Goal: Transaction & Acquisition: Purchase product/service

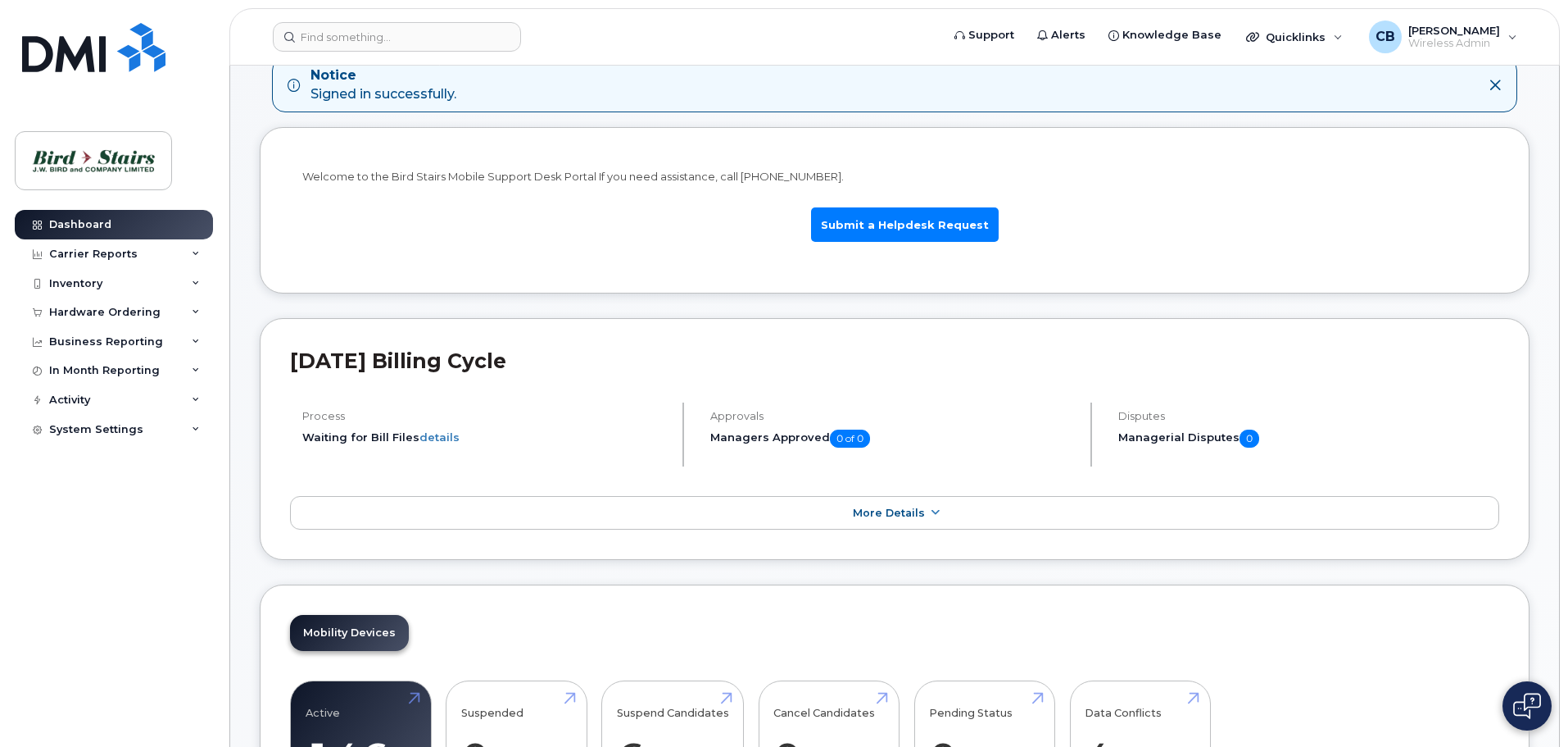
scroll to position [164, 0]
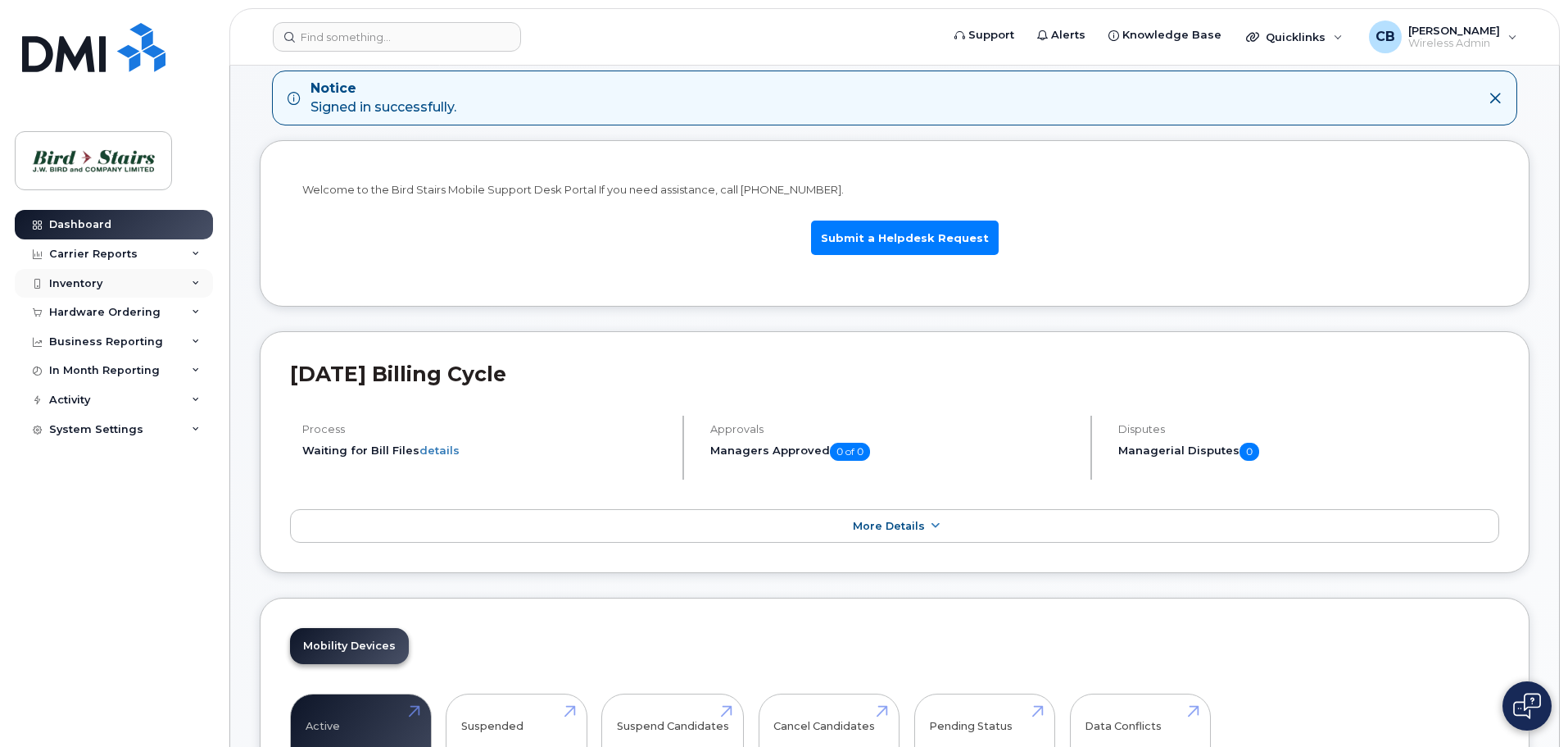
click at [198, 282] on icon at bounding box center [196, 284] width 8 height 8
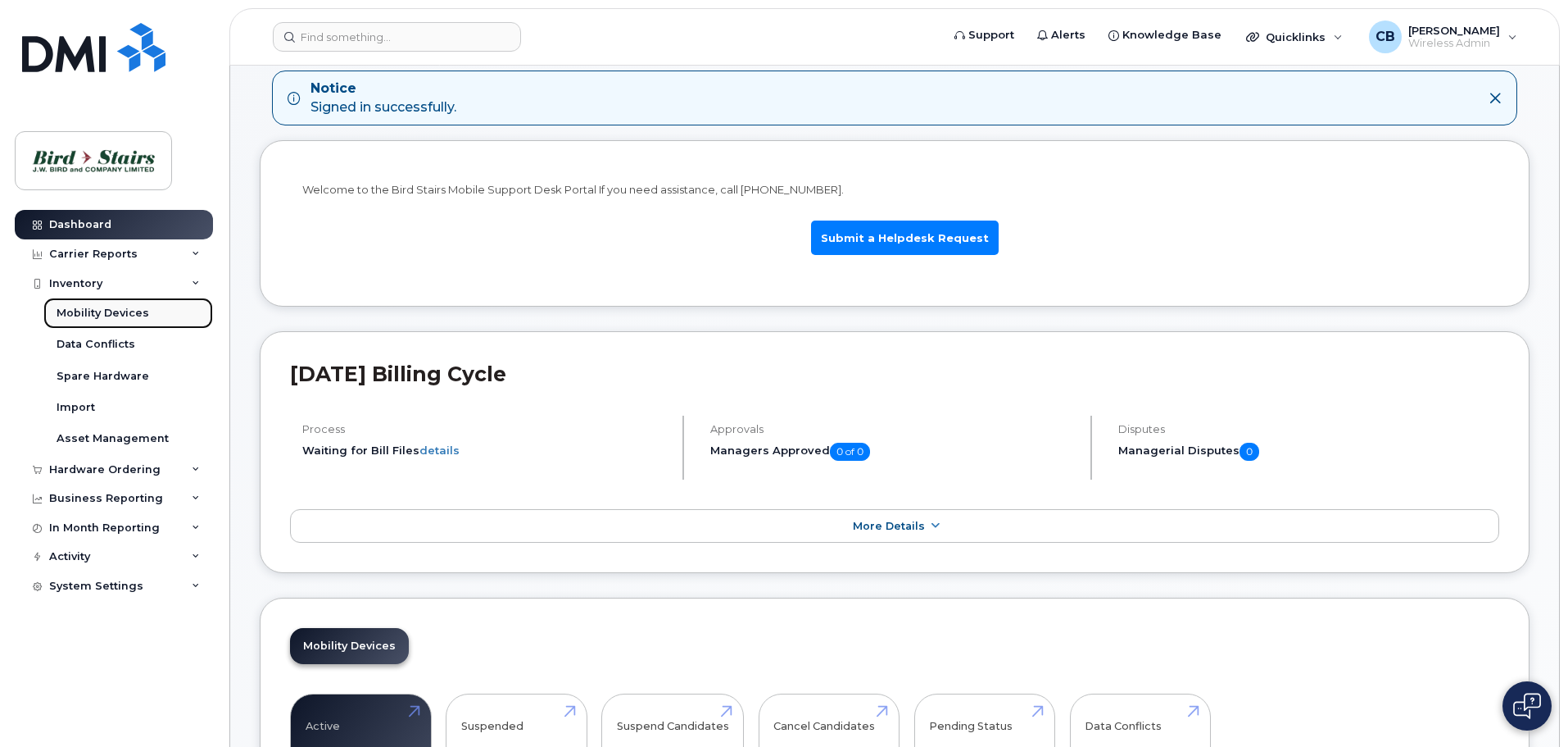
click at [102, 305] on link "Mobility Devices" at bounding box center [128, 313] width 170 height 31
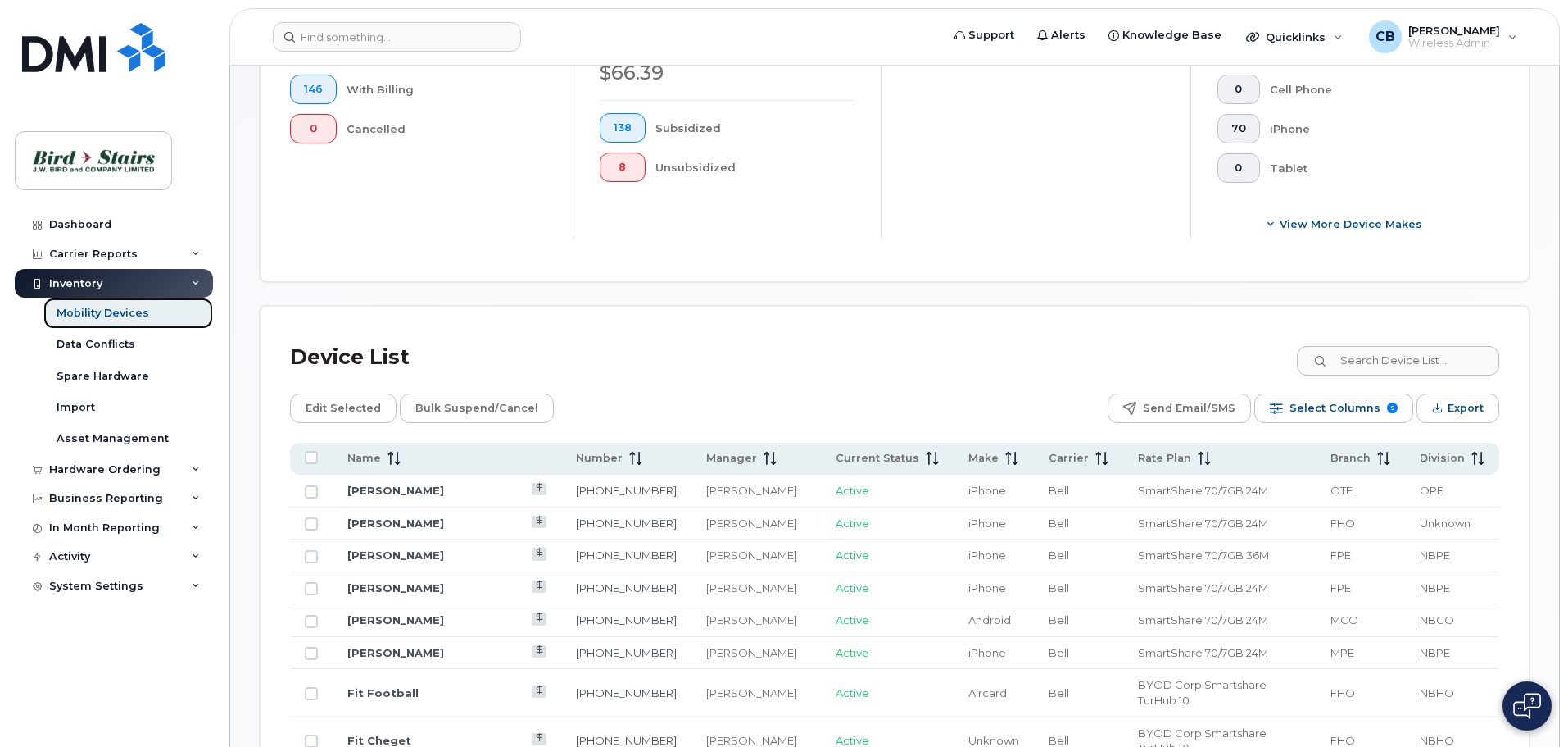
scroll to position [544, 0]
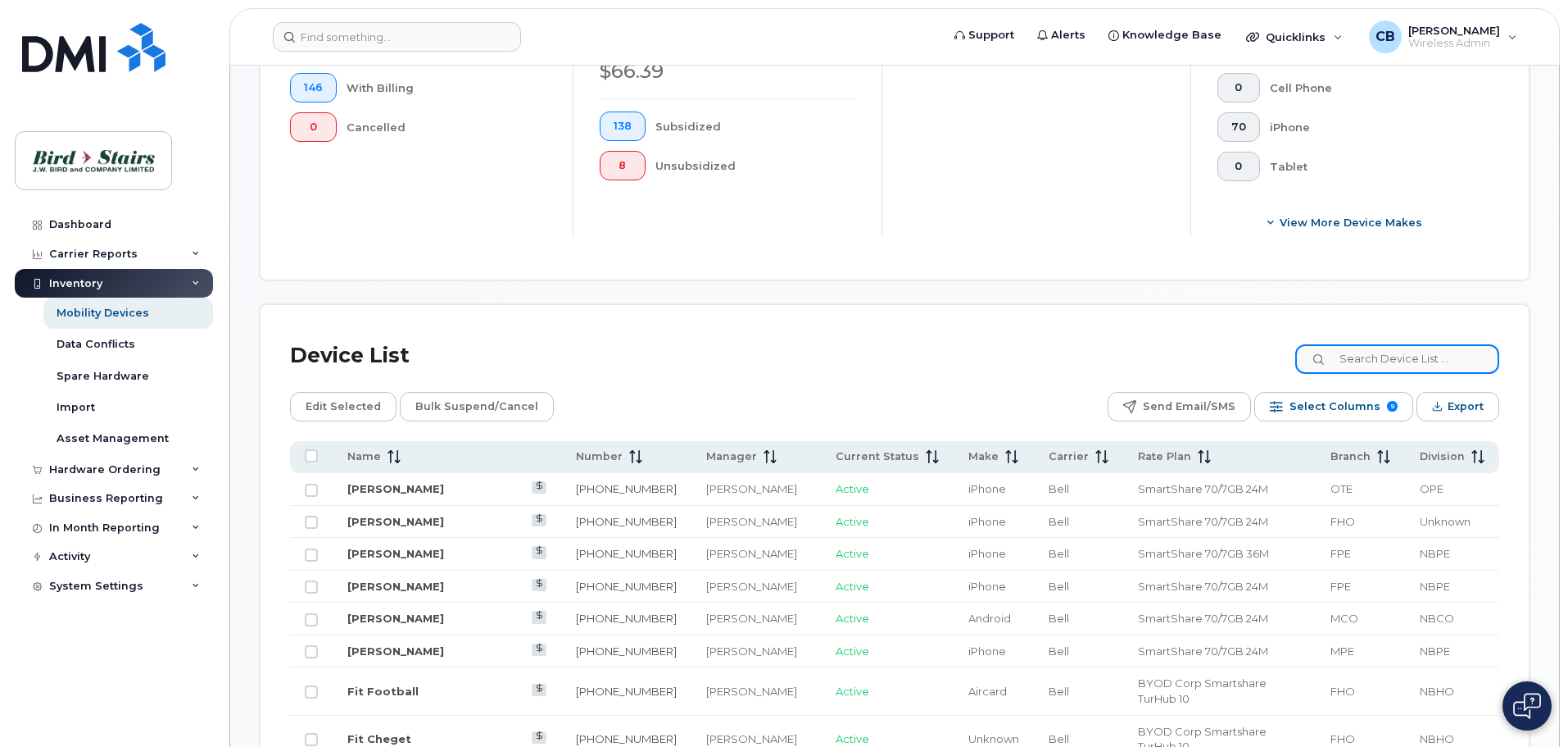
click at [1415, 350] on input at bounding box center [1397, 359] width 204 height 30
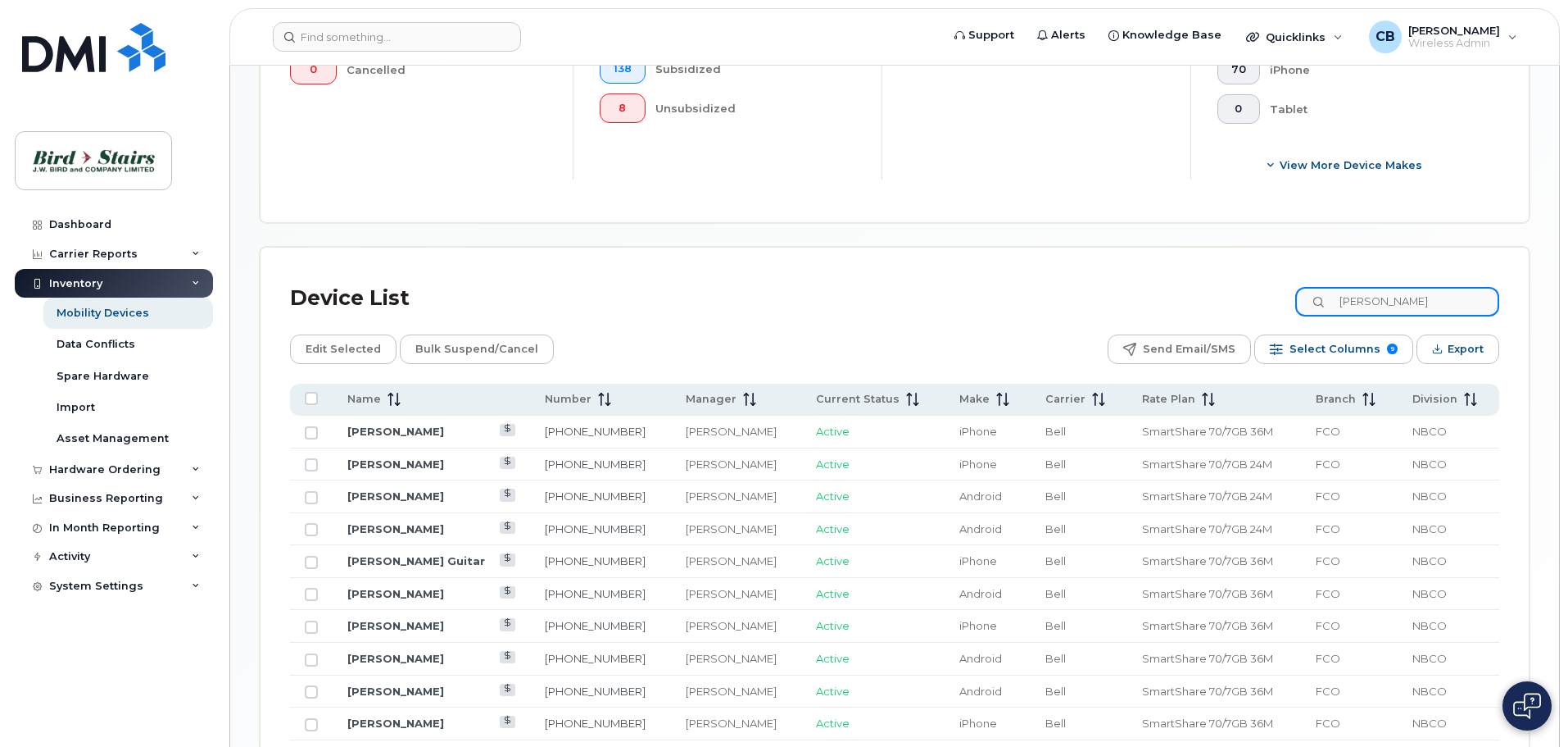
scroll to position [600, 0]
click at [1484, 289] on input "darren" at bounding box center [1397, 304] width 204 height 30
click at [1325, 299] on icon at bounding box center [1320, 304] width 11 height 11
click at [1330, 289] on div "darren" at bounding box center [1397, 304] width 204 height 30
click at [1330, 289] on div "darren" at bounding box center [1398, 304] width 202 height 30
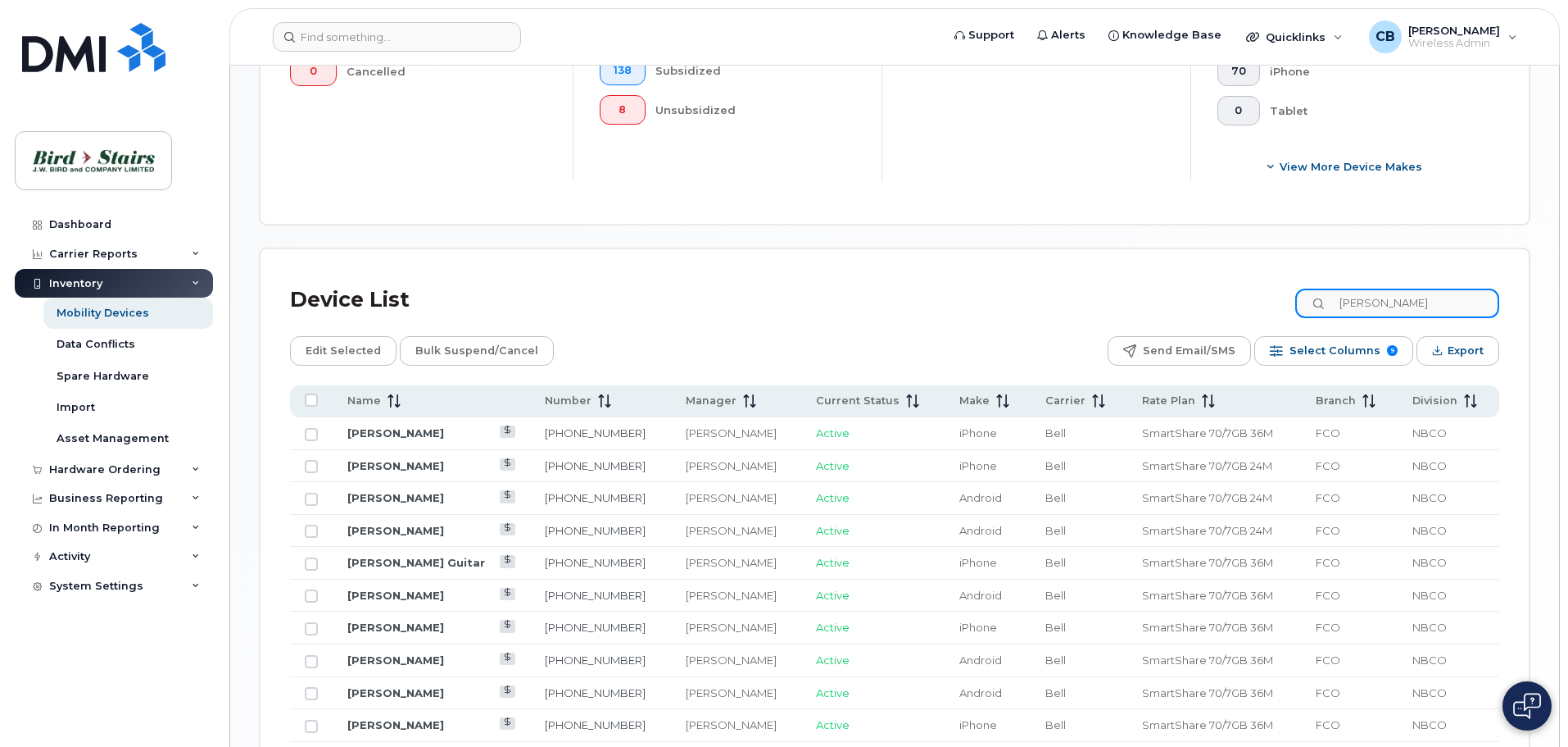
click at [1397, 289] on input "darren" at bounding box center [1397, 304] width 204 height 30
drag, startPoint x: 1397, startPoint y: 284, endPoint x: 1241, endPoint y: 287, distance: 156.0
click at [1241, 287] on div "Device List darren" at bounding box center [894, 300] width 1209 height 43
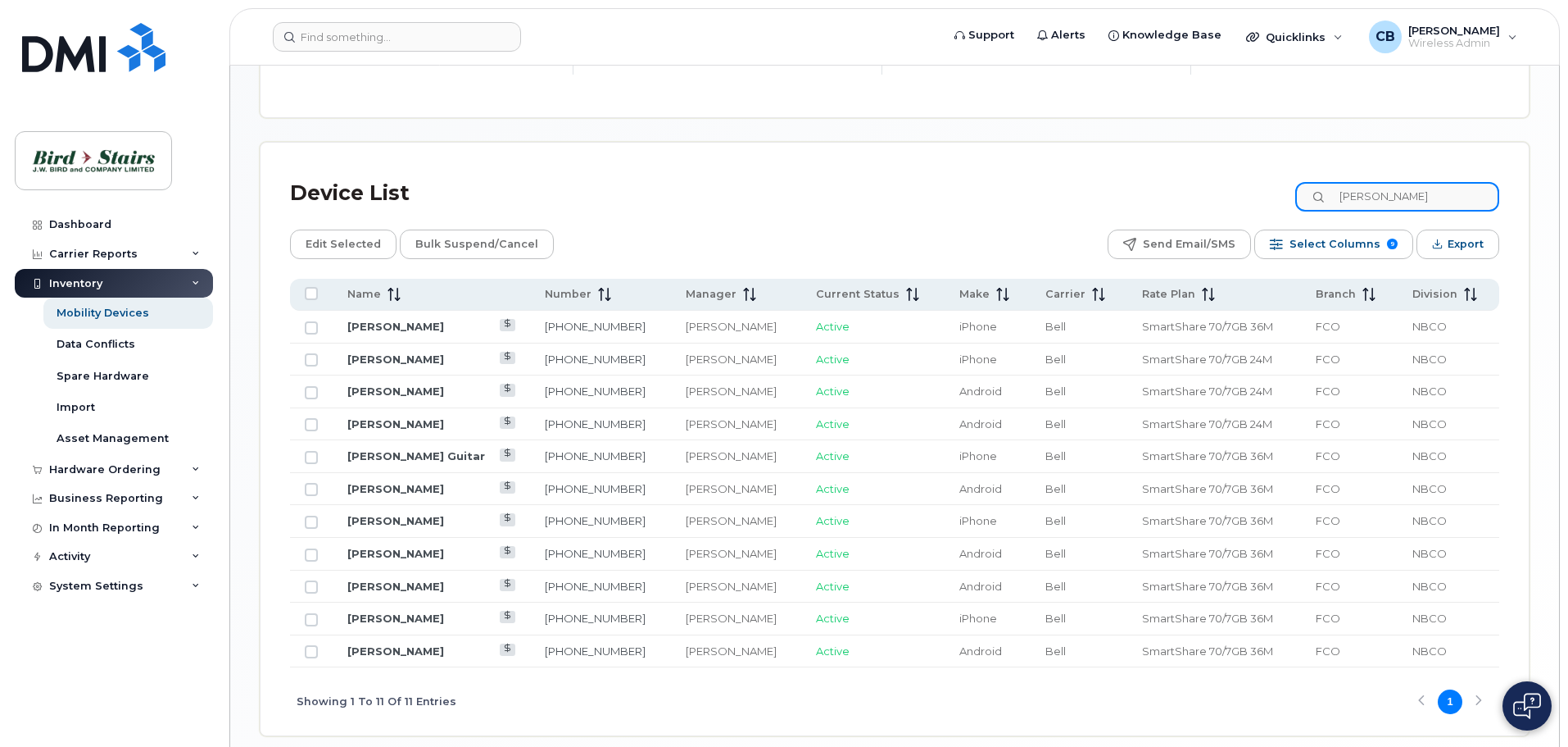
scroll to position [518, 0]
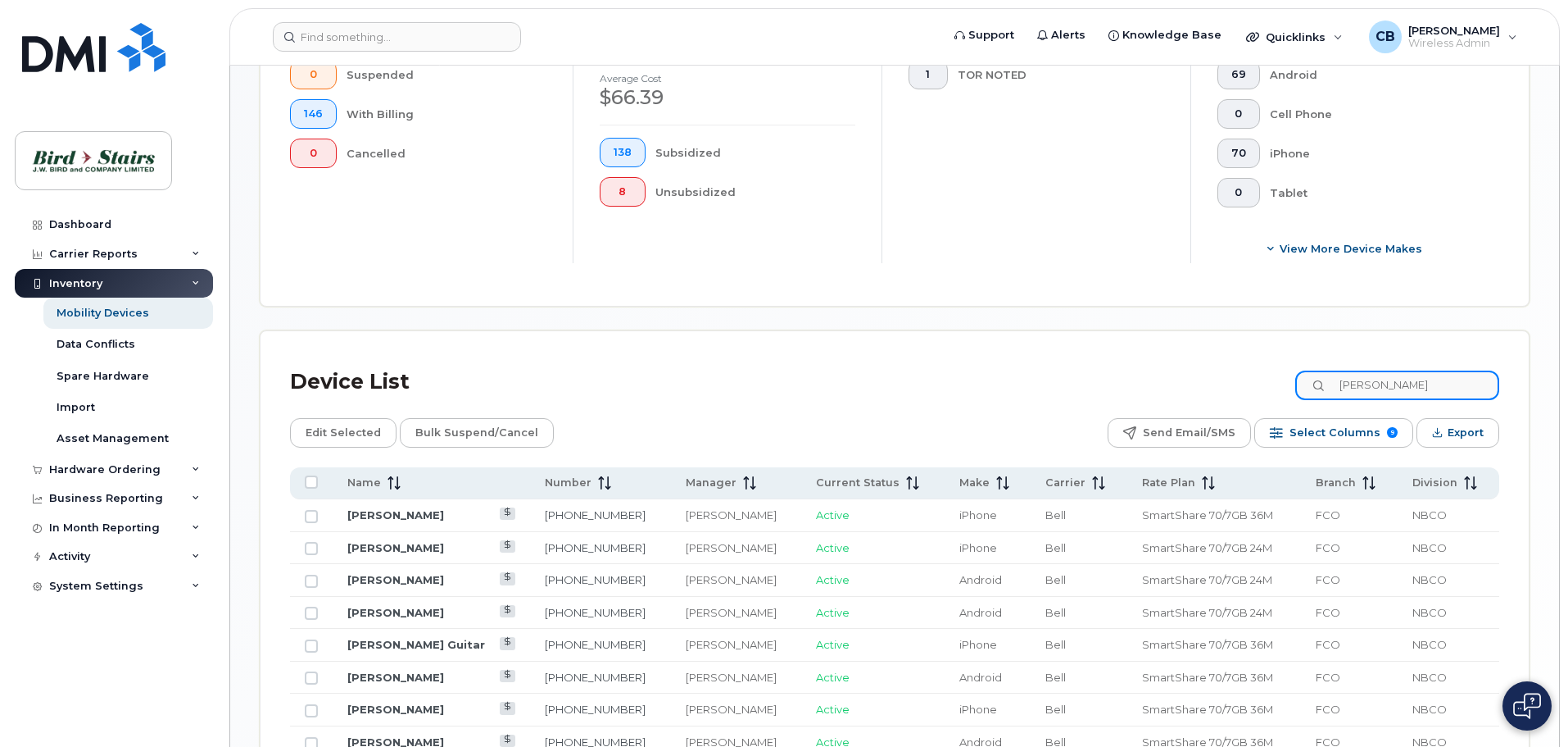
drag, startPoint x: 1412, startPoint y: 376, endPoint x: 1297, endPoint y: 377, distance: 115.0
click at [1297, 377] on div "Device List Darren" at bounding box center [894, 382] width 1209 height 43
type input "darien"
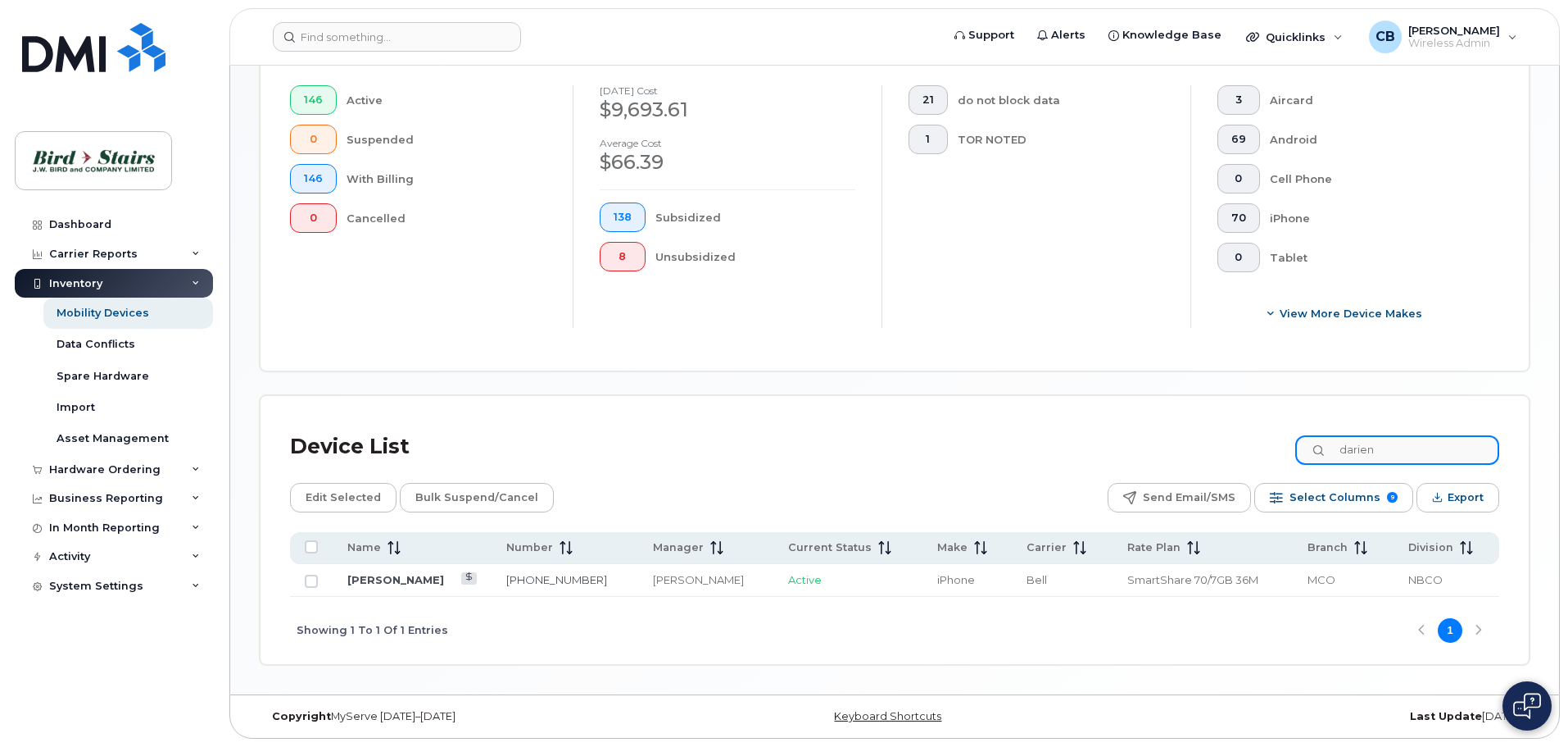
scroll to position [439, 0]
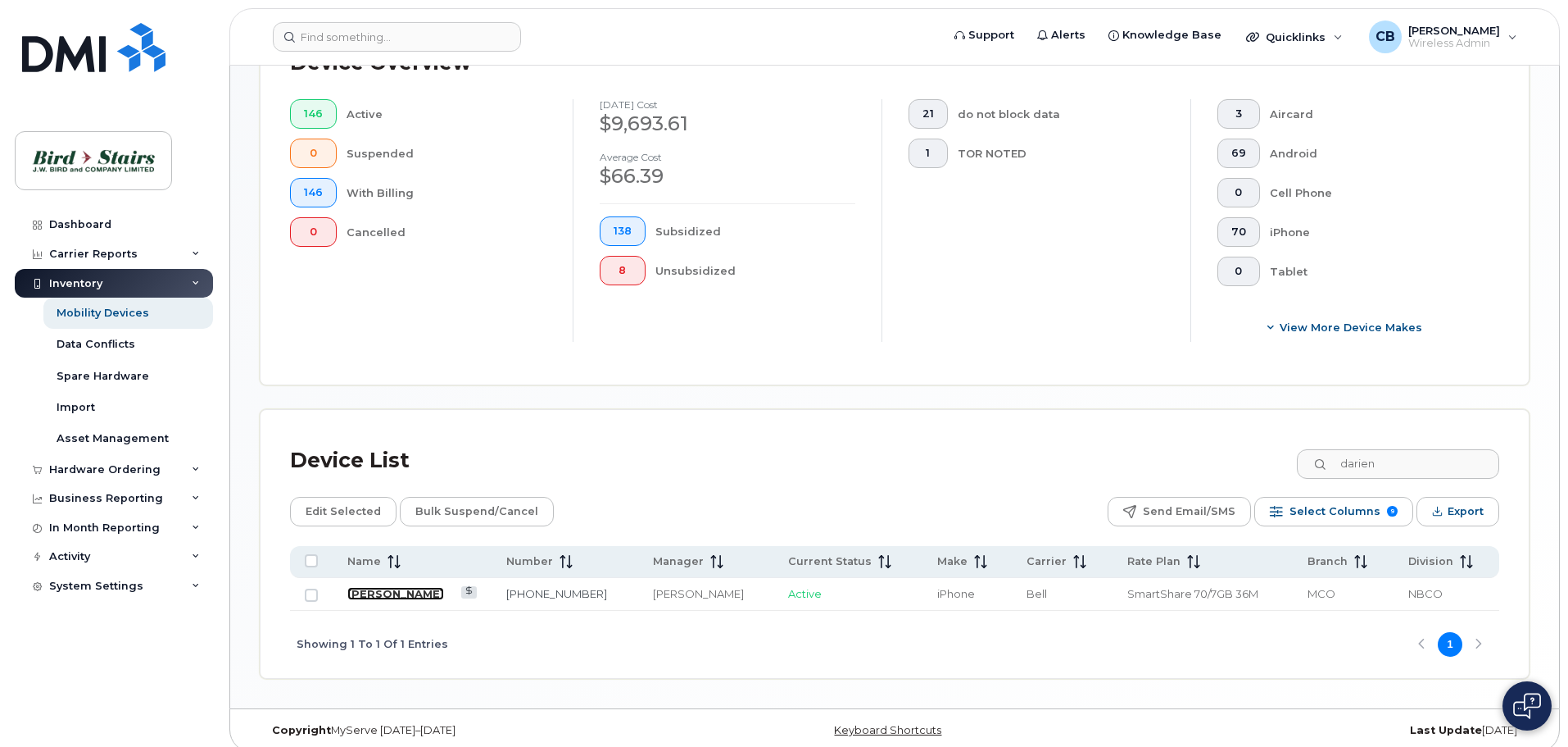
click at [404, 587] on link "[PERSON_NAME]" at bounding box center [396, 593] width 97 height 13
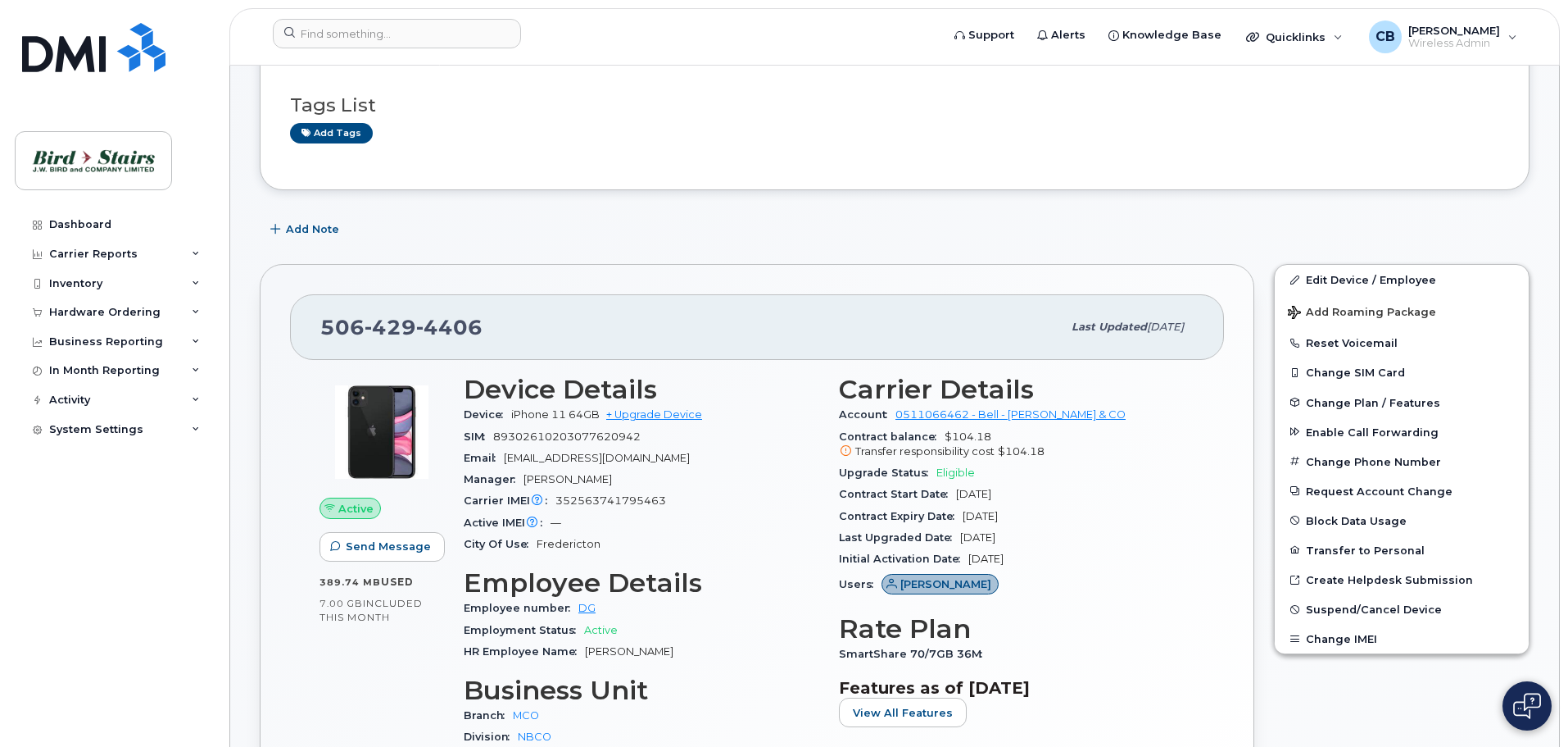
scroll to position [246, 0]
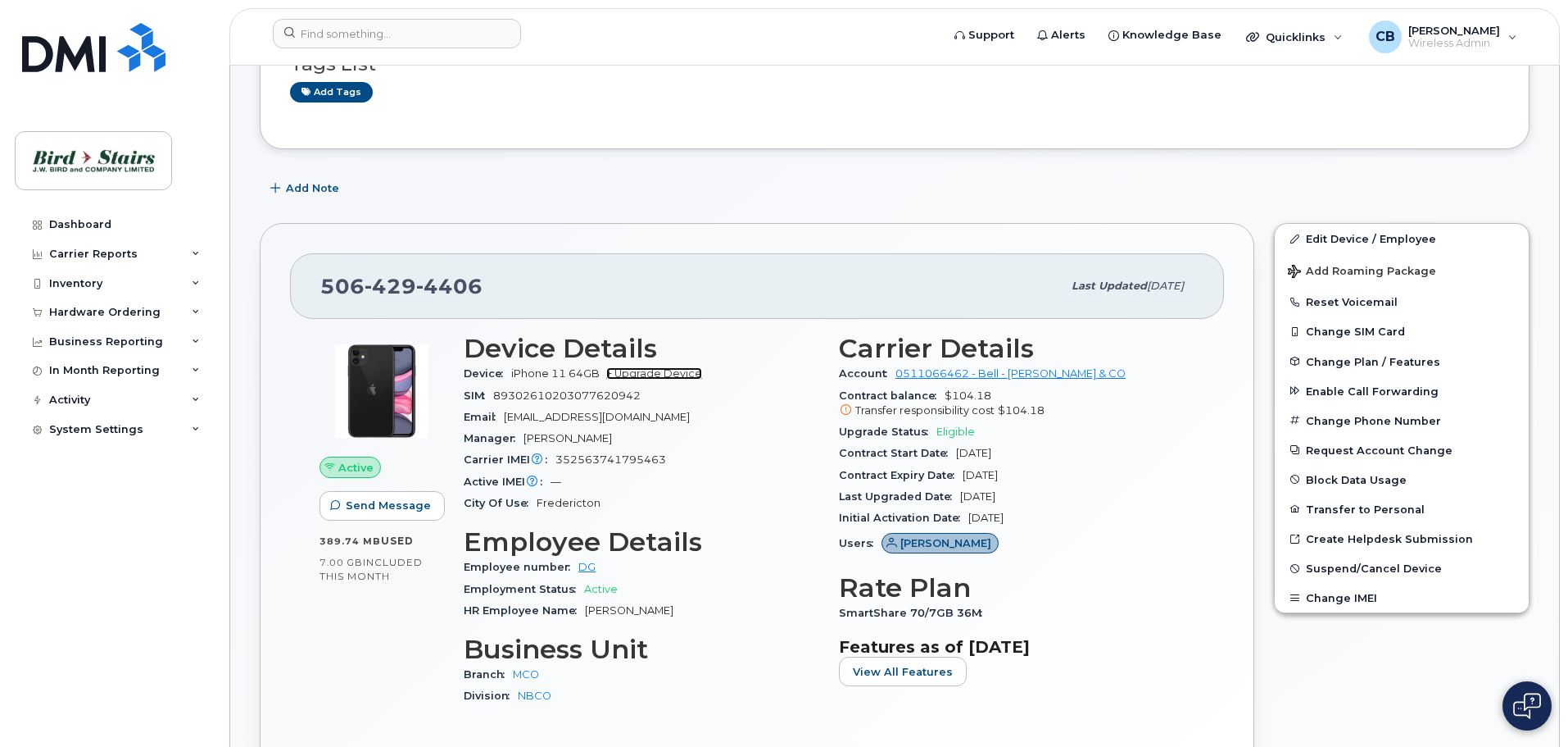
click at [679, 375] on link "+ Upgrade Device" at bounding box center [655, 373] width 96 height 12
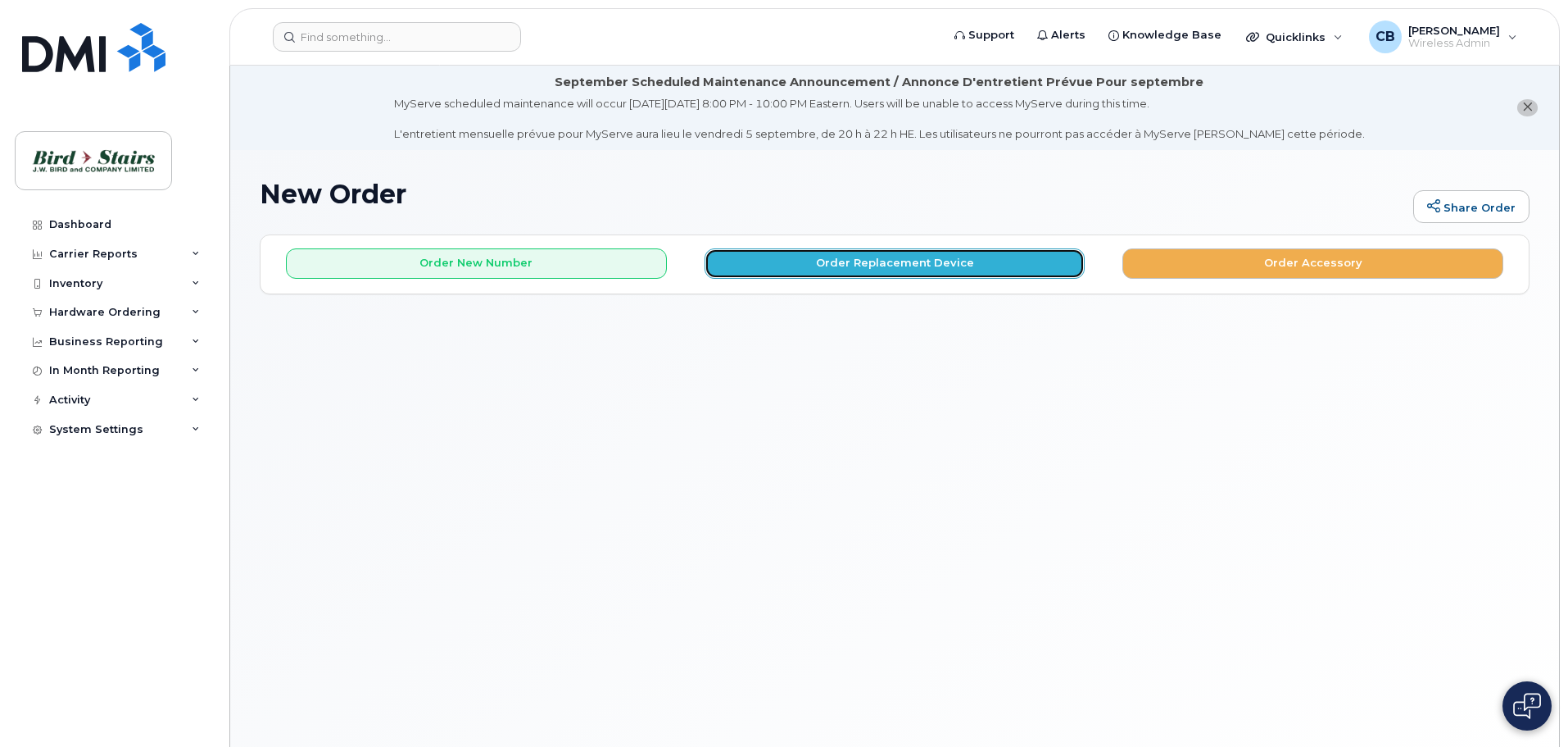
click at [839, 263] on button "Order Replacement Device" at bounding box center [894, 263] width 381 height 30
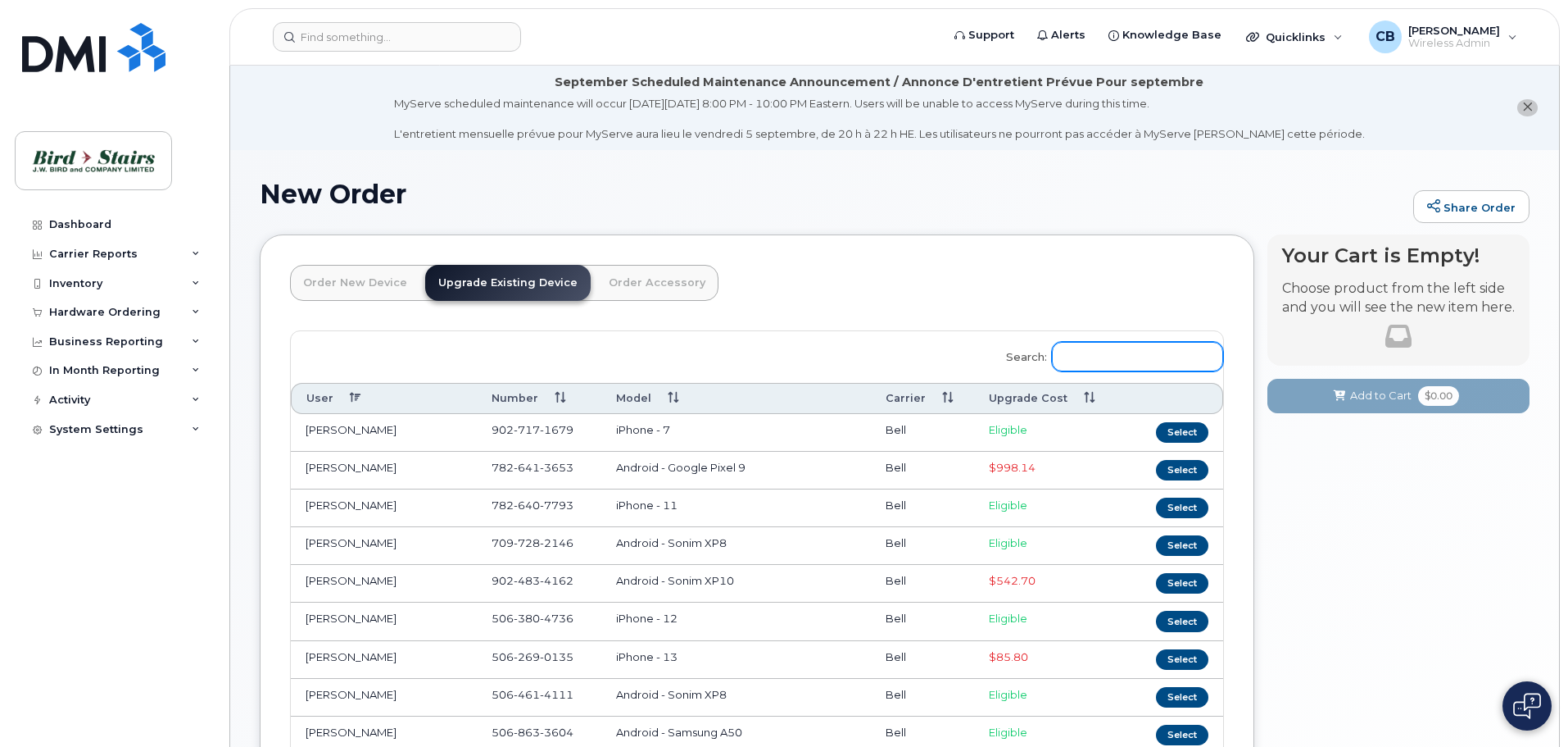
click at [1179, 355] on input "Search:" at bounding box center [1136, 357] width 171 height 30
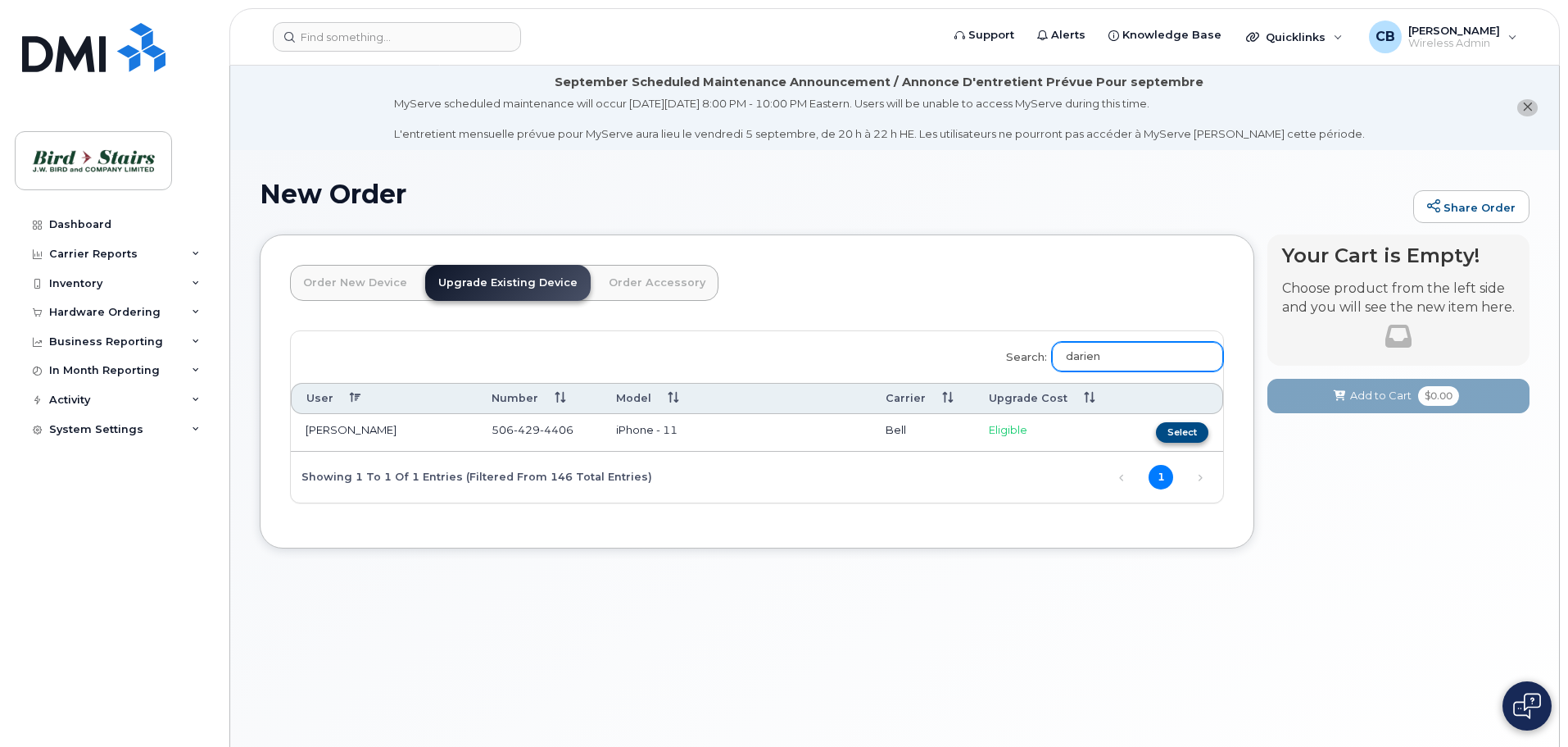
type input "darien"
click at [1176, 430] on button "Select" at bounding box center [1182, 432] width 52 height 20
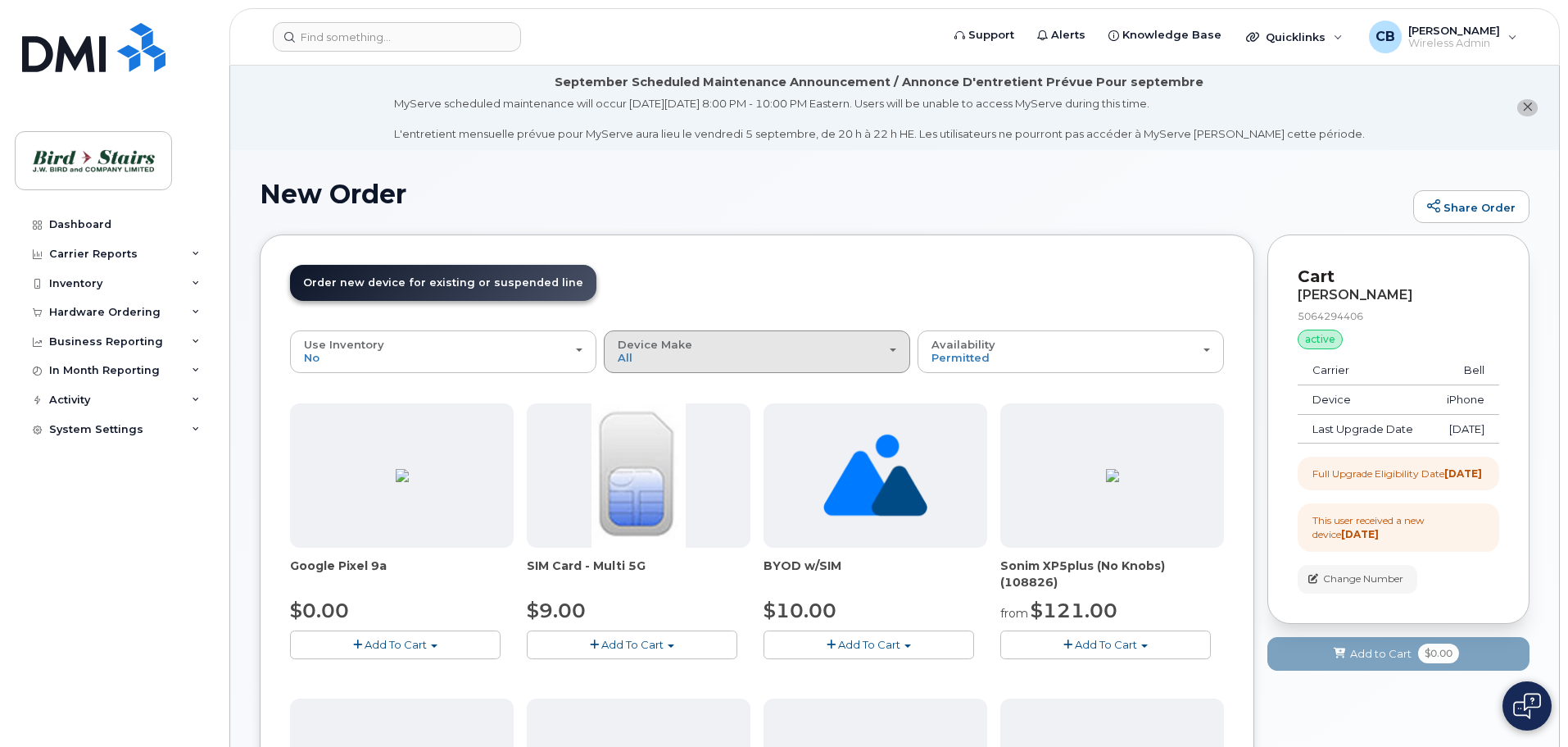
click at [873, 351] on div "Device Make All Android Cell Phone iPhone Unknown" at bounding box center [757, 351] width 279 height 25
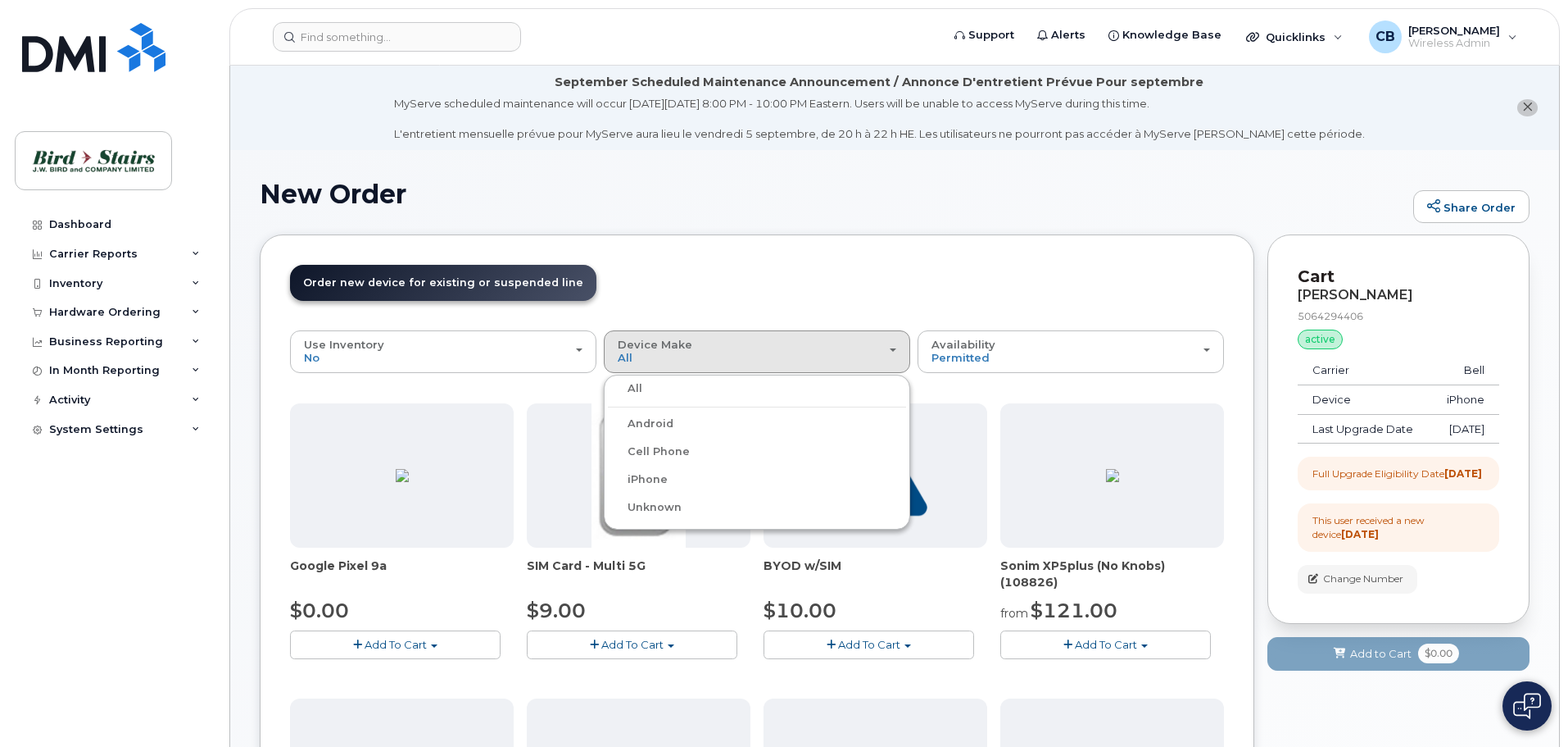
click at [647, 476] on label "iPhone" at bounding box center [638, 480] width 60 height 20
click at [0, 0] on input "iPhone" at bounding box center [0, 0] width 0 height 0
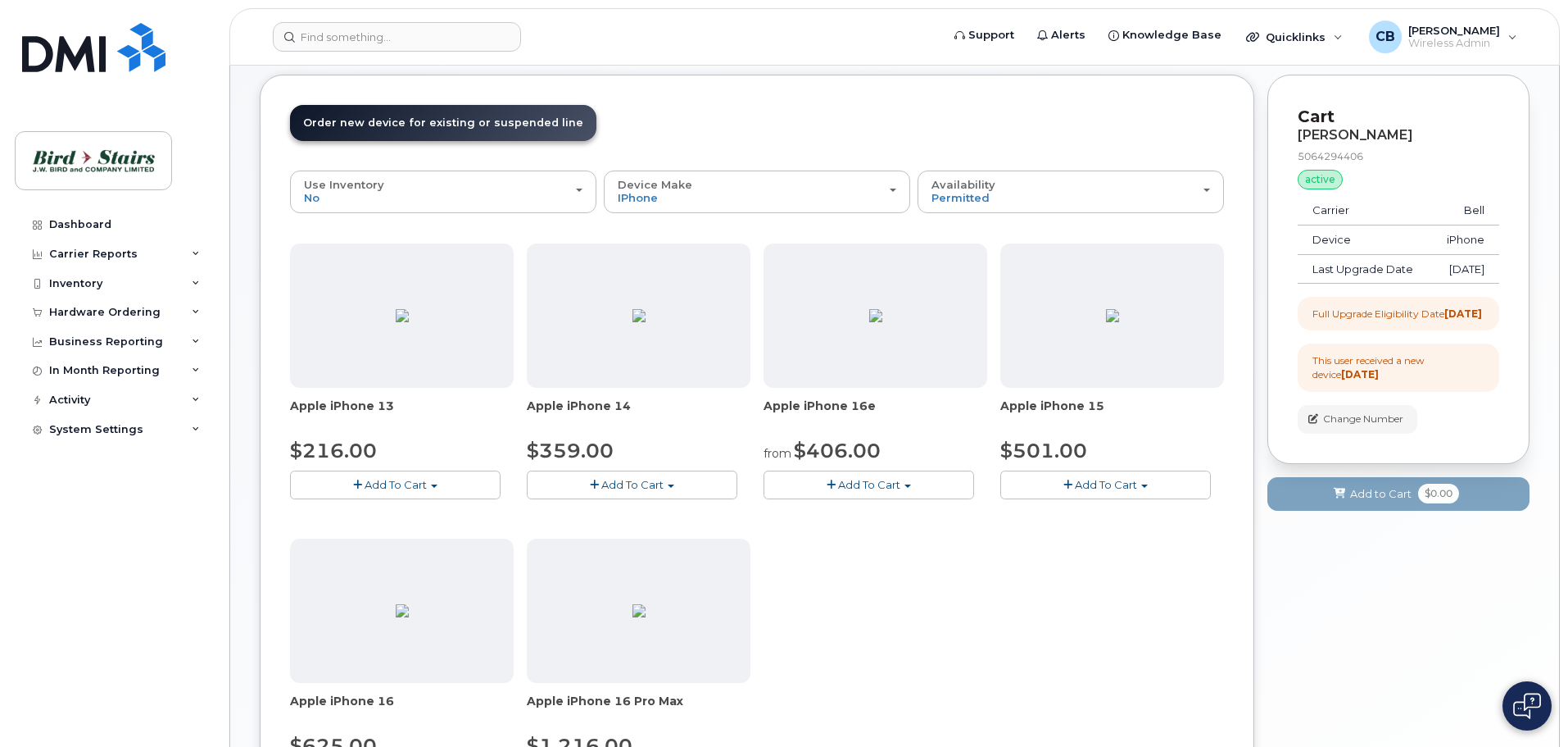
scroll to position [164, 0]
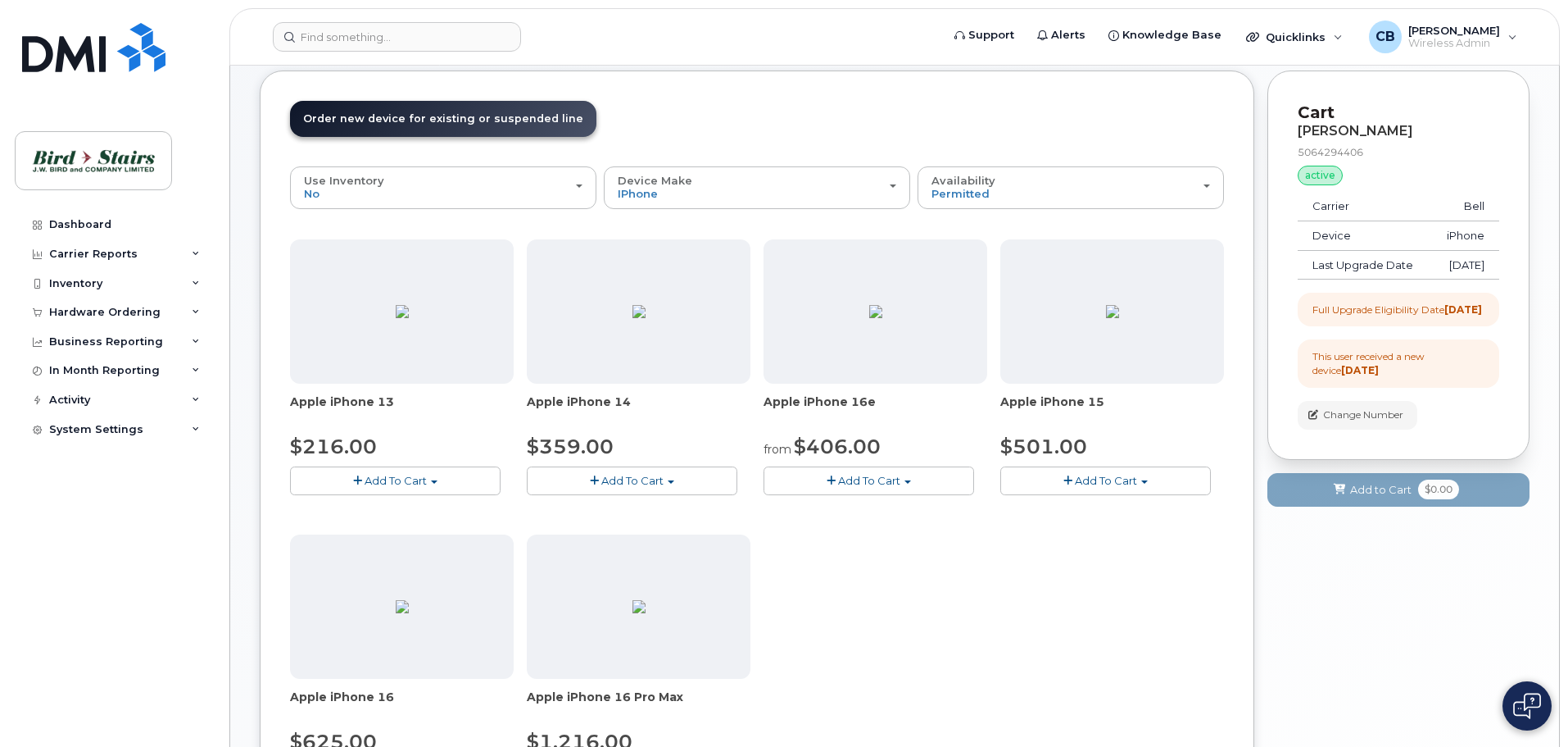
click at [433, 484] on button "Add To Cart" at bounding box center [395, 480] width 211 height 29
click at [366, 548] on link "$216.00 - 2-year upgrade (128GB model)" at bounding box center [422, 547] width 257 height 20
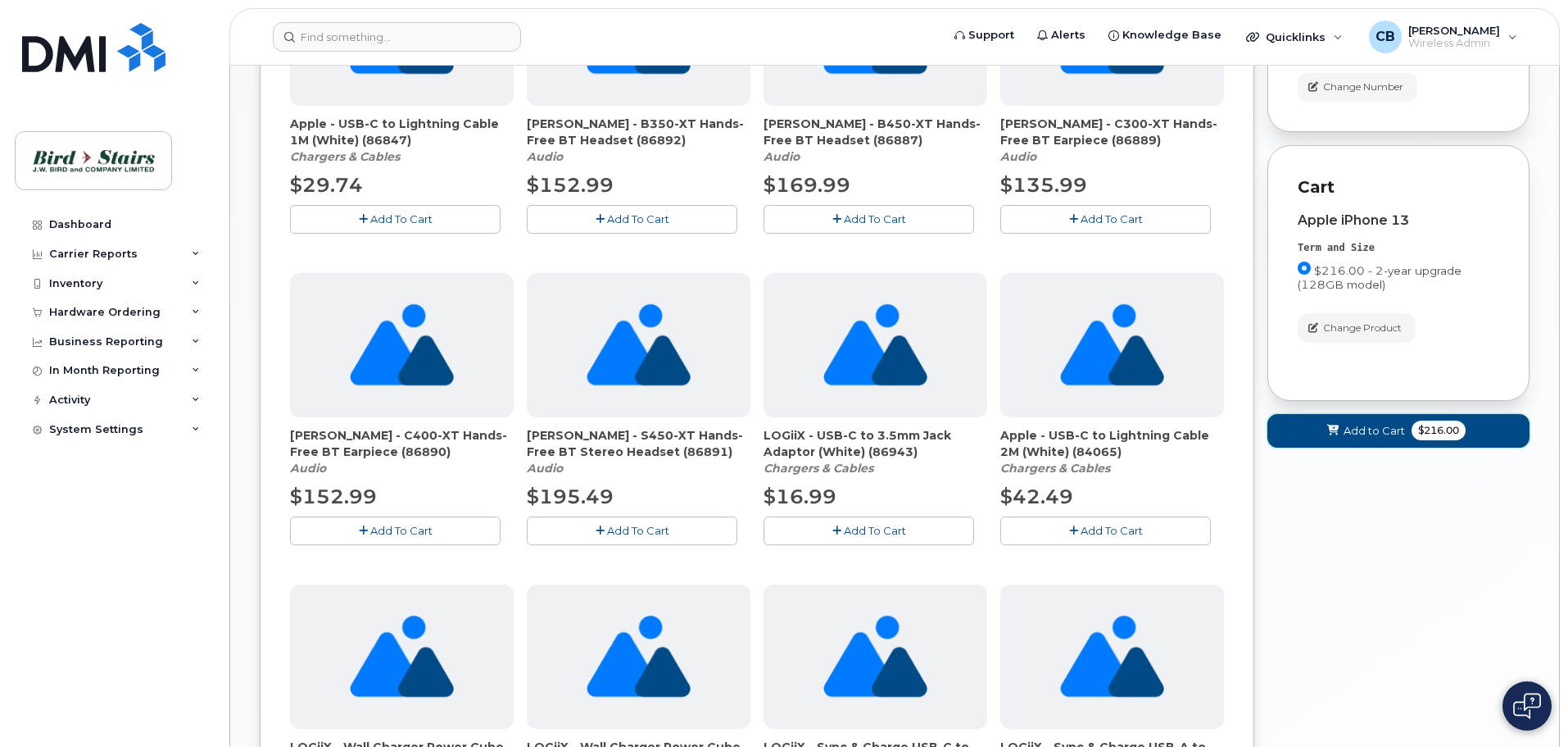
click at [1463, 448] on button "Add to Cart $216.00" at bounding box center [1398, 431] width 262 height 34
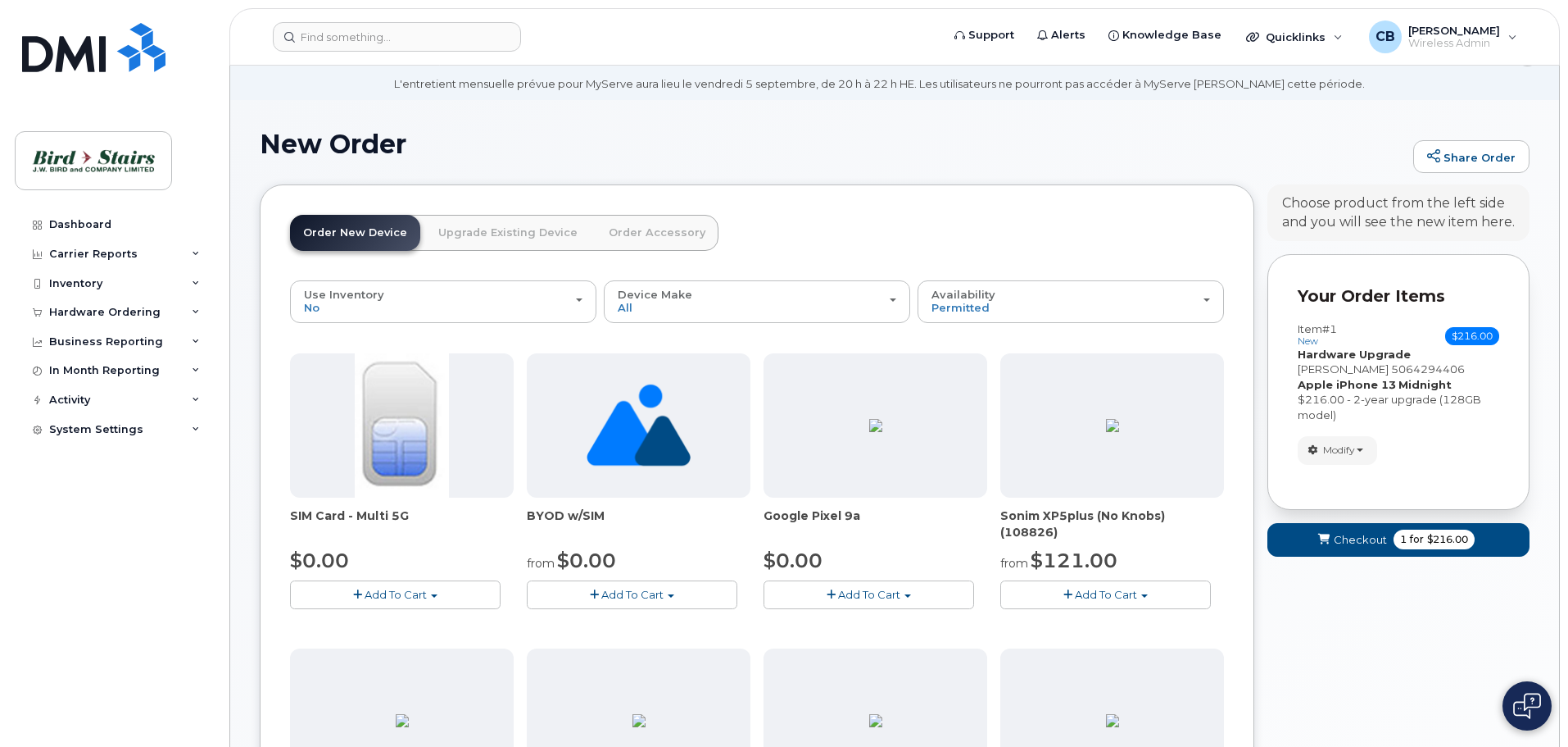
scroll to position [0, 0]
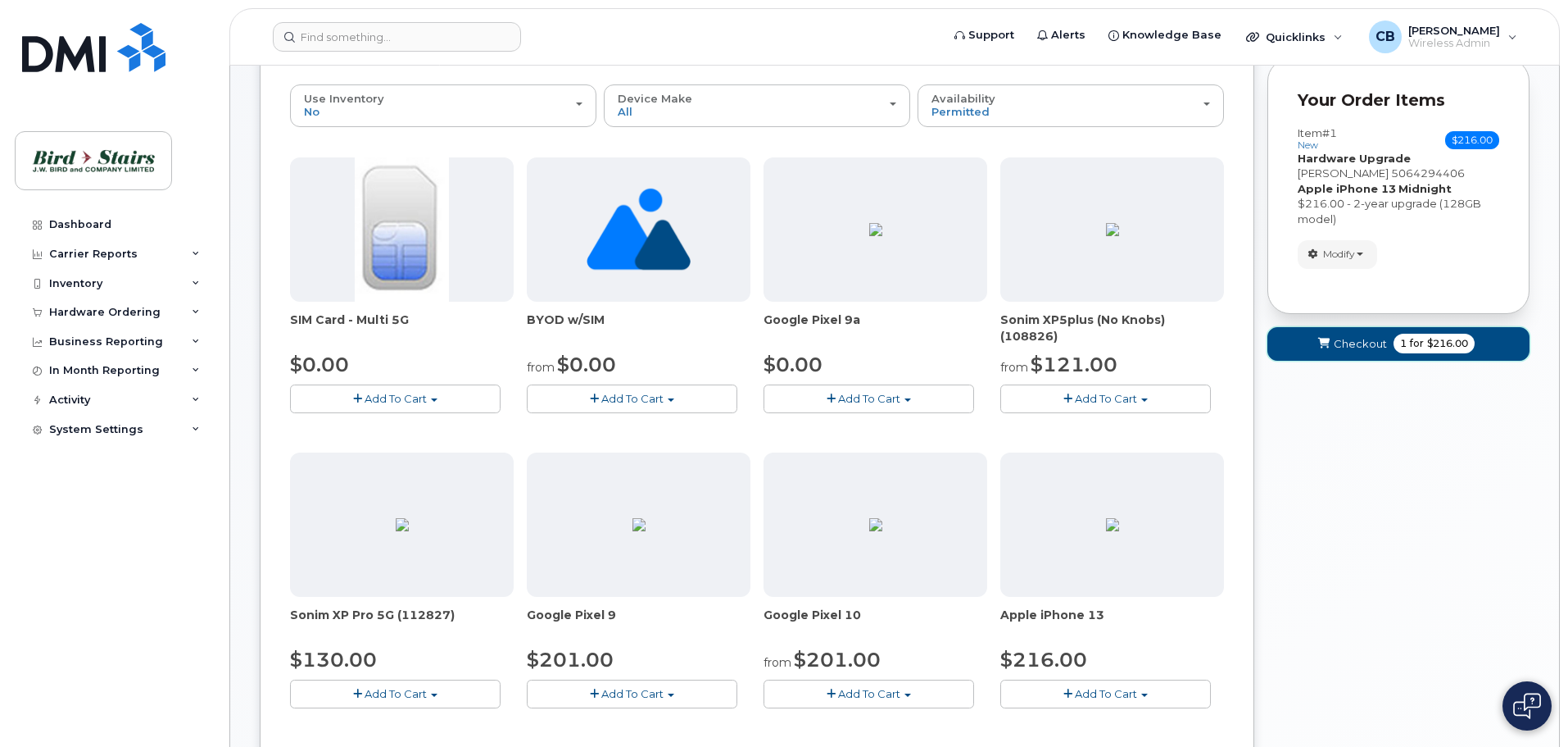
click at [1417, 351] on span "for" at bounding box center [1416, 343] width 20 height 15
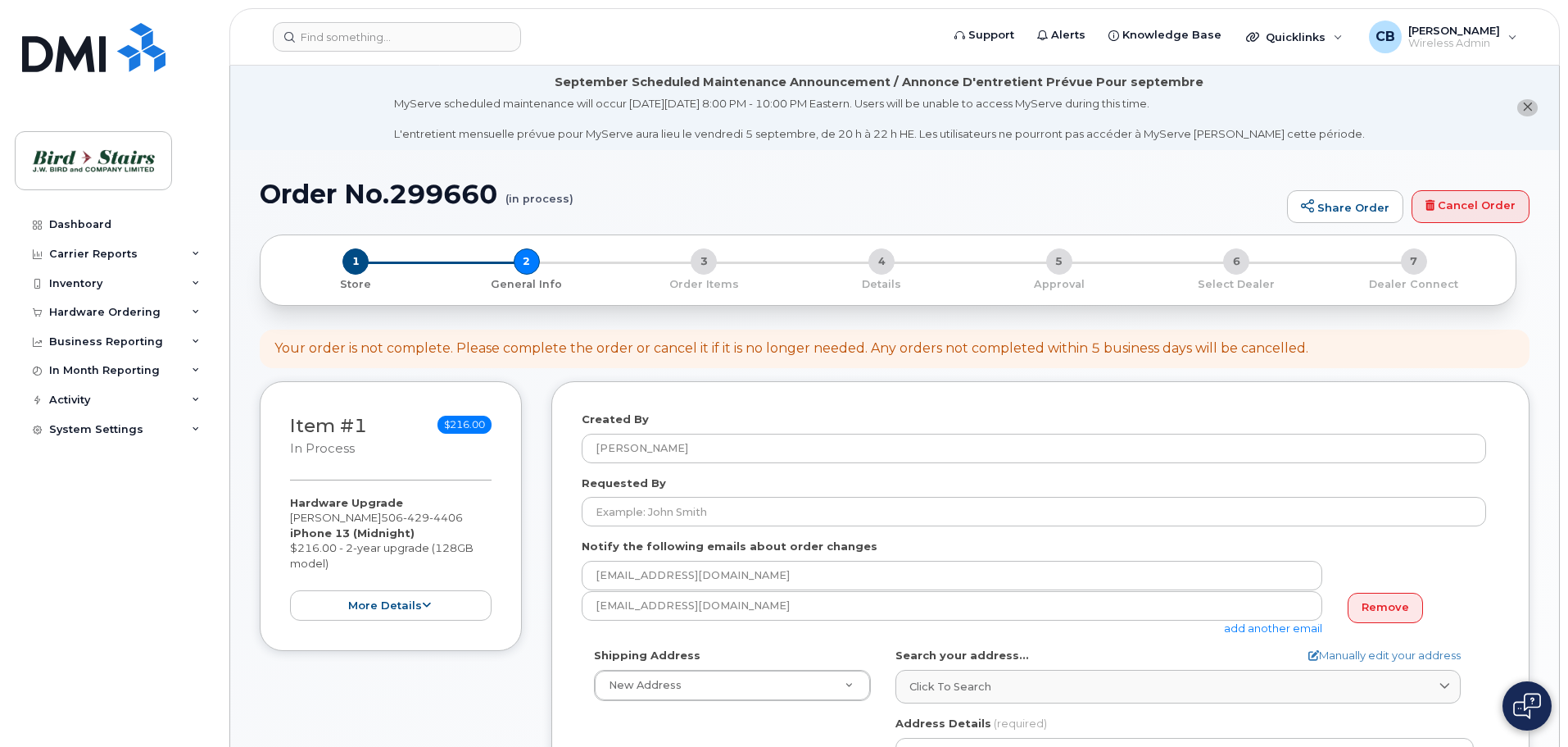
select select
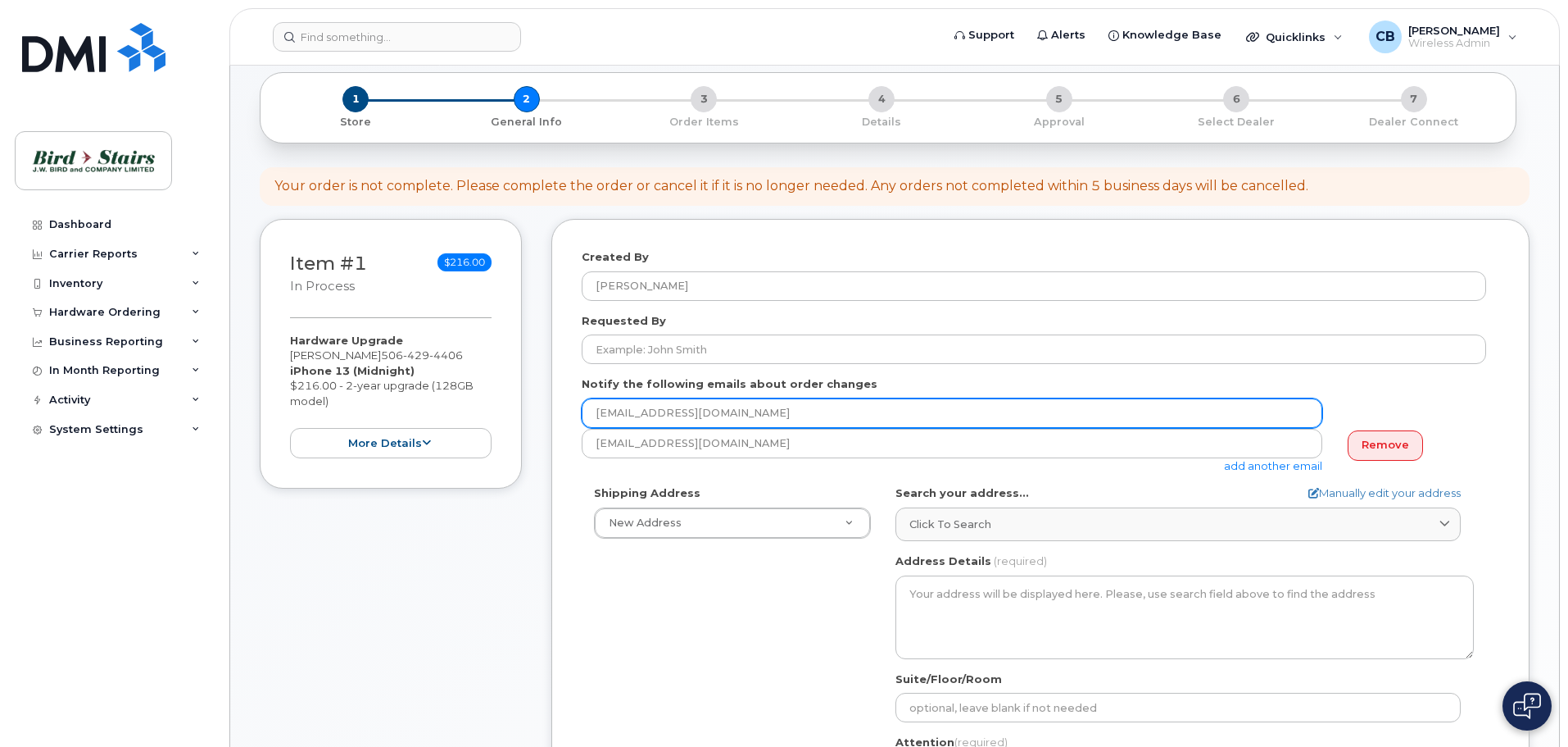
scroll to position [164, 0]
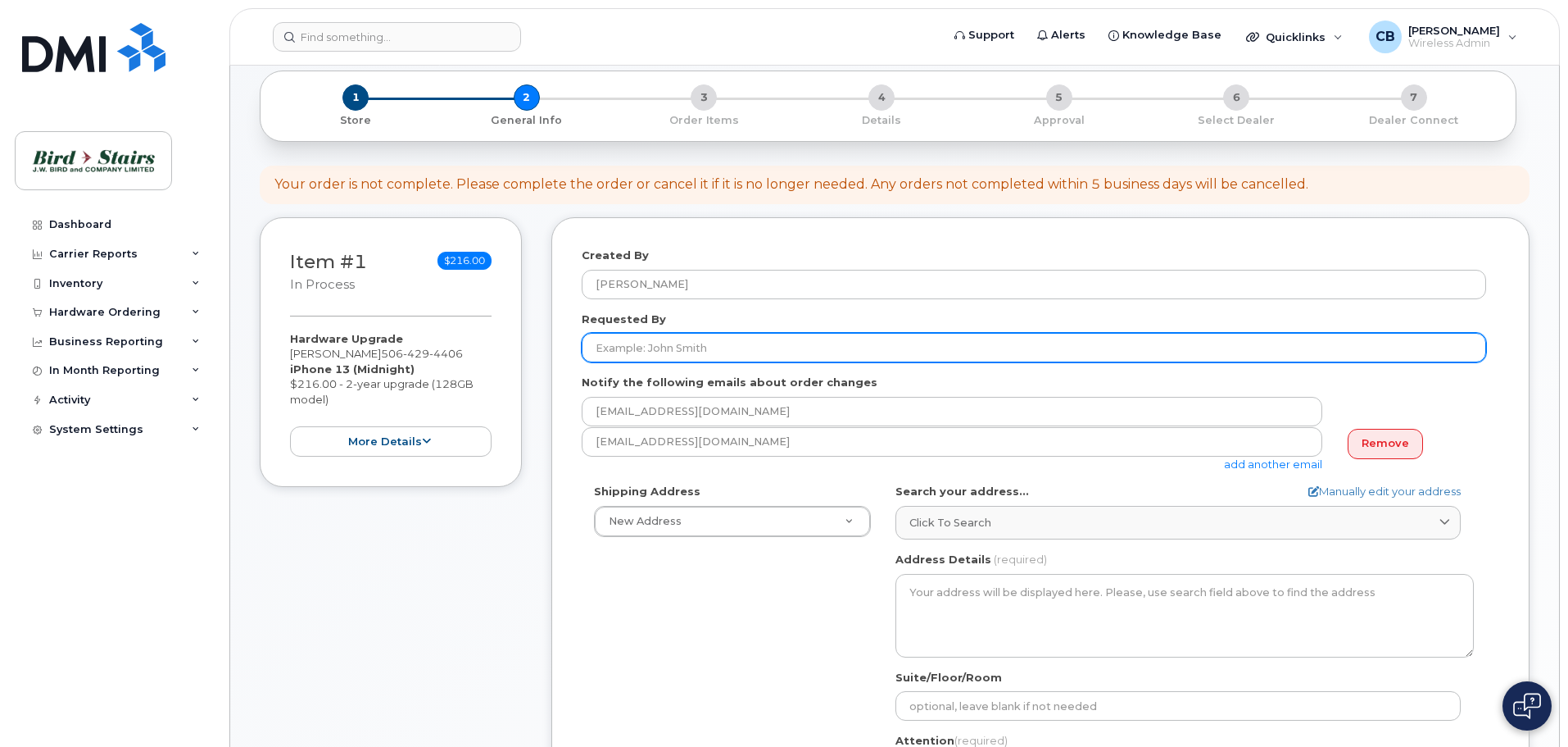
click at [614, 348] on input "Requested By" at bounding box center [1033, 348] width 904 height 30
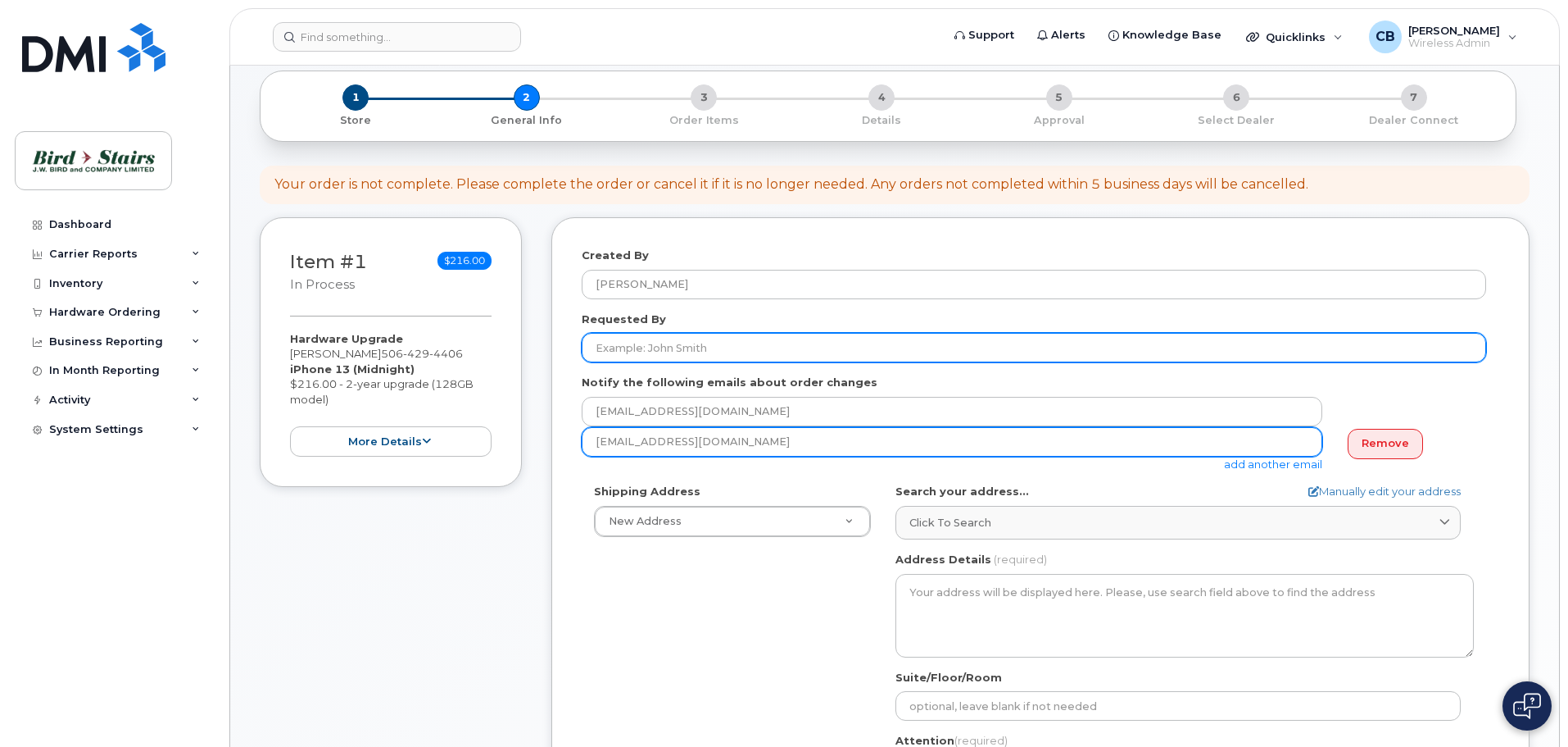
type input "Paul Leger"
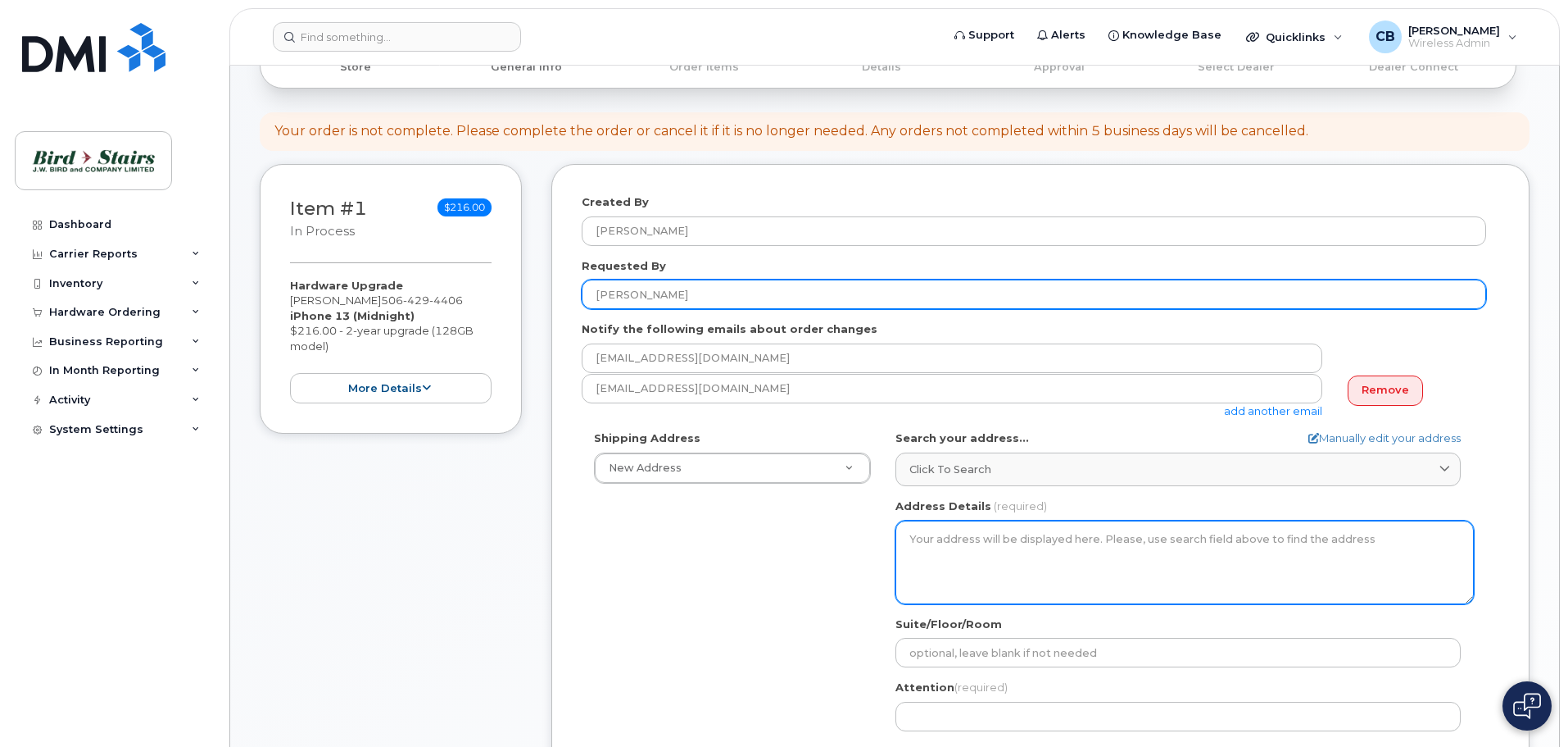
scroll to position [328, 0]
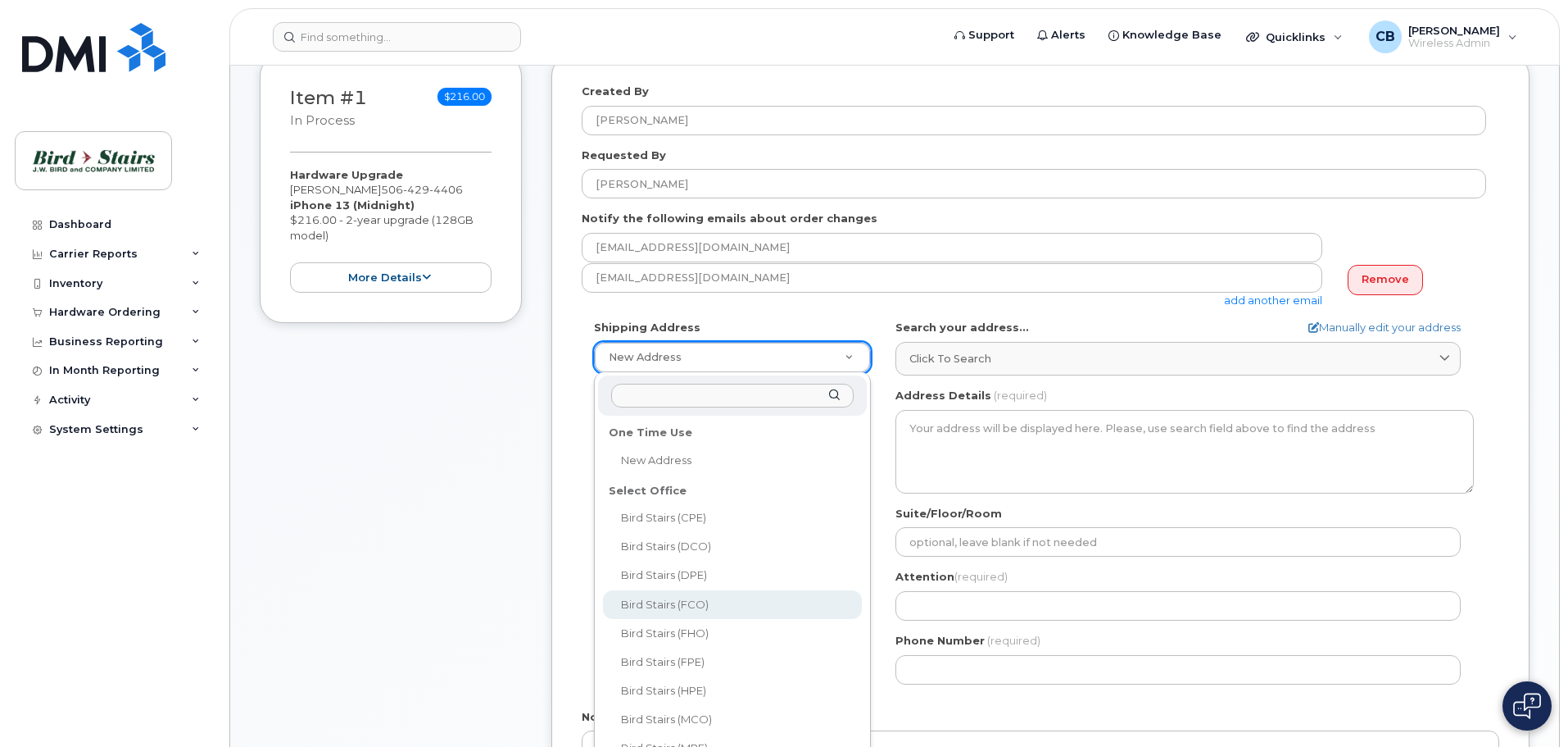
select select
type textarea "670 Wilsey Road Fredericton New Brunswick E3B 7K4"
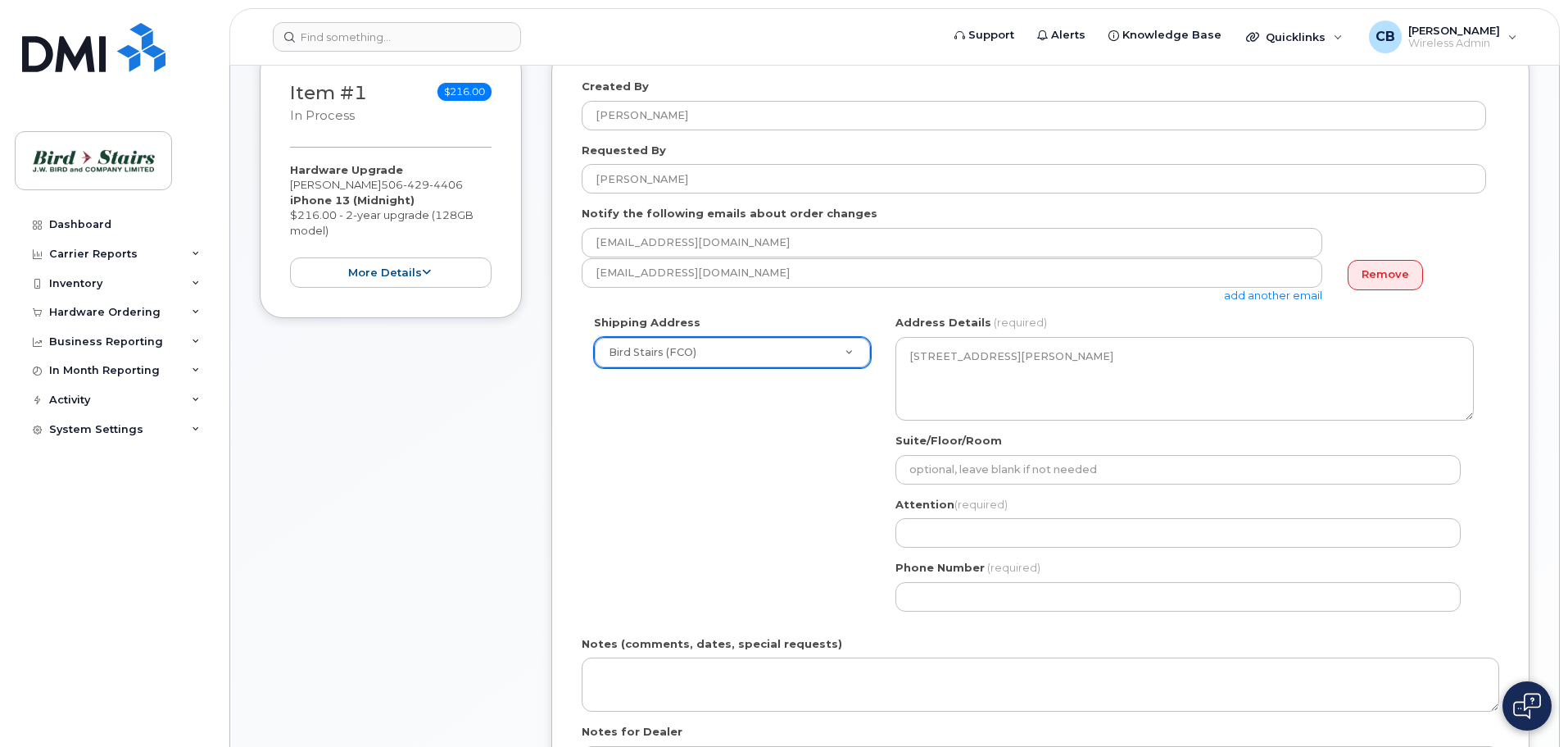
scroll to position [410, 0]
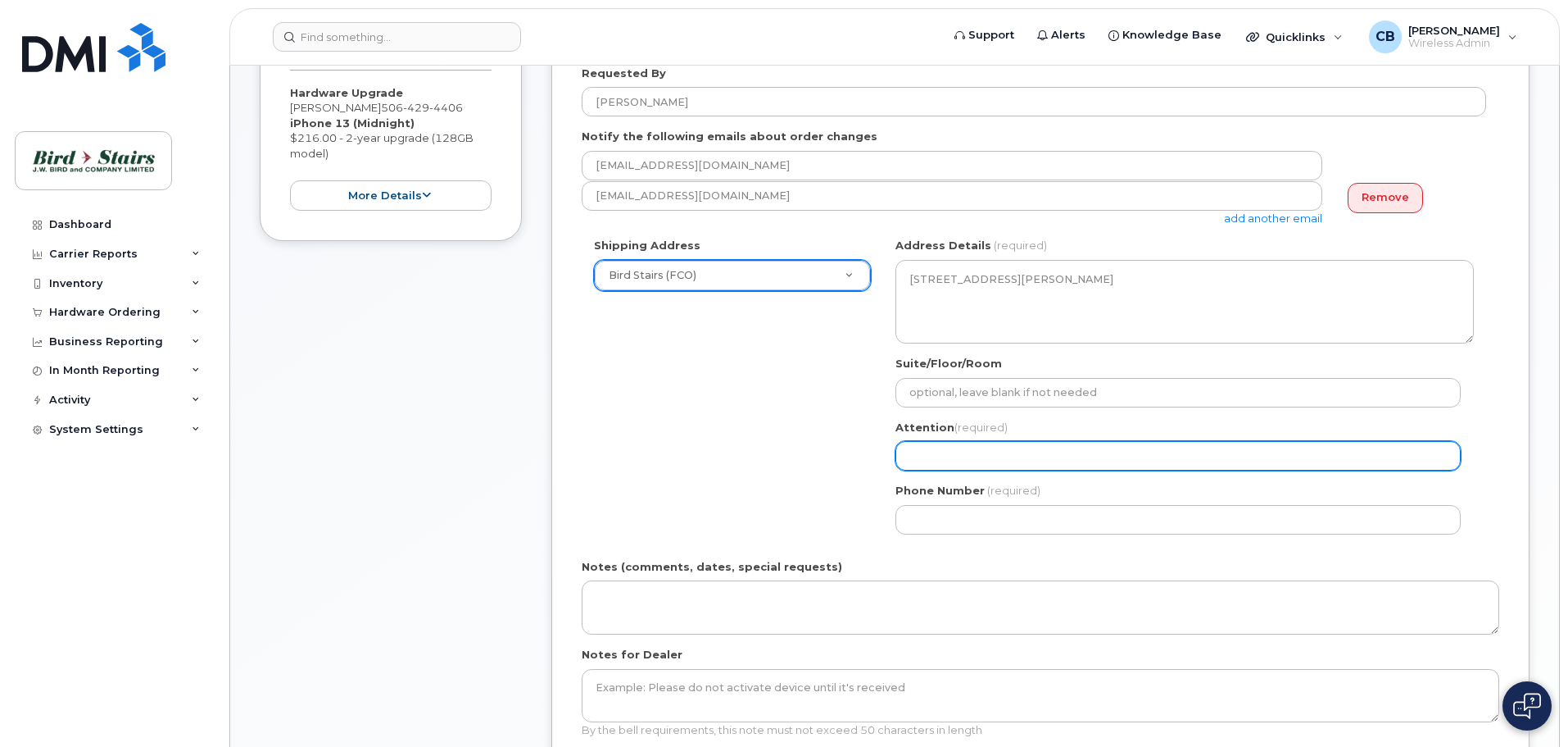
click at [960, 453] on input "Attention (required)" at bounding box center [1178, 456] width 566 height 30
select select
type input "D"
select select
type input "Da"
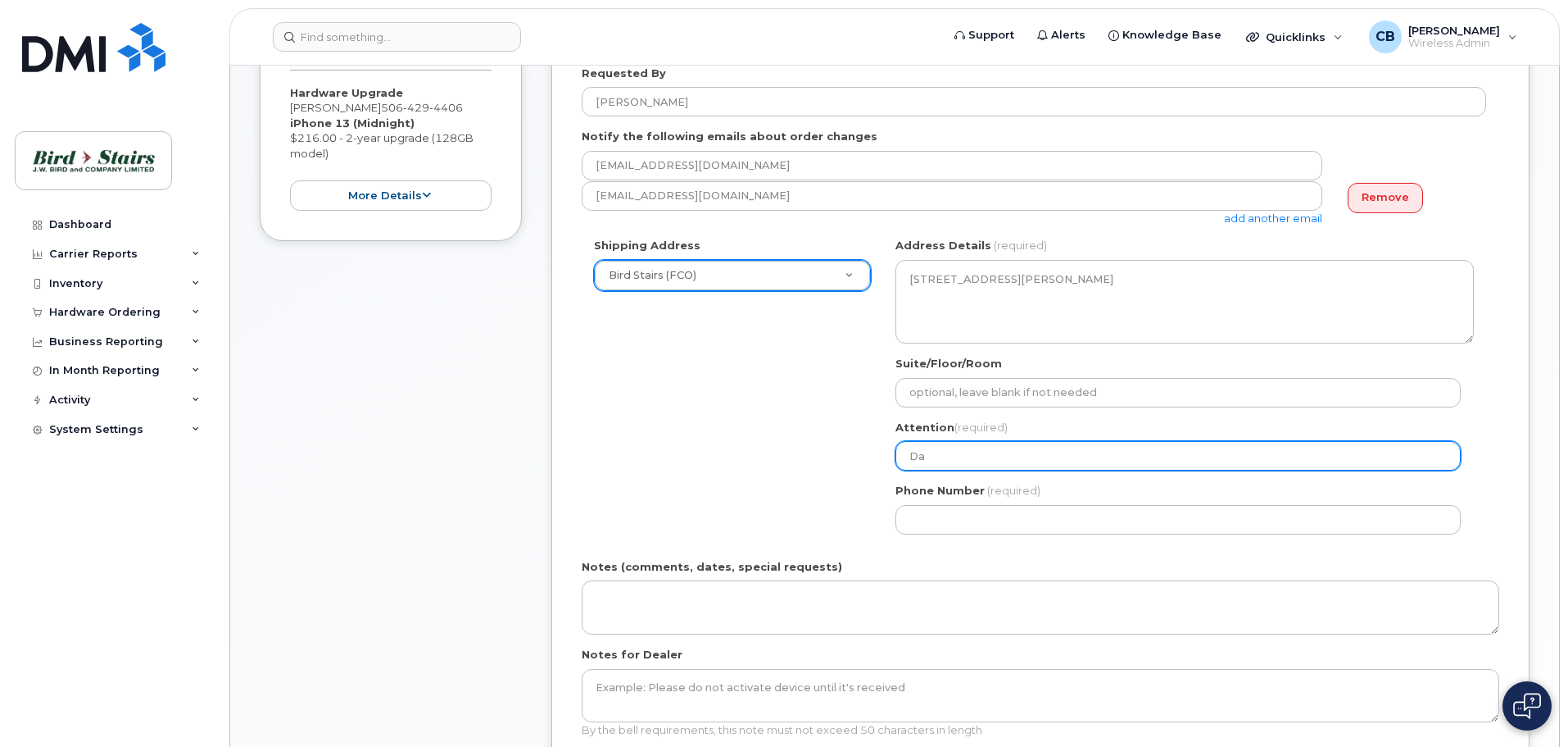
select select
type input "Dar"
select select
type input "Dari"
select select
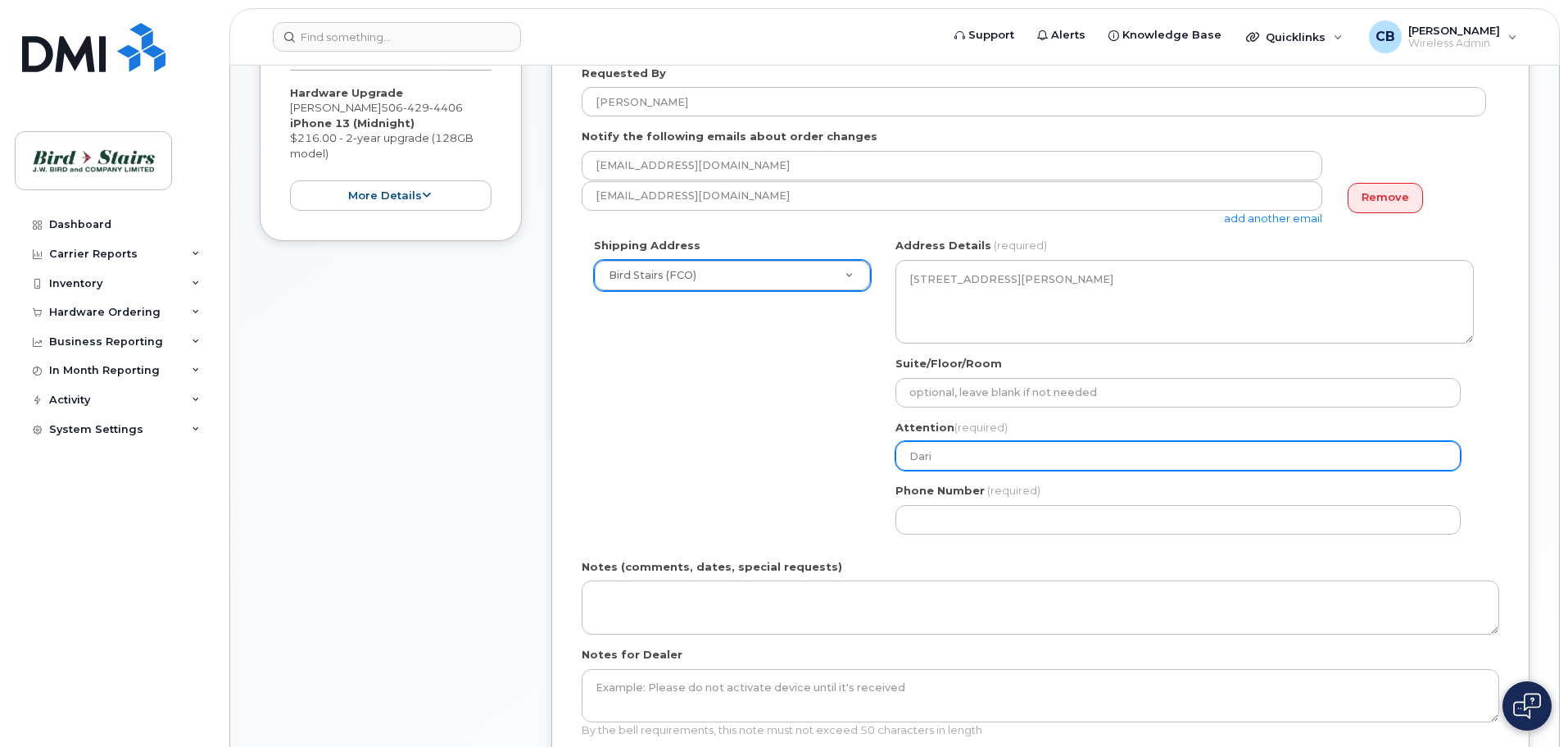
type input "Darie"
select select
type input "Darien"
select select
type input "Darien G"
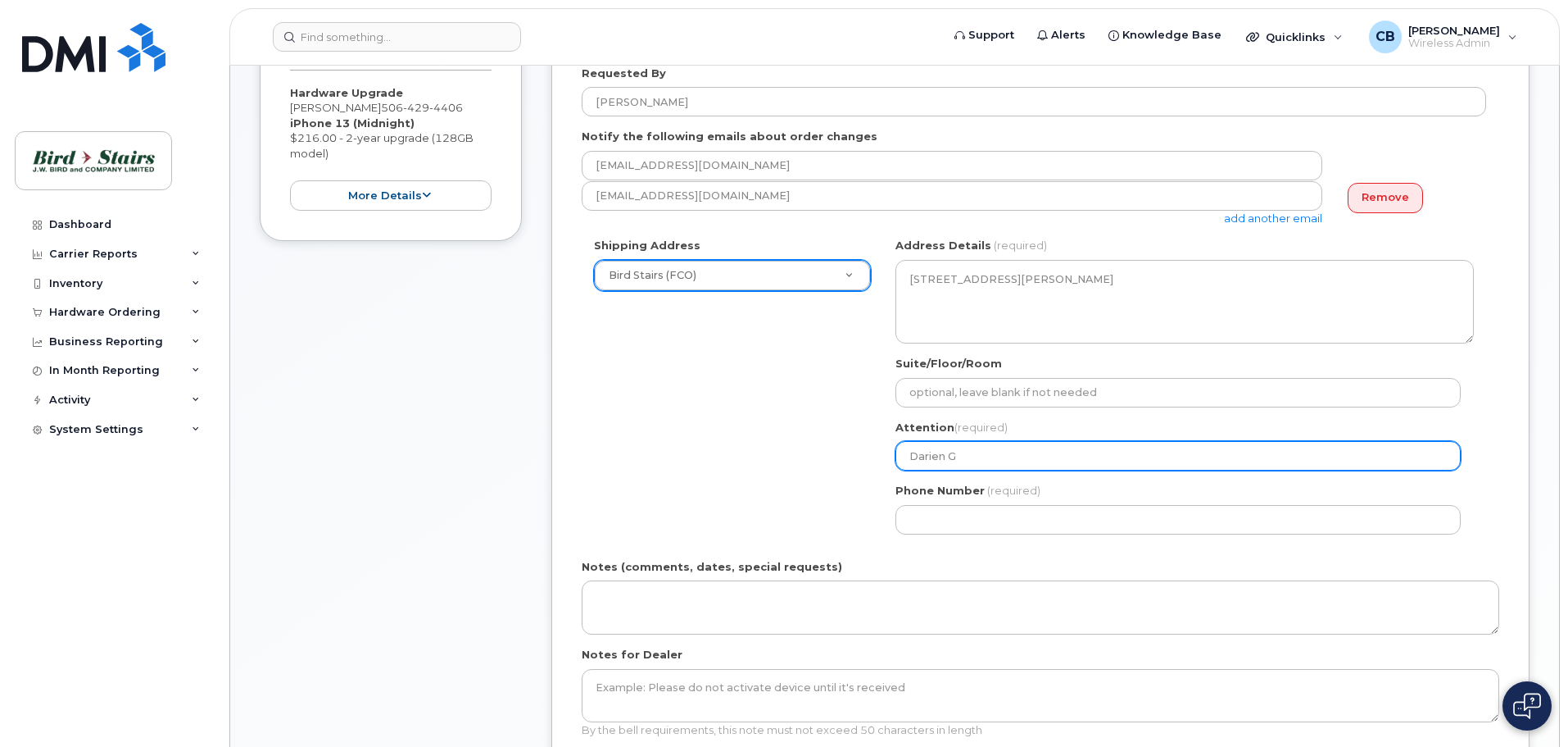
select select
type input "Darien Ge"
select select
type input "Darien Gel"
select select
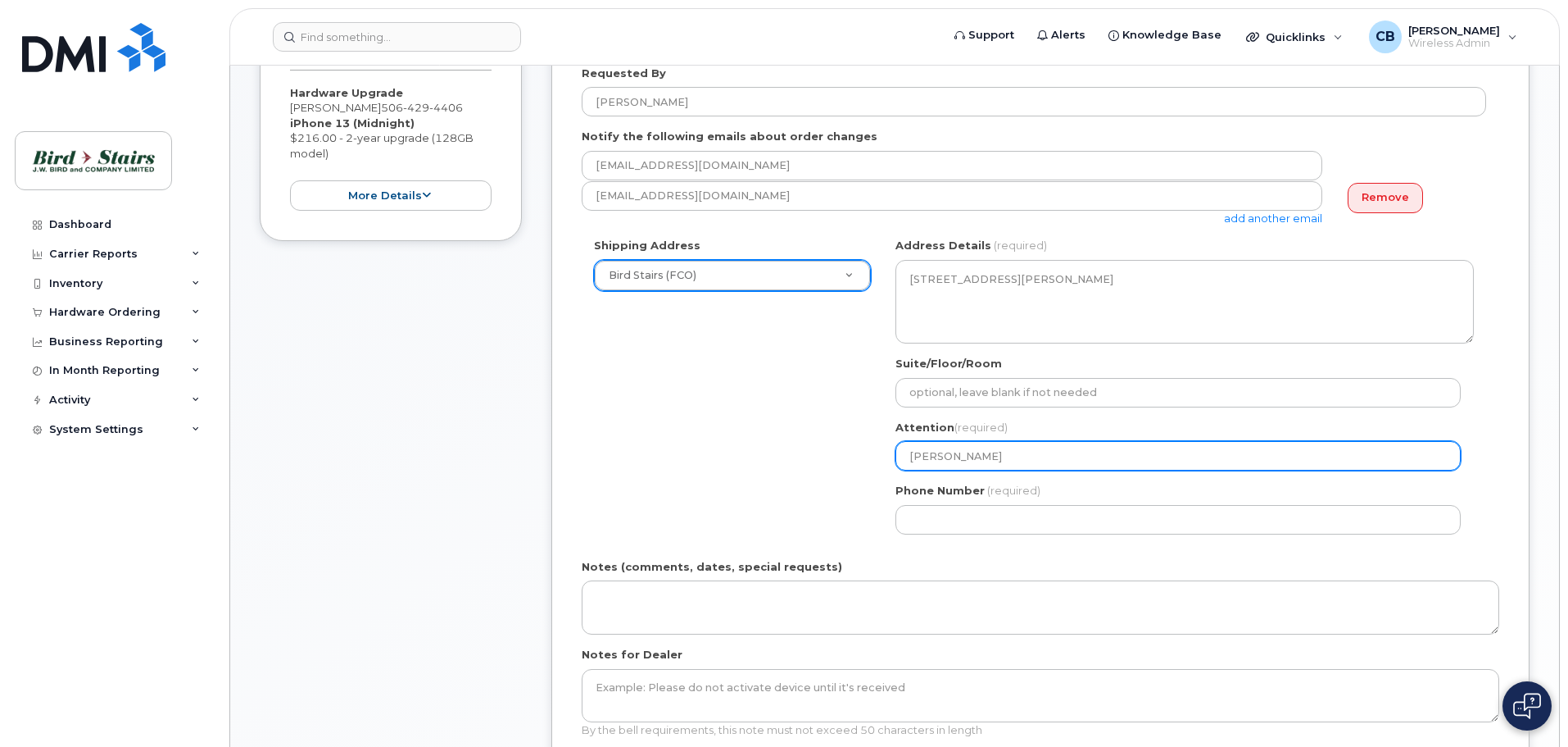
type input "Darien Geld"
select select
type input "Darien Gelda"
select select
type input "Darien Geldar"
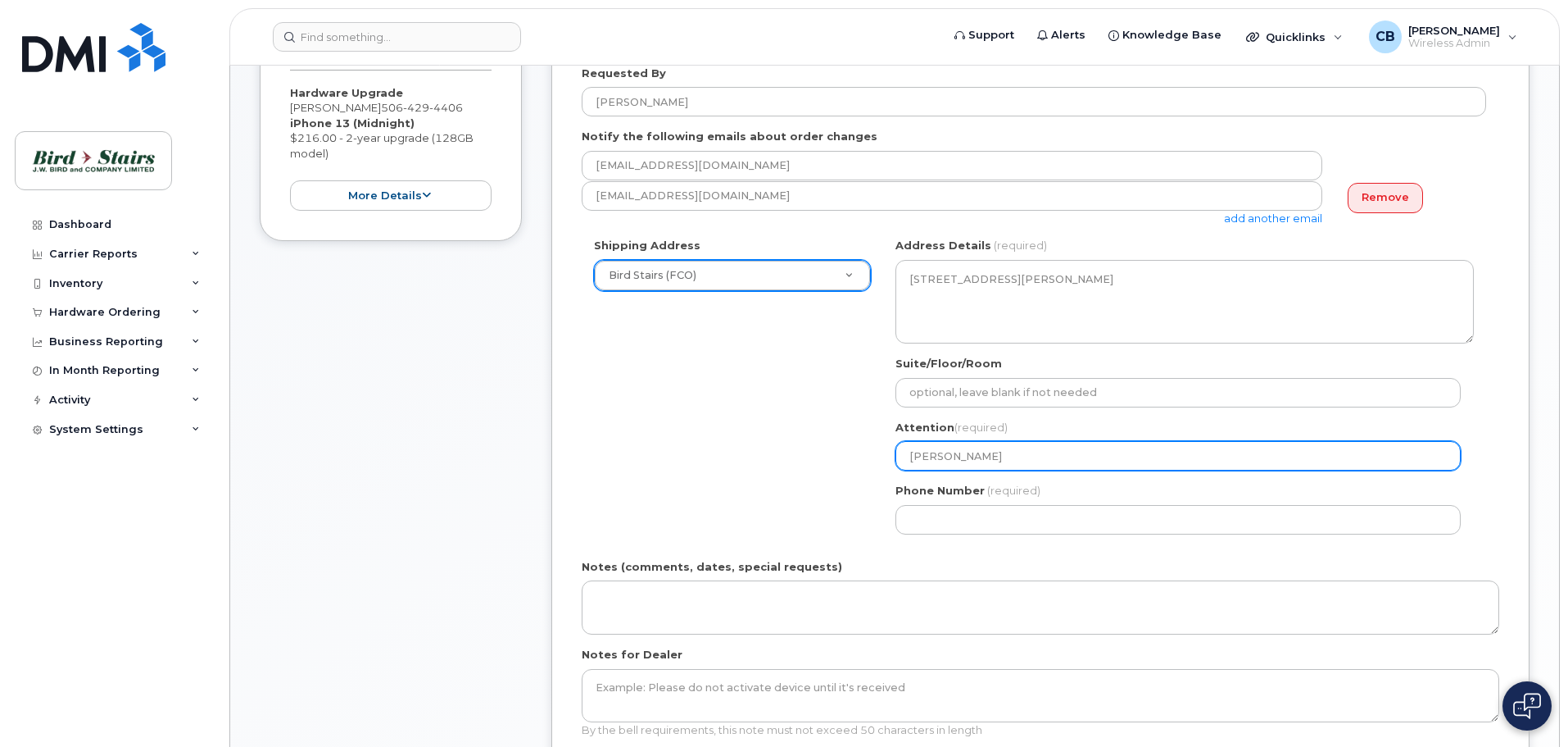
select select
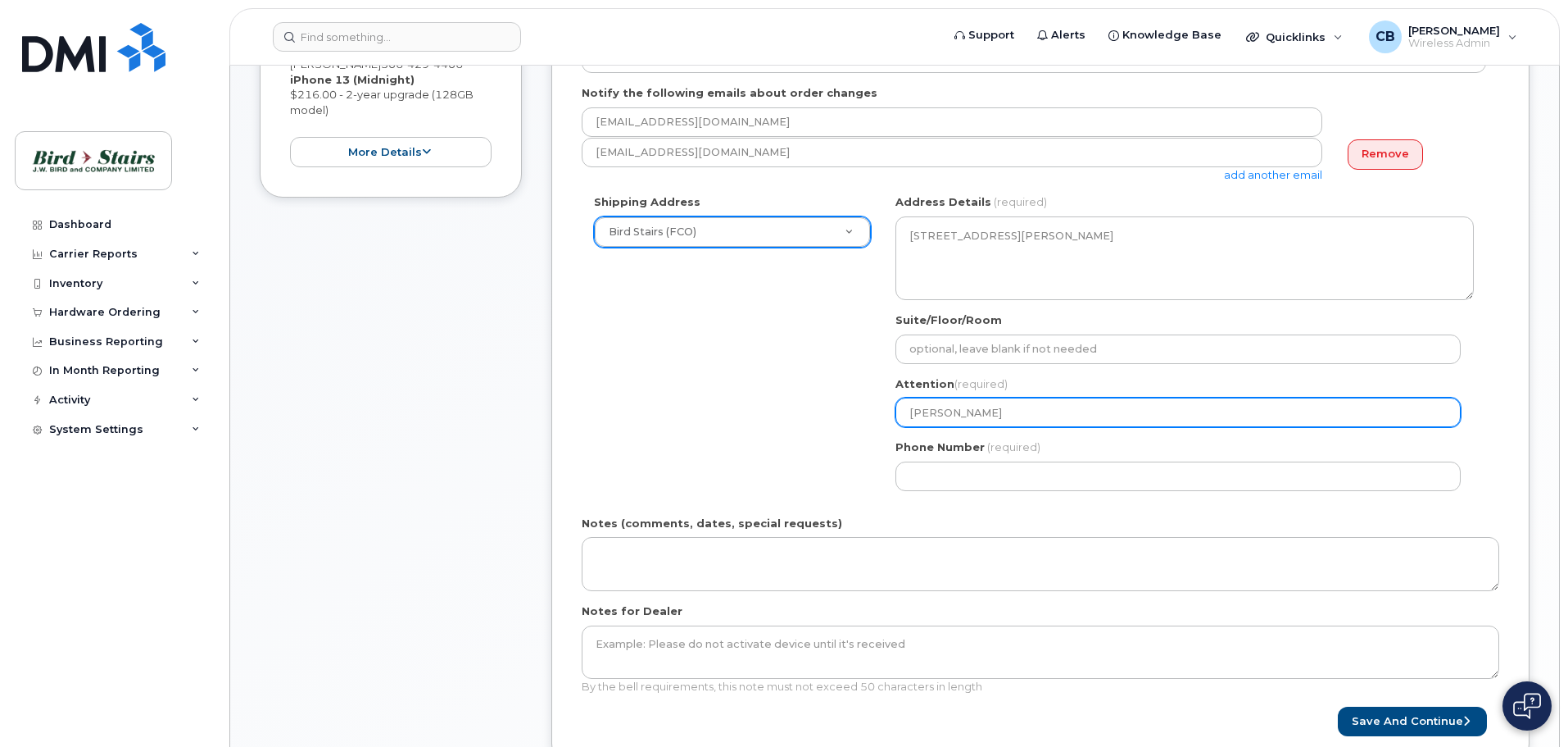
scroll to position [574, 0]
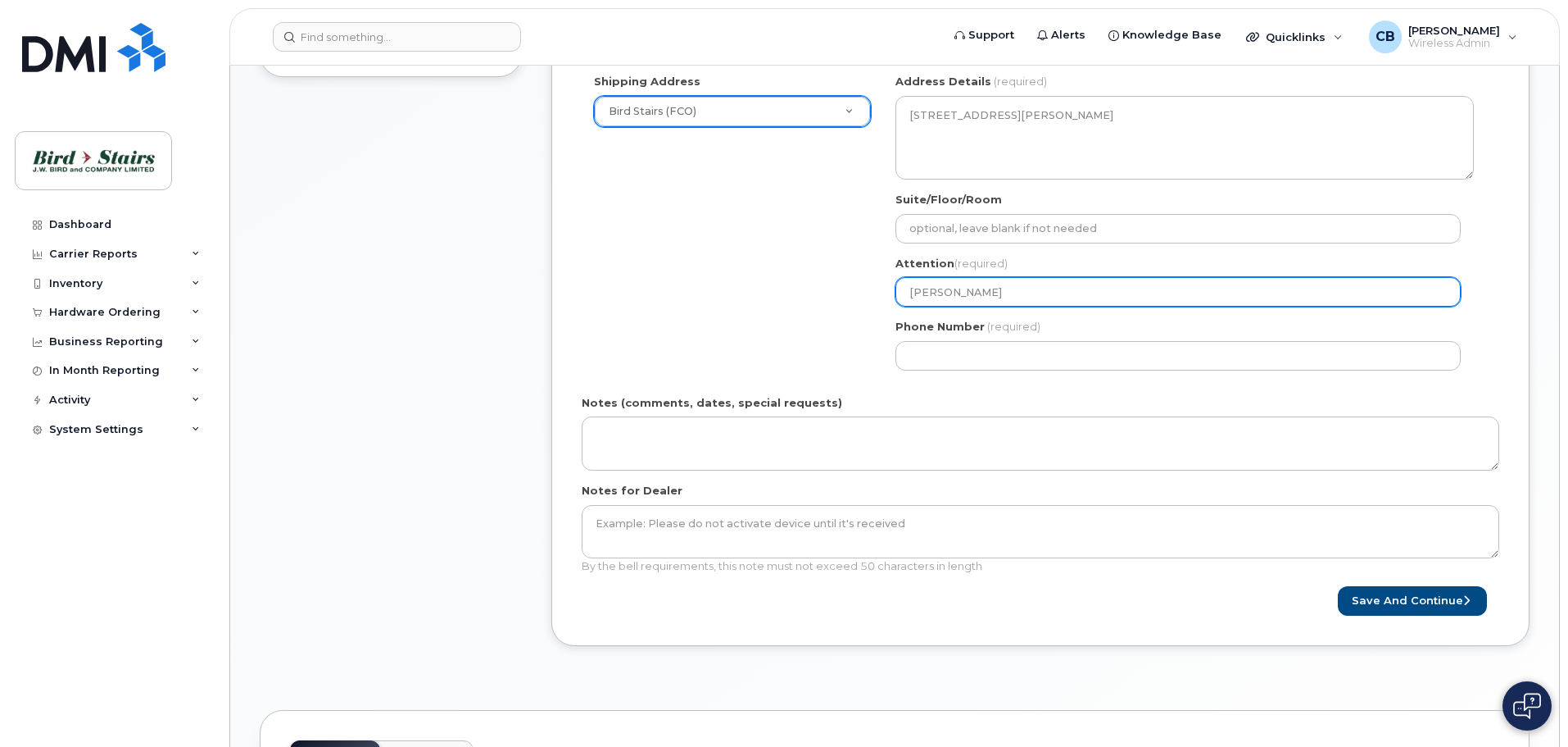
click at [937, 300] on input "[PERSON_NAME]" at bounding box center [1178, 292] width 566 height 30
type input "[PERSON_NAME]"
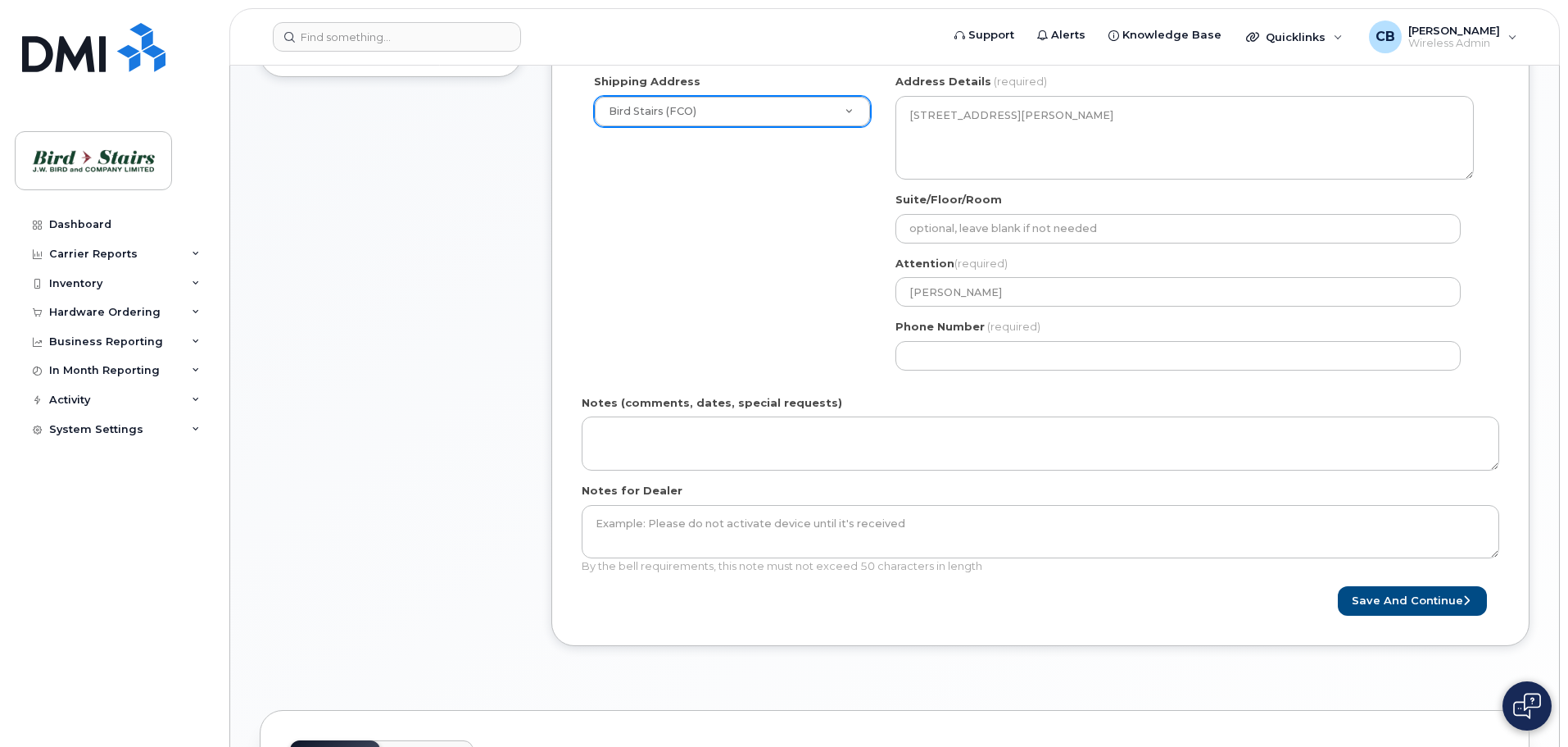
click at [928, 340] on div "Phone Number (required)" at bounding box center [1184, 345] width 579 height 52
click at [953, 372] on div "NB Fredericton Search your address... Manually edit your address Click to searc…" at bounding box center [1184, 228] width 603 height 308
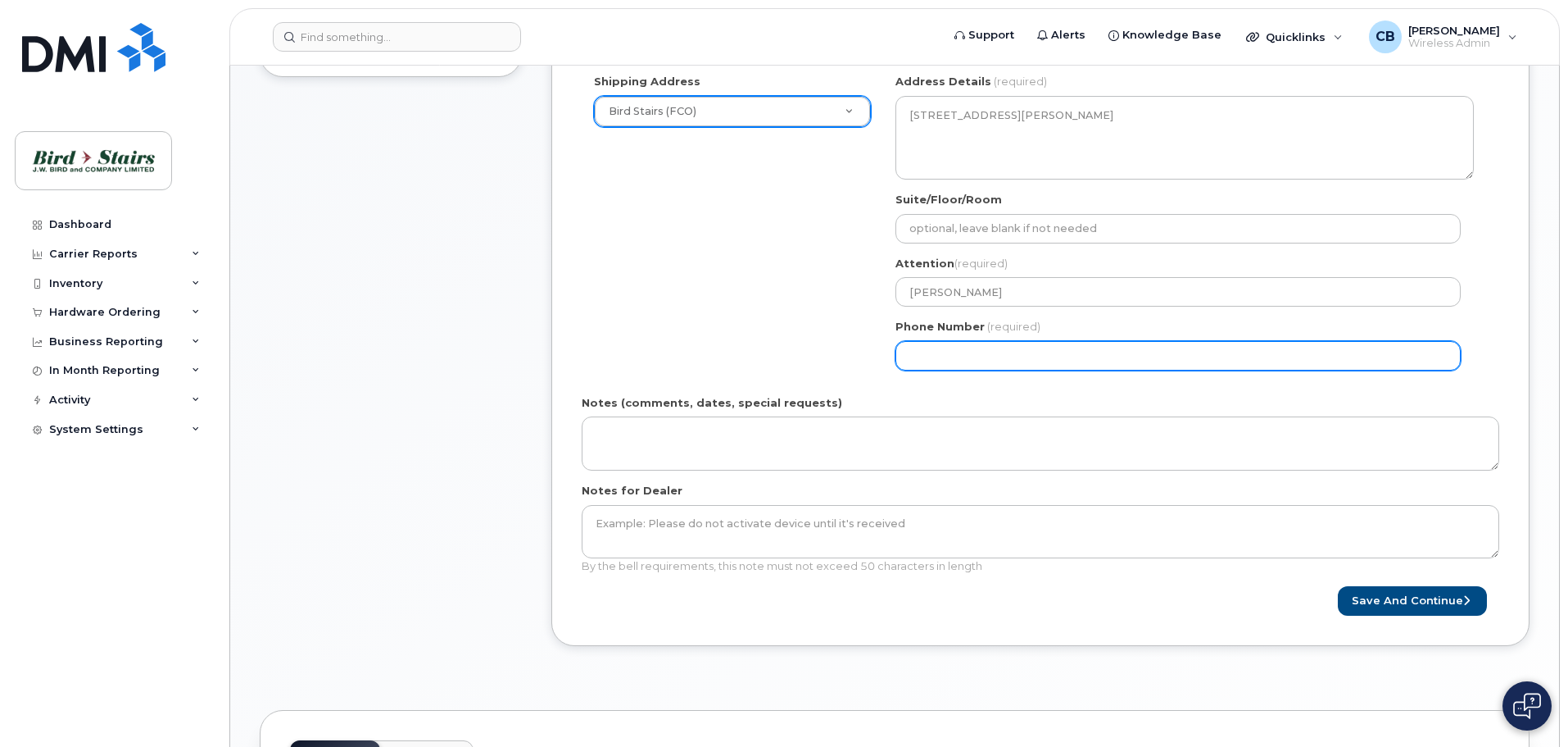
click at [962, 366] on input "Phone Number" at bounding box center [1178, 356] width 566 height 30
select select
type input "902"
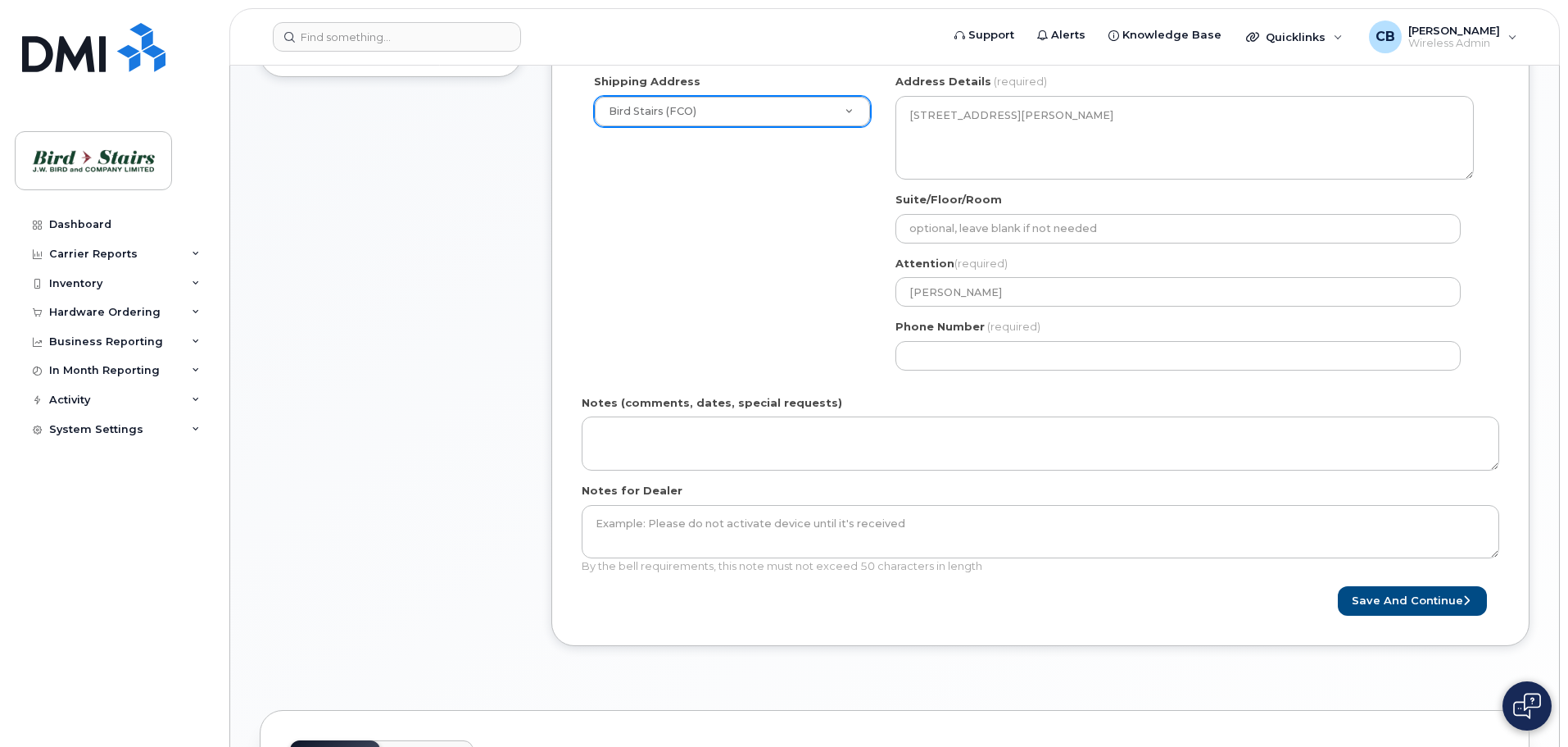
click at [770, 341] on div "Shipping Address Bird Stairs (FCO) New Address Bird Stairs (CPE) Bird Stairs (D…" at bounding box center [1033, 228] width 904 height 308
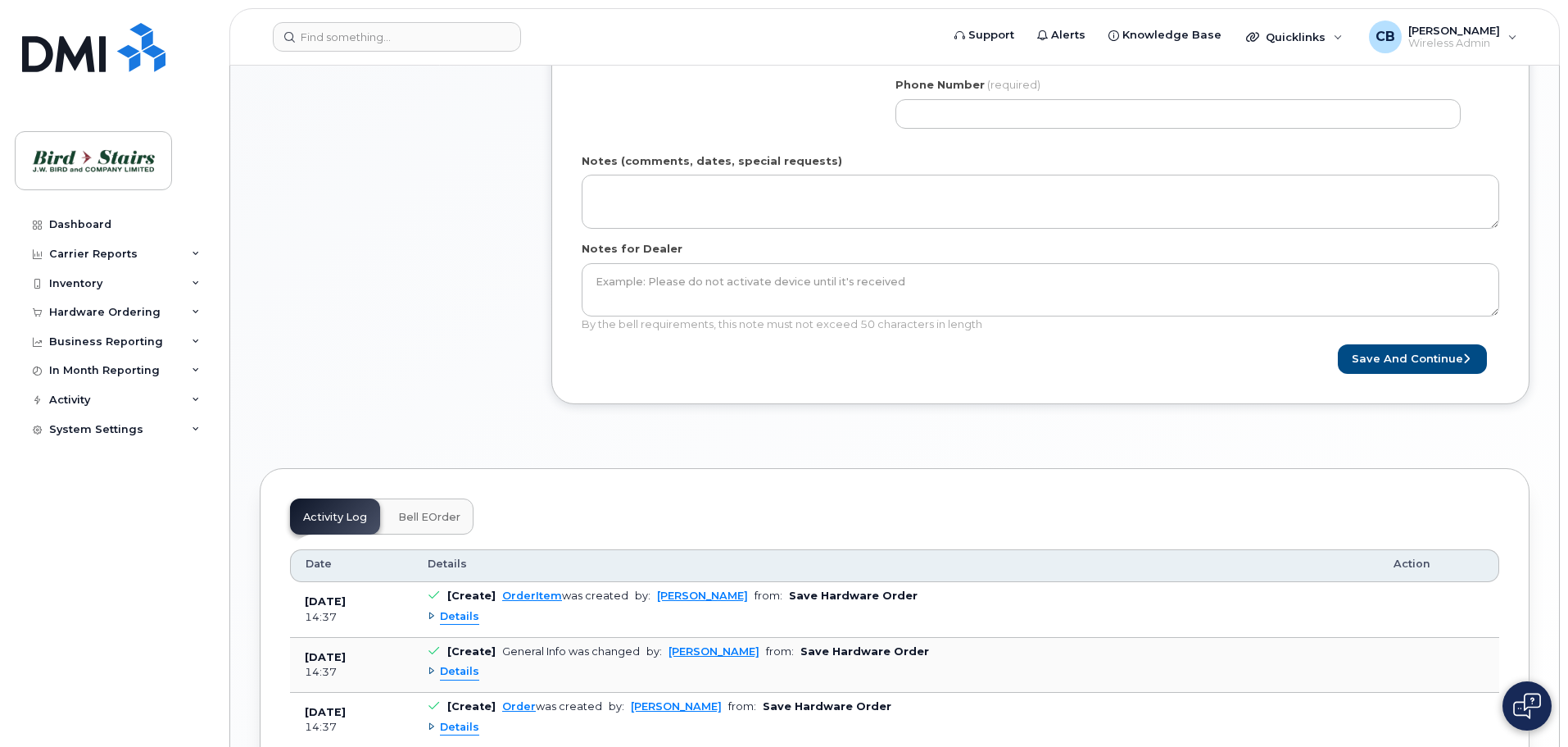
scroll to position [820, 0]
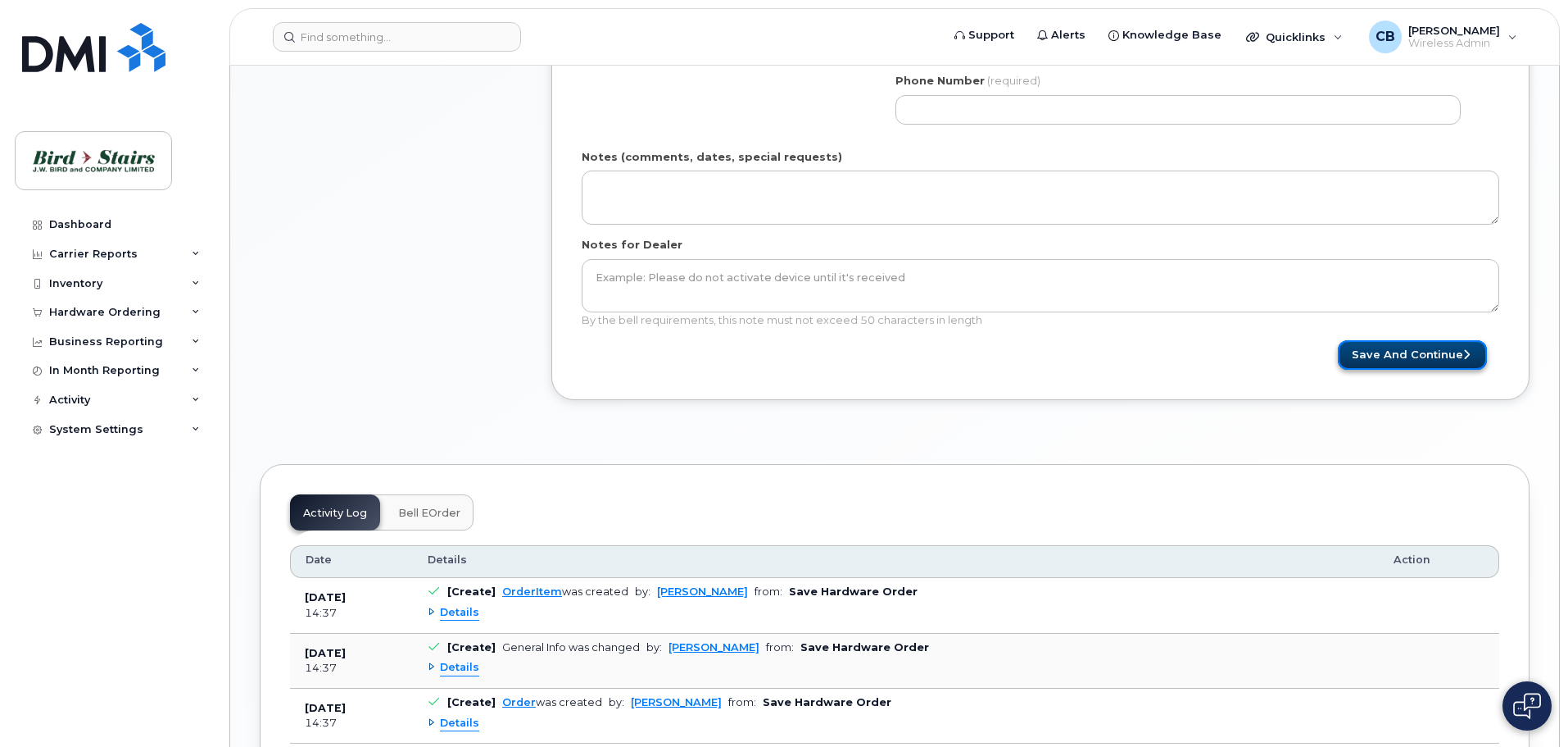
click at [1392, 352] on button "Save and Continue" at bounding box center [1412, 355] width 149 height 30
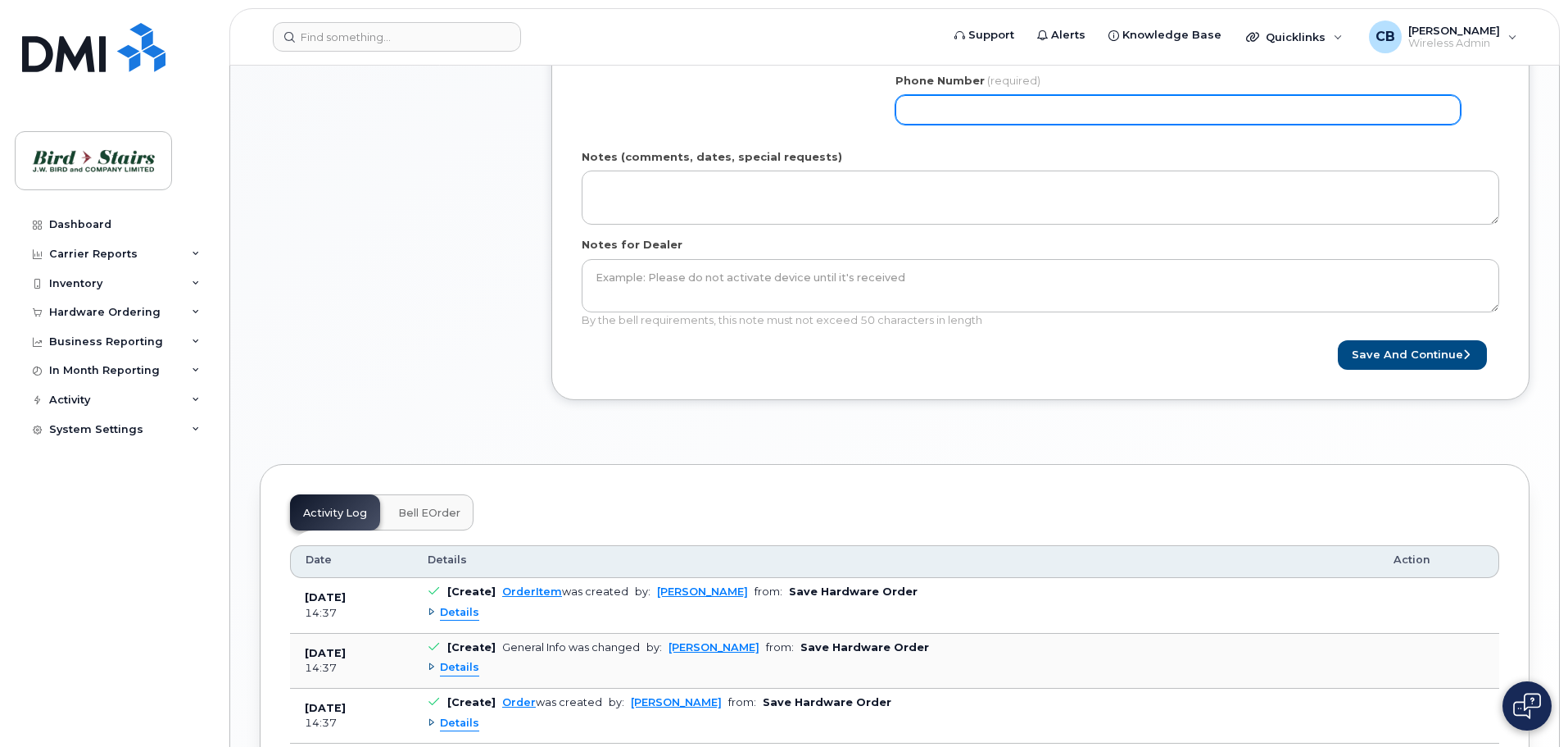
click at [938, 102] on input "Phone Number" at bounding box center [1178, 110] width 566 height 30
click at [960, 110] on input "Phone Number" at bounding box center [1178, 110] width 566 height 30
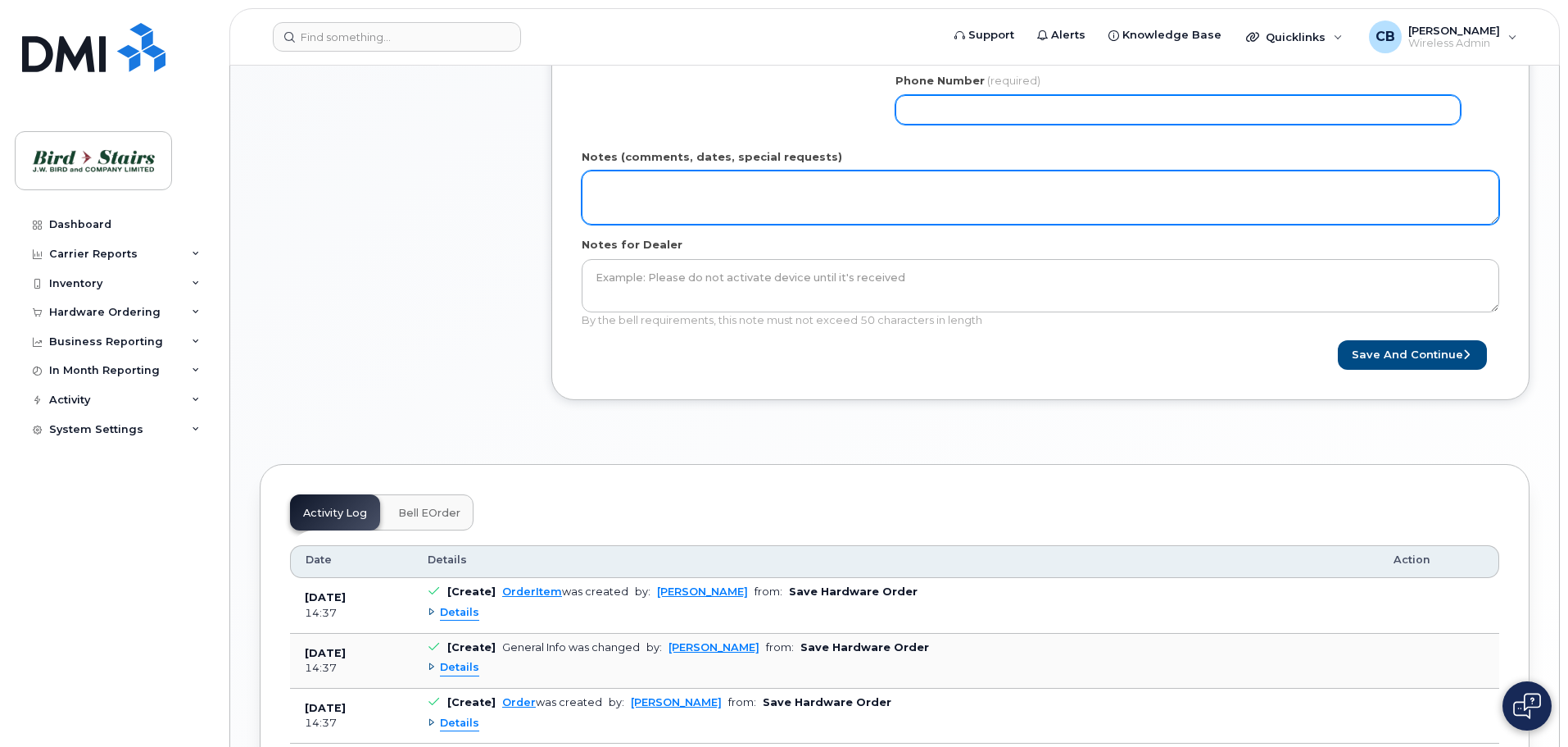
type input "9024977742"
select select
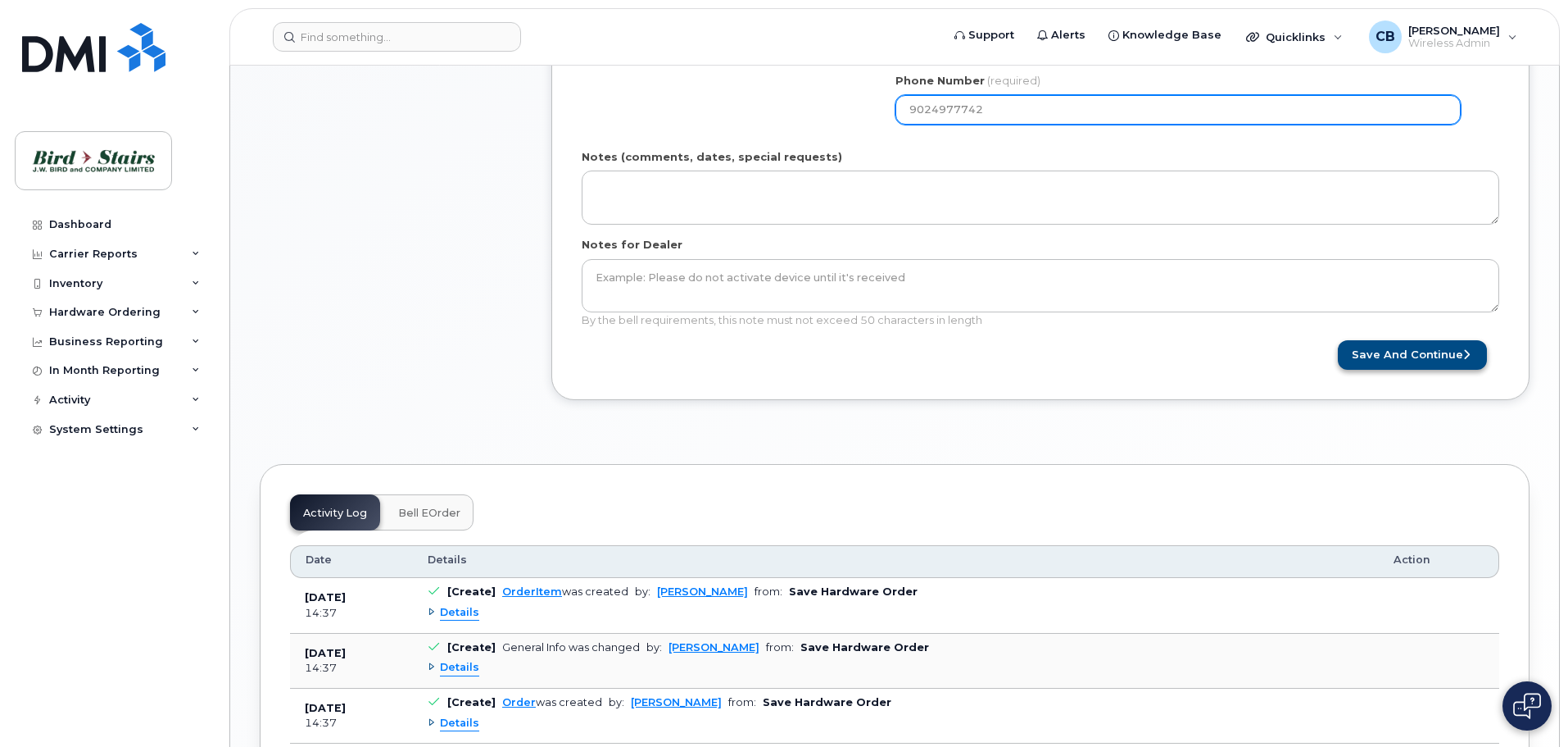
type input "9024977742"
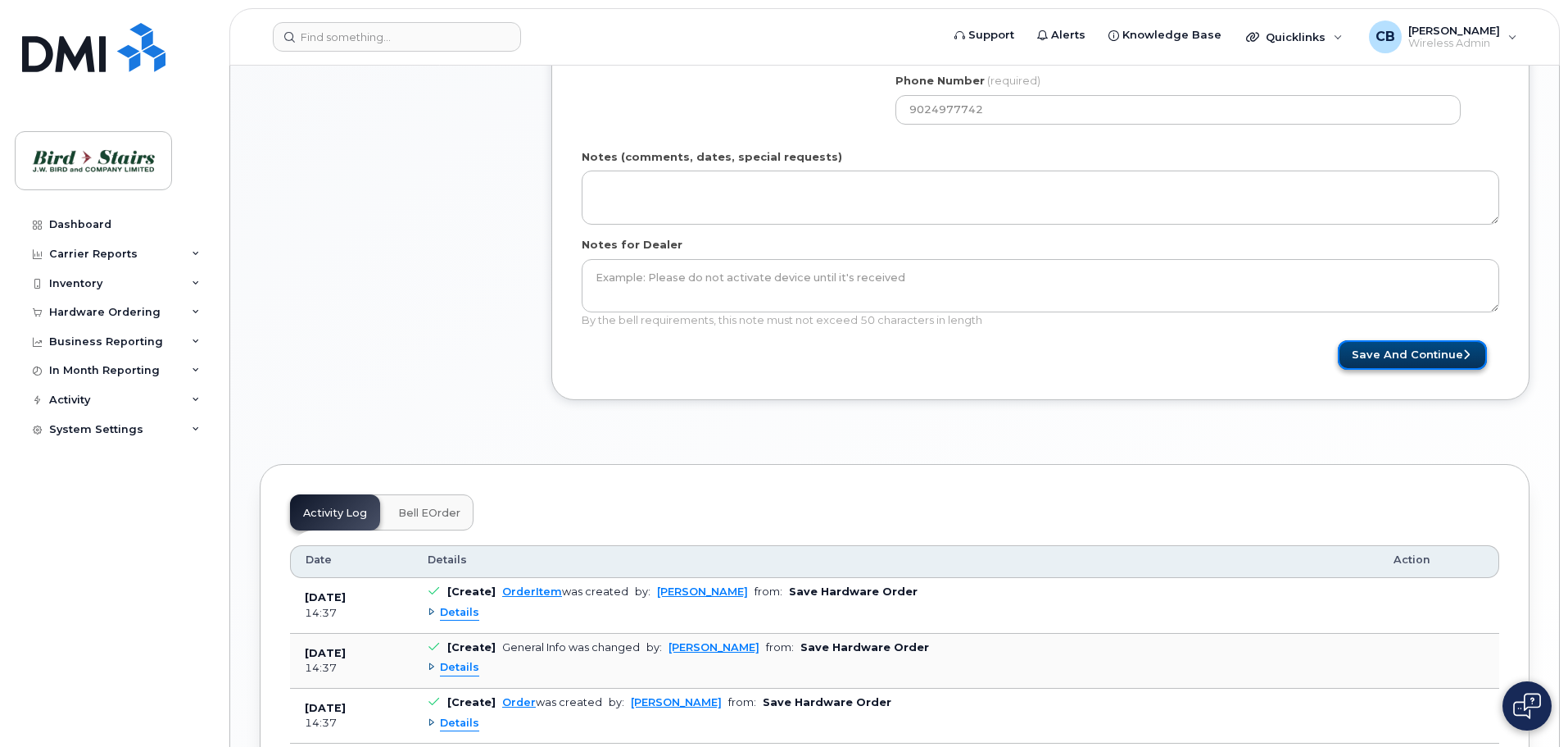
click at [1433, 351] on button "Save and Continue" at bounding box center [1412, 355] width 149 height 30
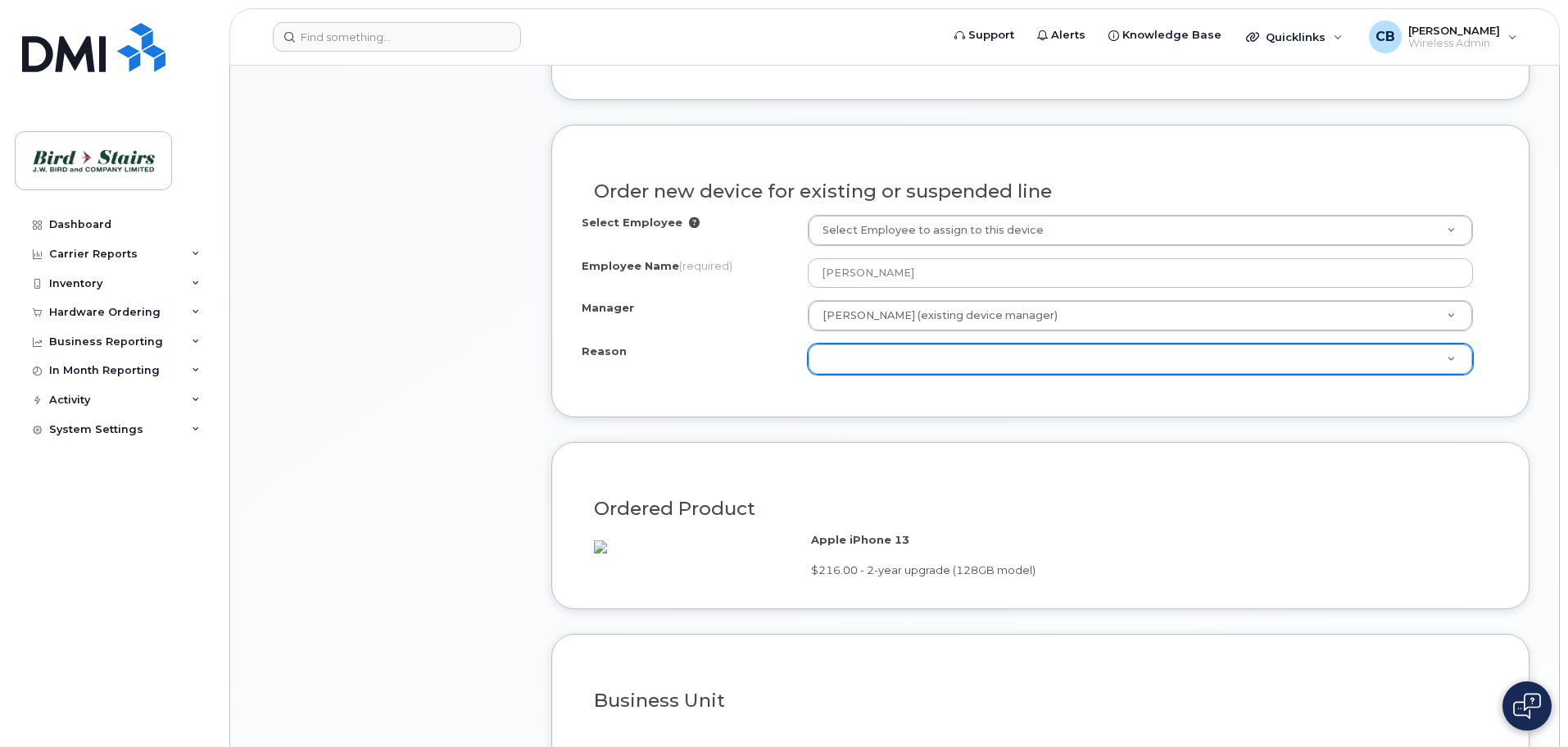
scroll to position [902, 0]
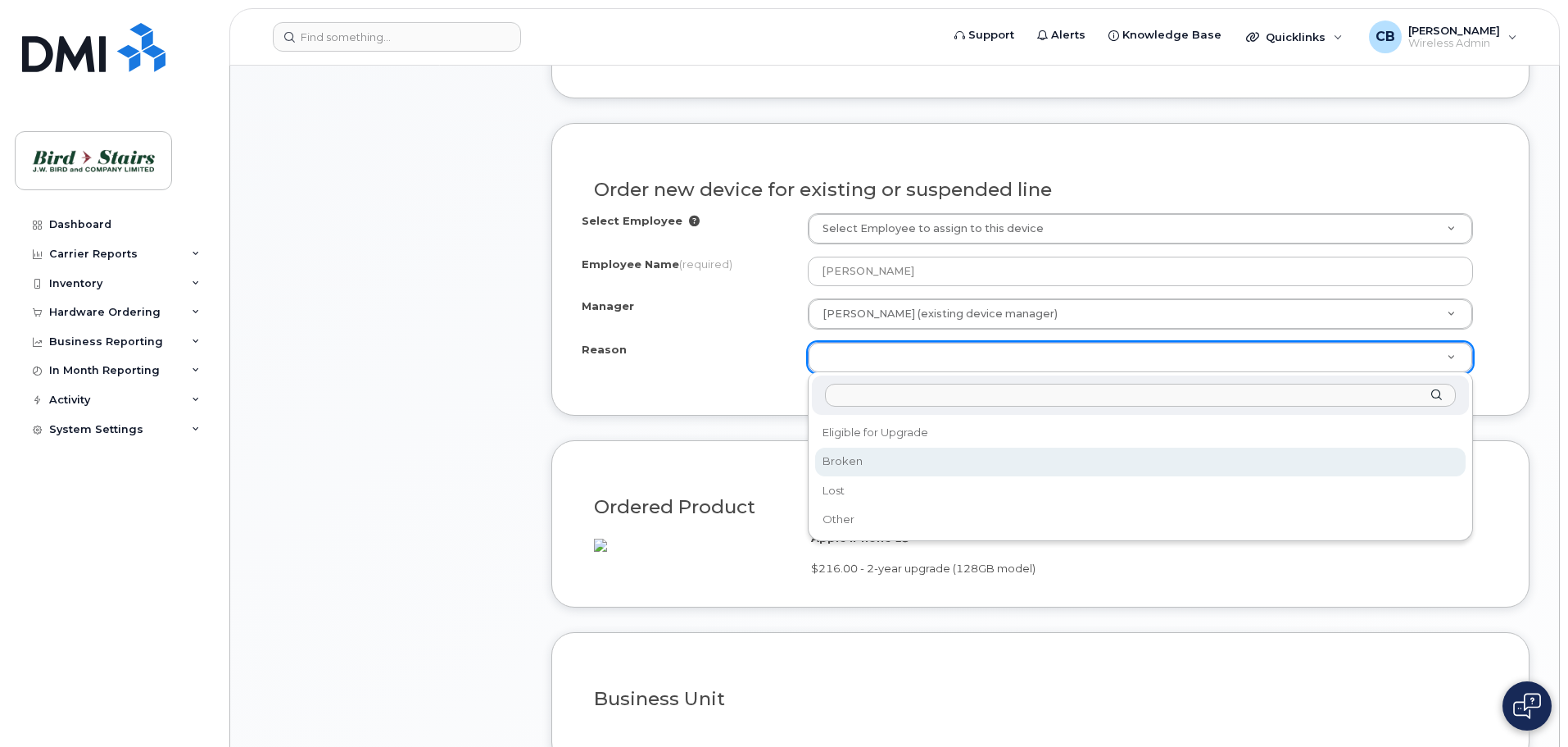
select select "broken"
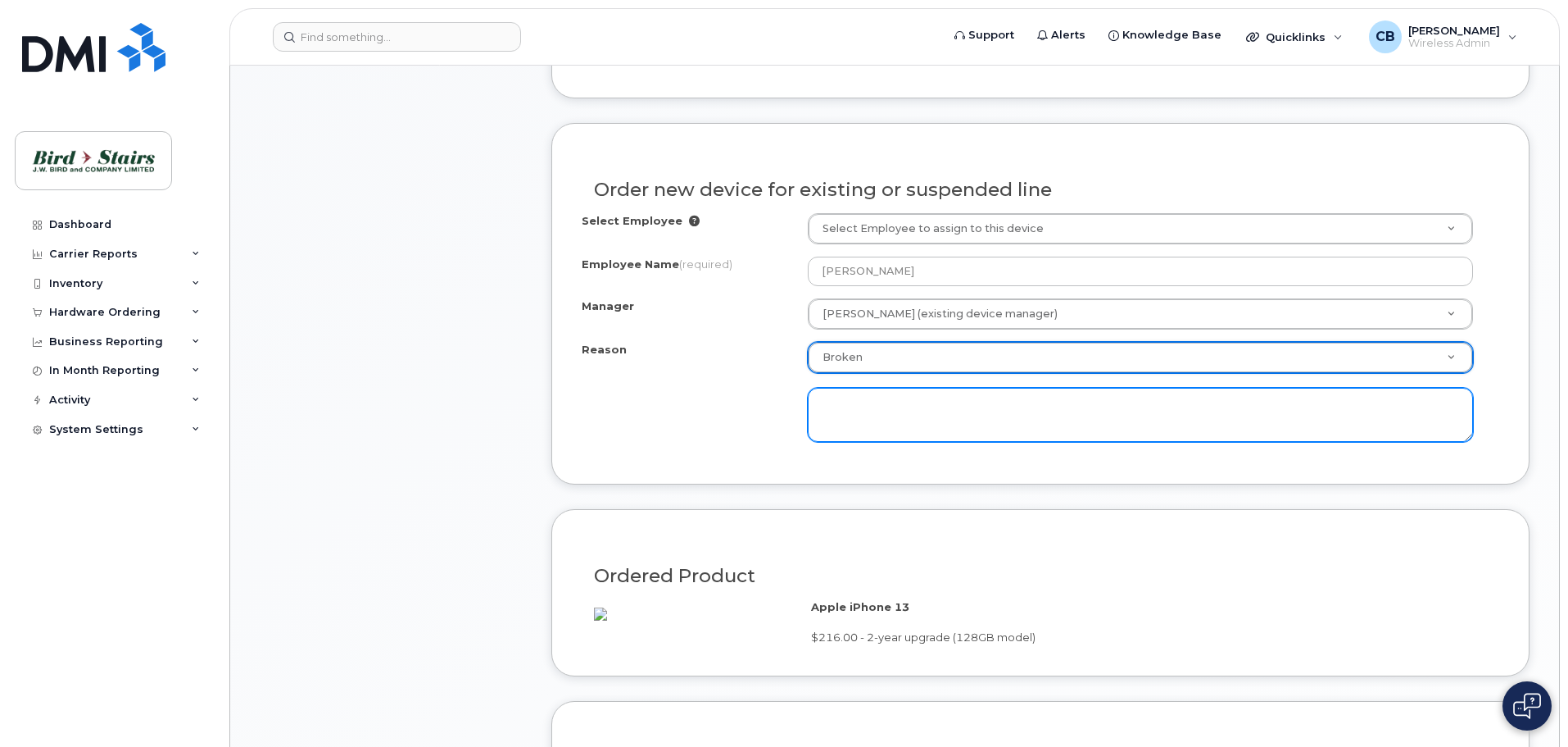
click at [858, 411] on textarea at bounding box center [1140, 415] width 666 height 54
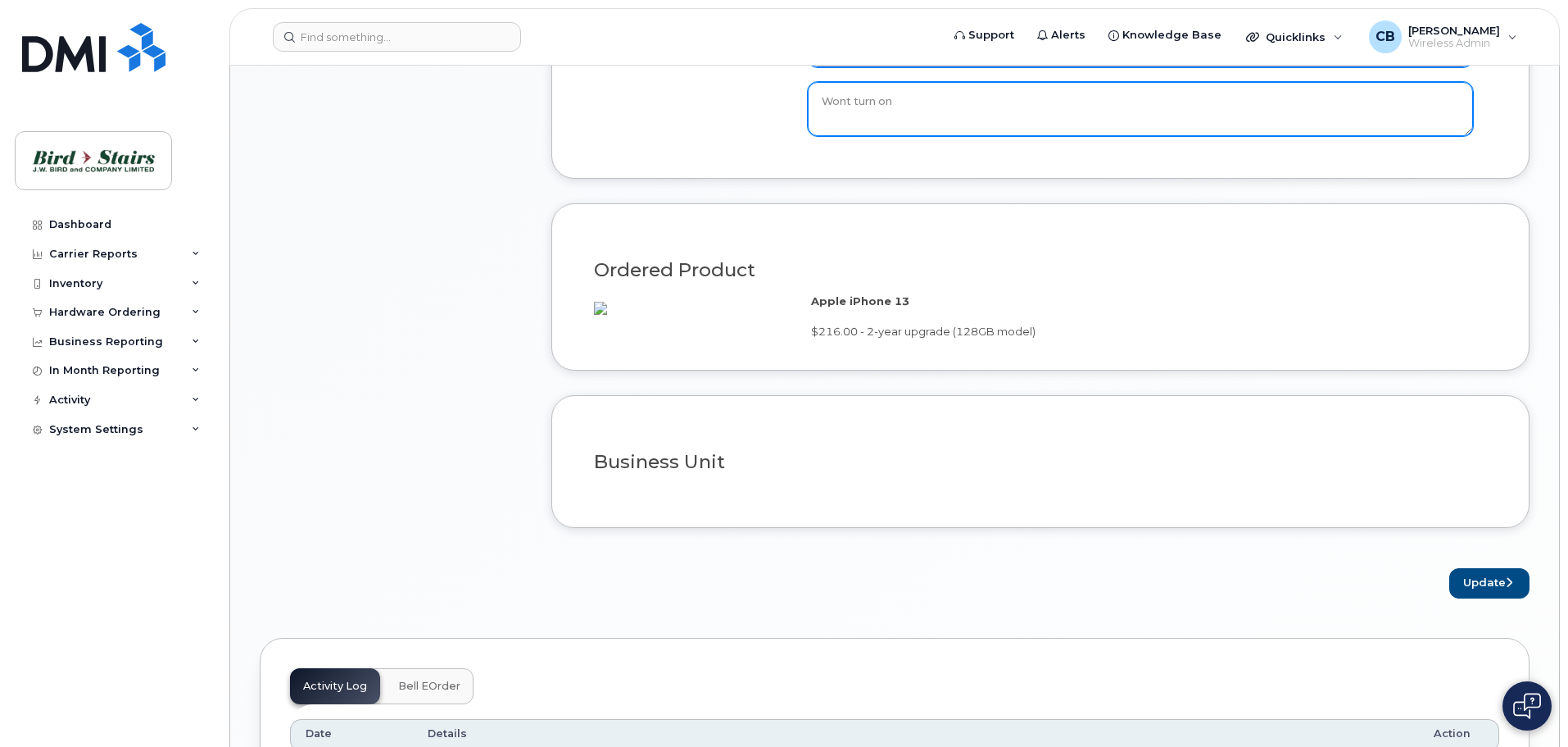
scroll to position [1311, 0]
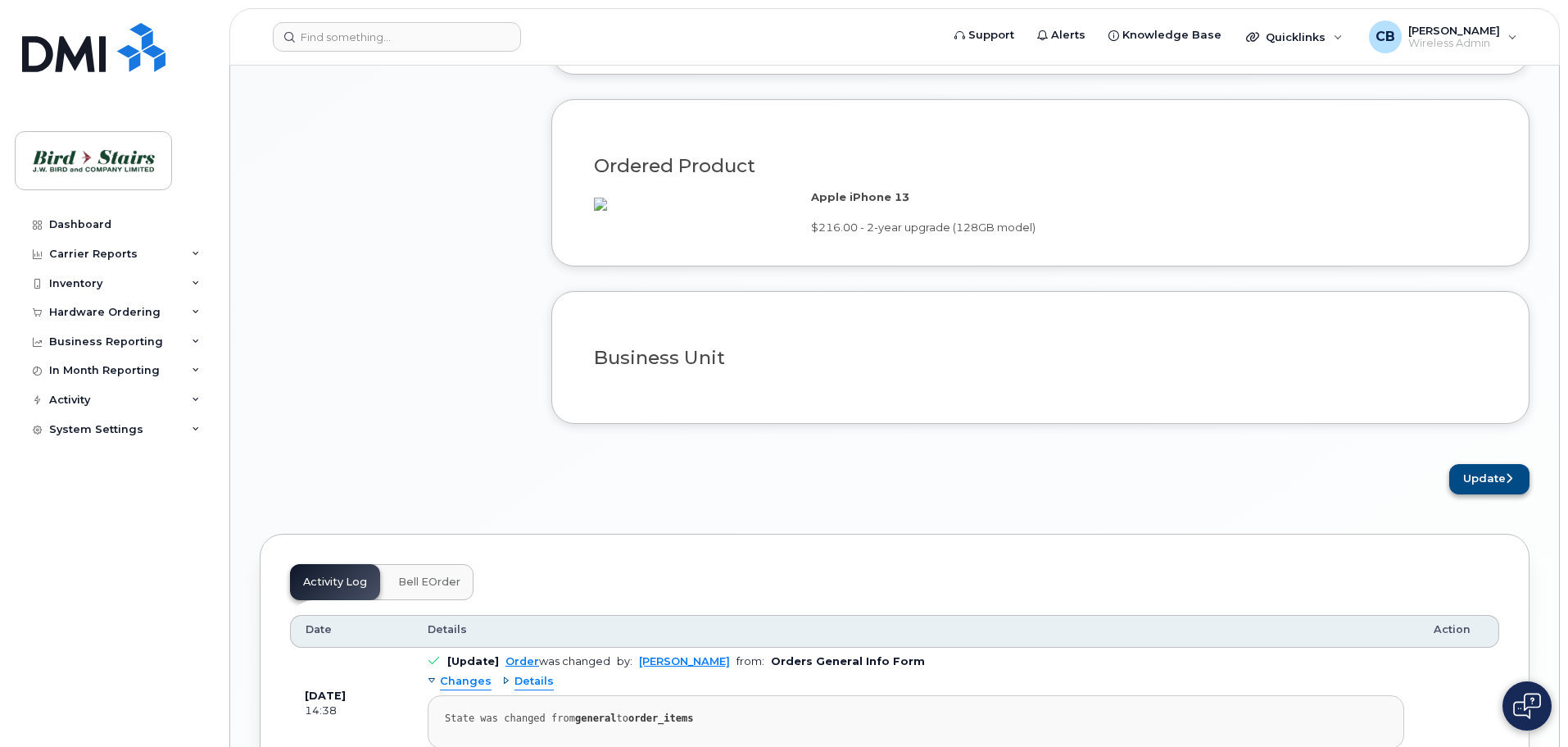
type textarea "Wont turn on"
click at [1497, 494] on button "Update" at bounding box center [1489, 479] width 80 height 30
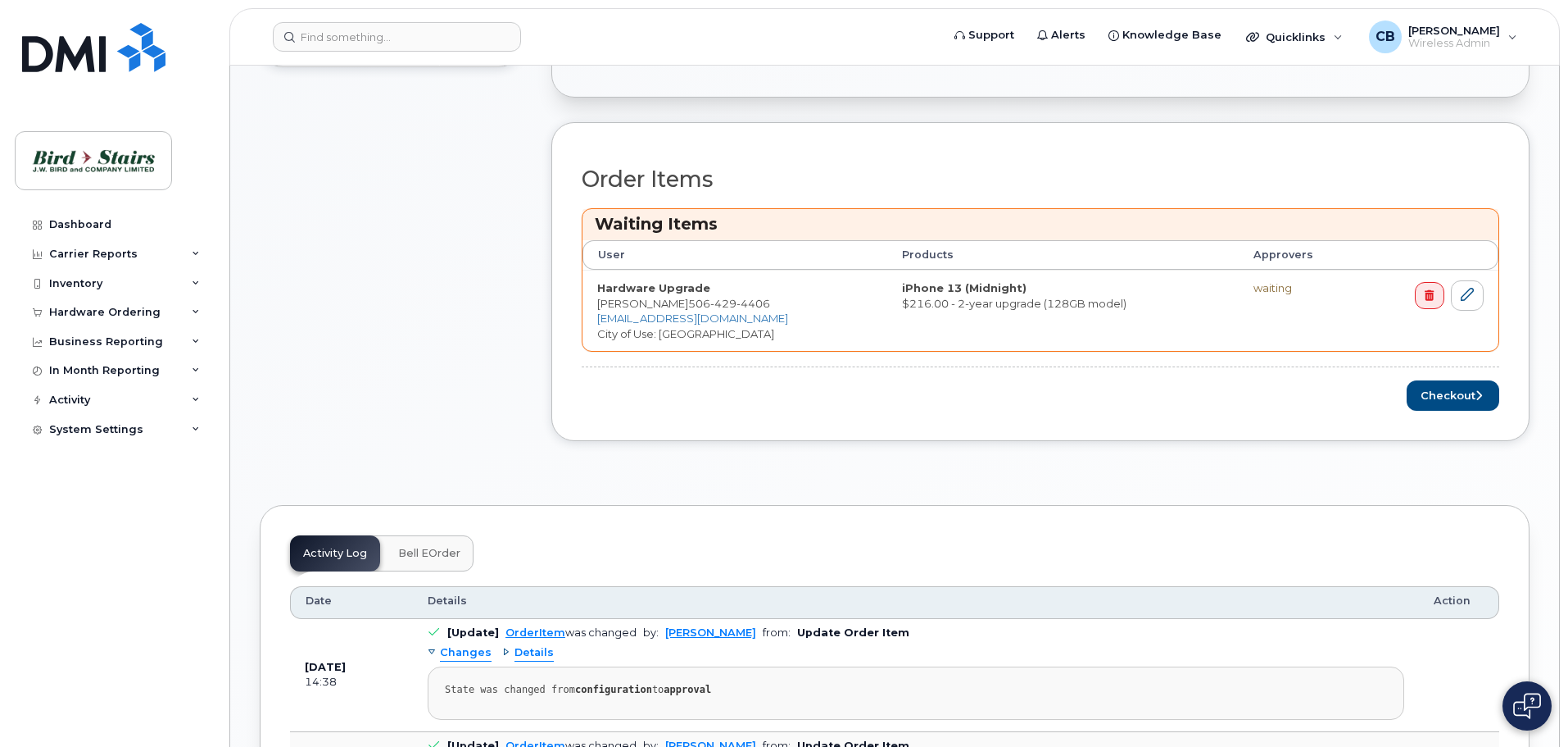
scroll to position [656, 0]
click at [1477, 389] on icon "submit" at bounding box center [1478, 394] width 7 height 11
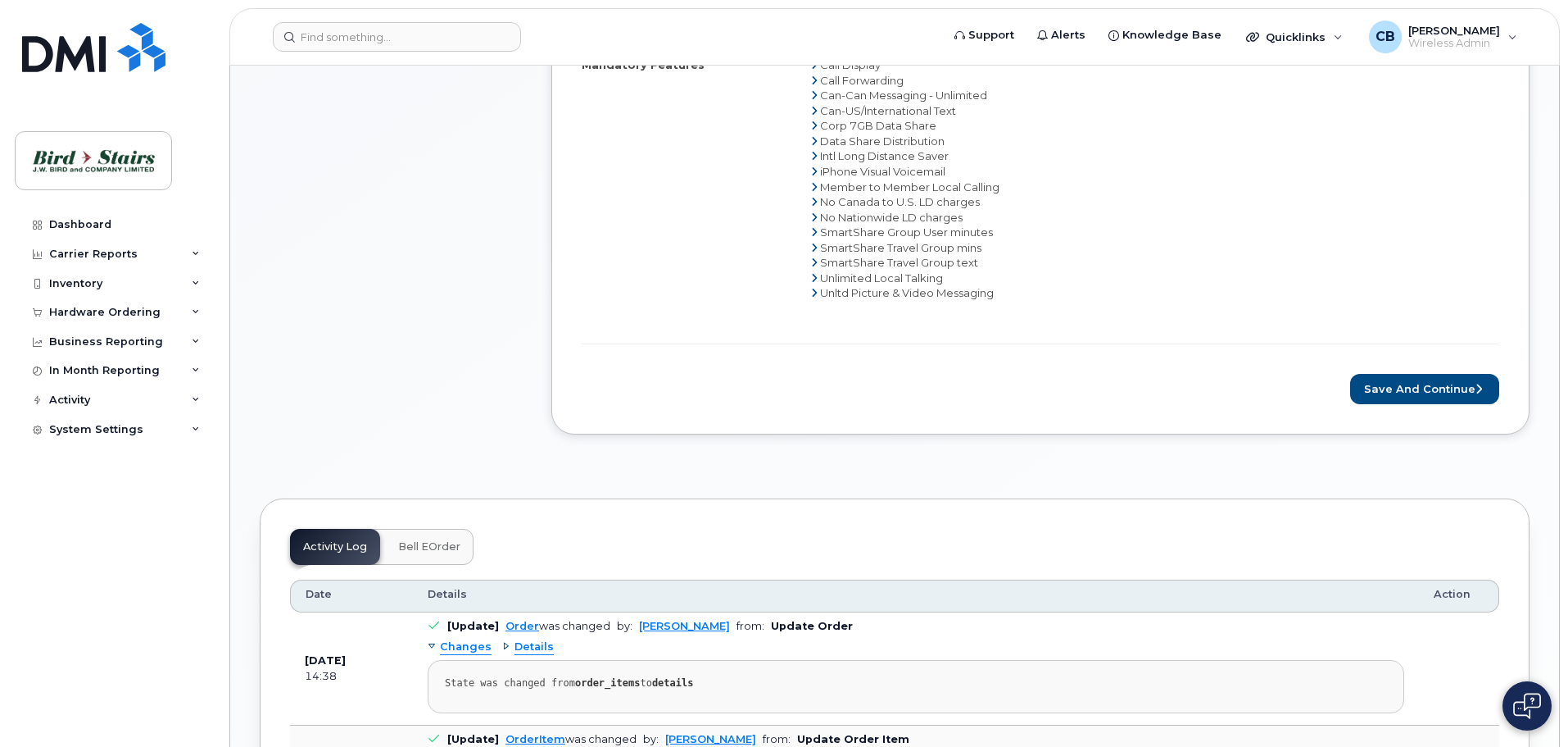
scroll to position [902, 0]
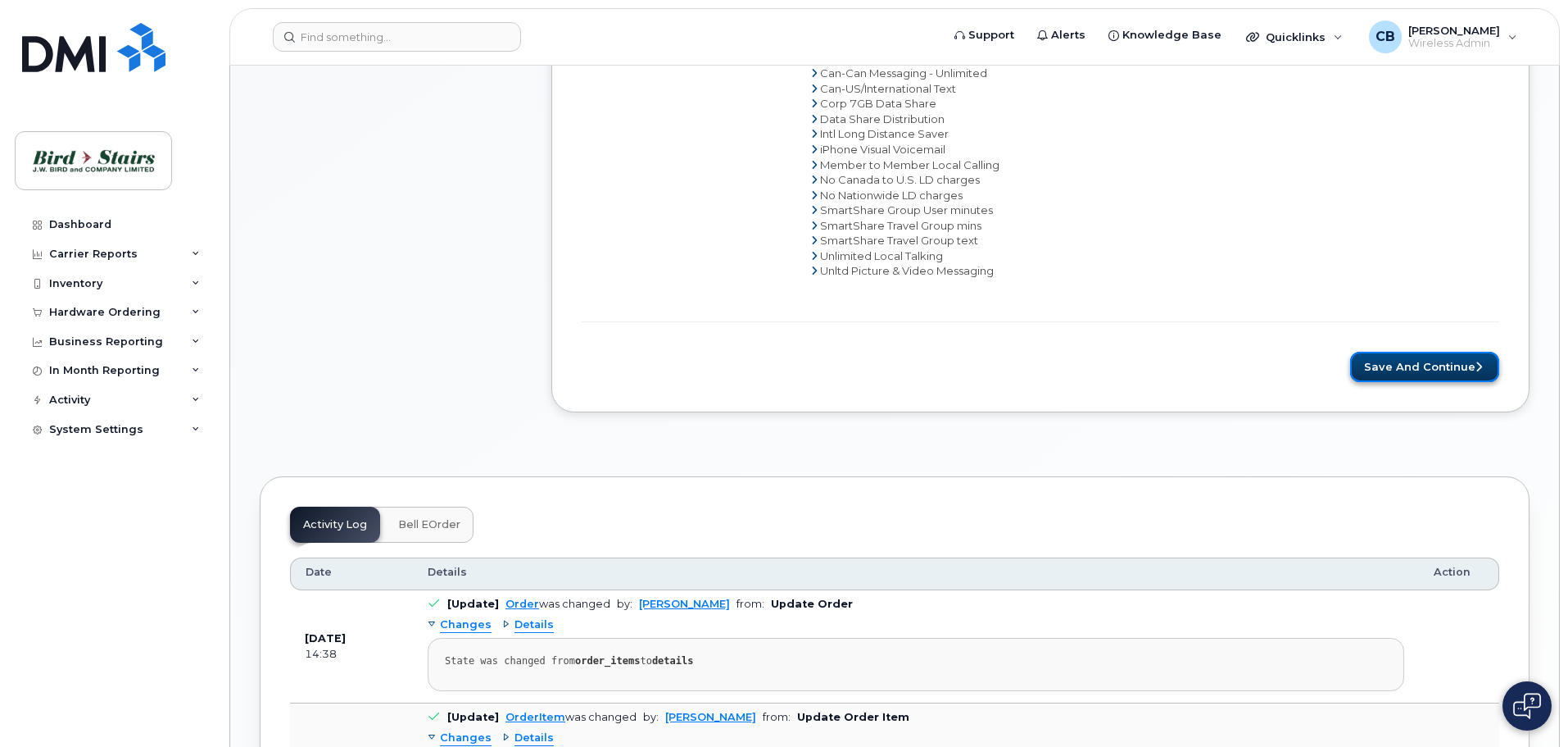
click at [1362, 377] on button "Save and Continue" at bounding box center [1424, 367] width 149 height 30
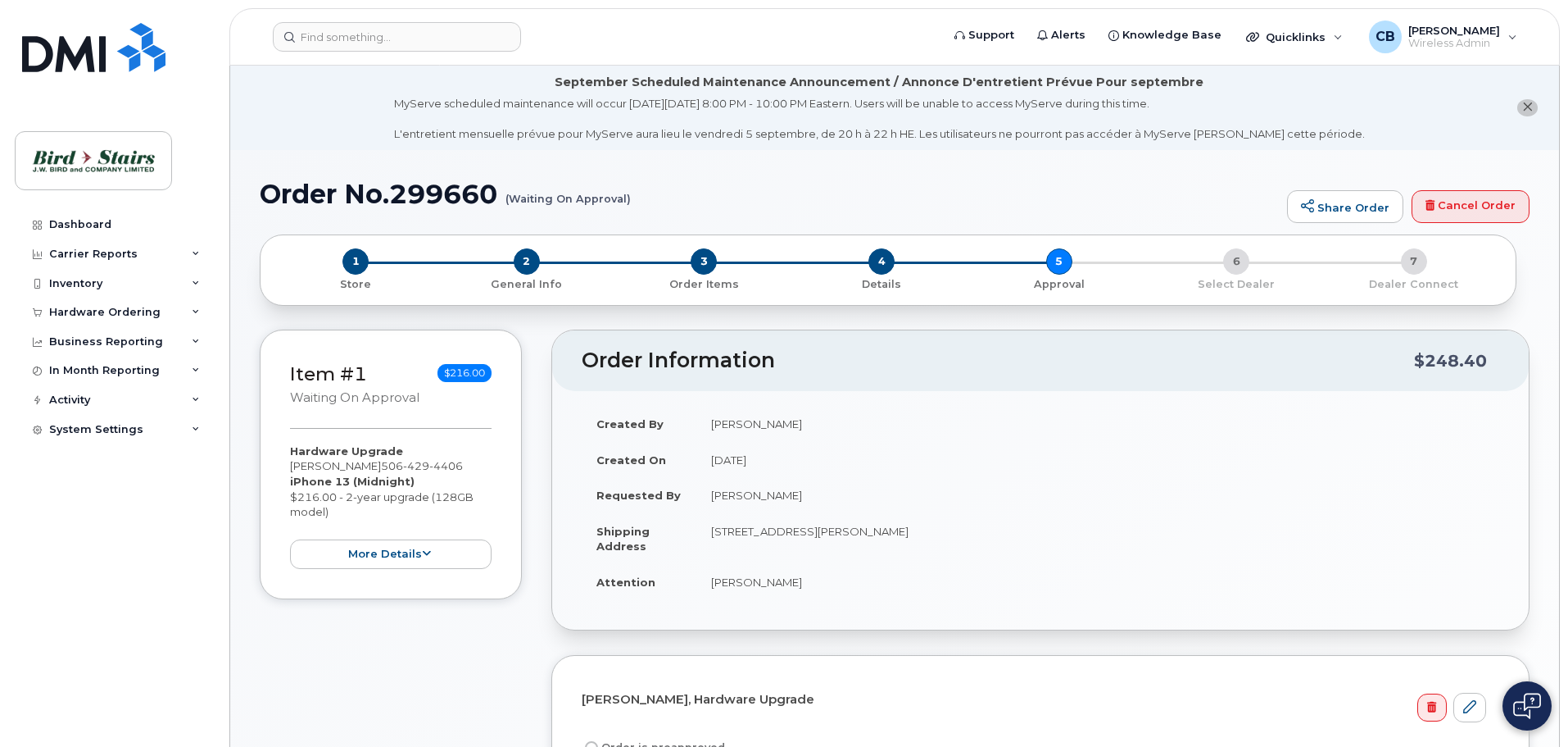
select select
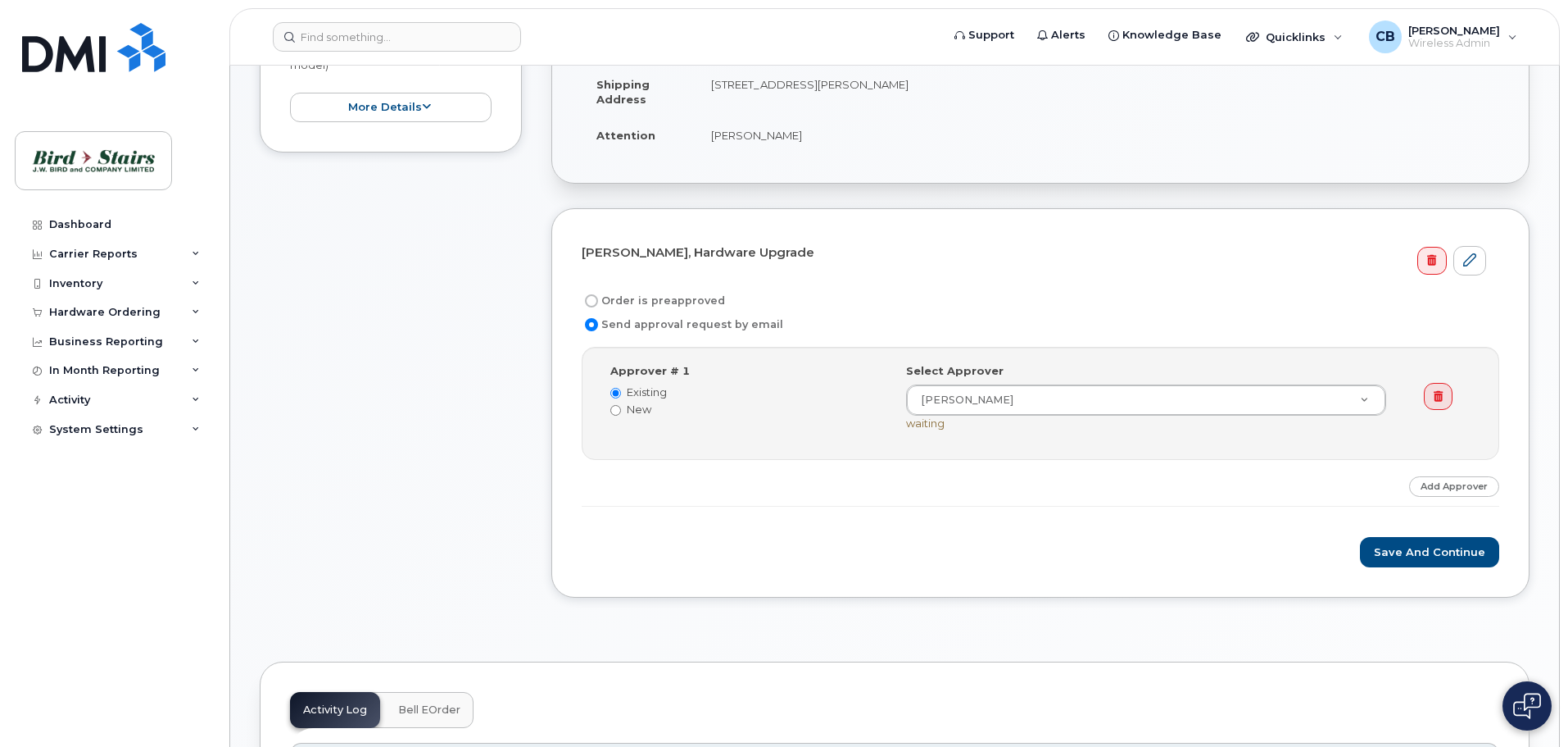
scroll to position [492, 0]
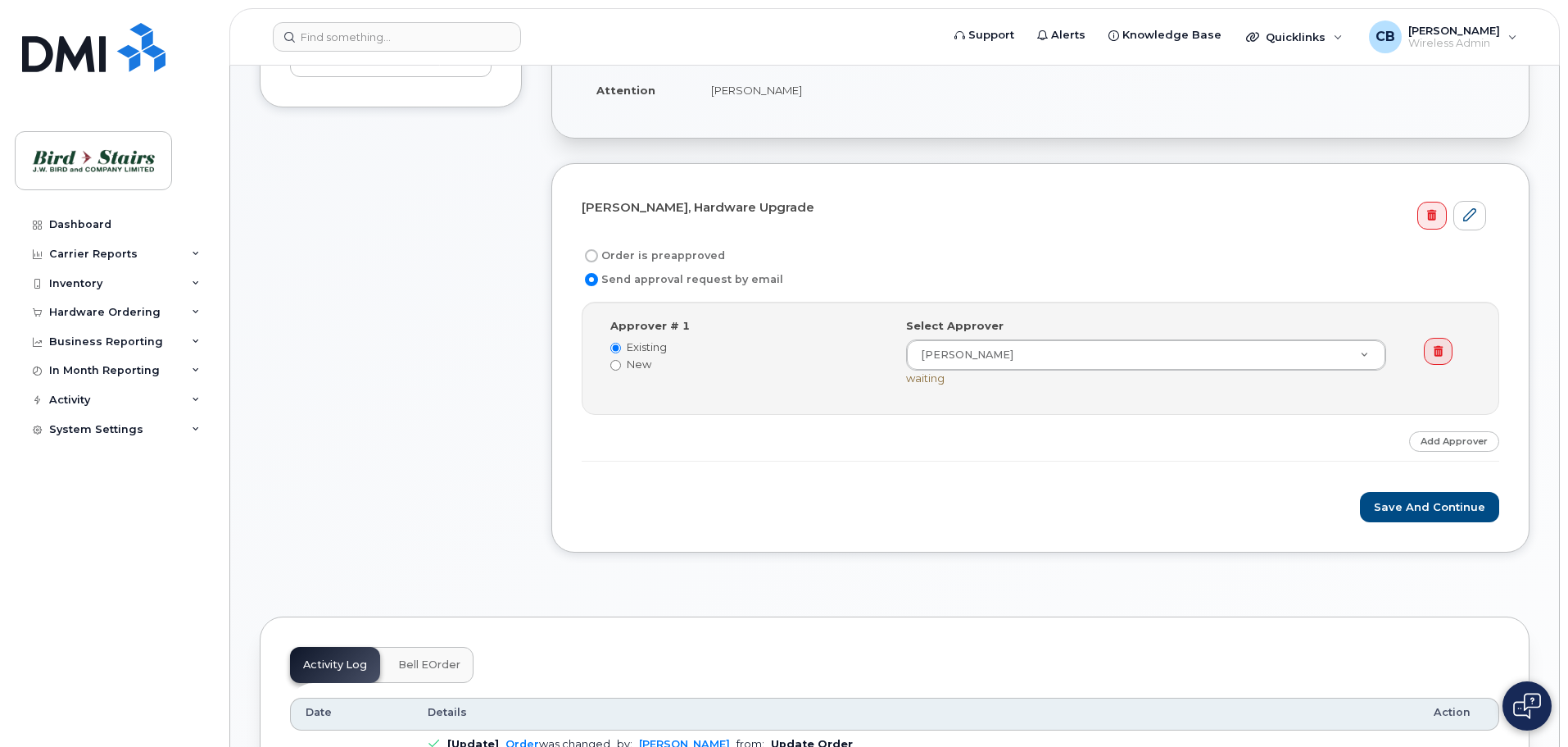
click at [647, 267] on div "Order is preapproved Send approval request by email" at bounding box center [1040, 267] width 917 height 43
click at [649, 253] on label "Order is preapproved" at bounding box center [653, 256] width 143 height 20
click at [598, 253] on input "Order is preapproved" at bounding box center [591, 255] width 13 height 13
radio input "true"
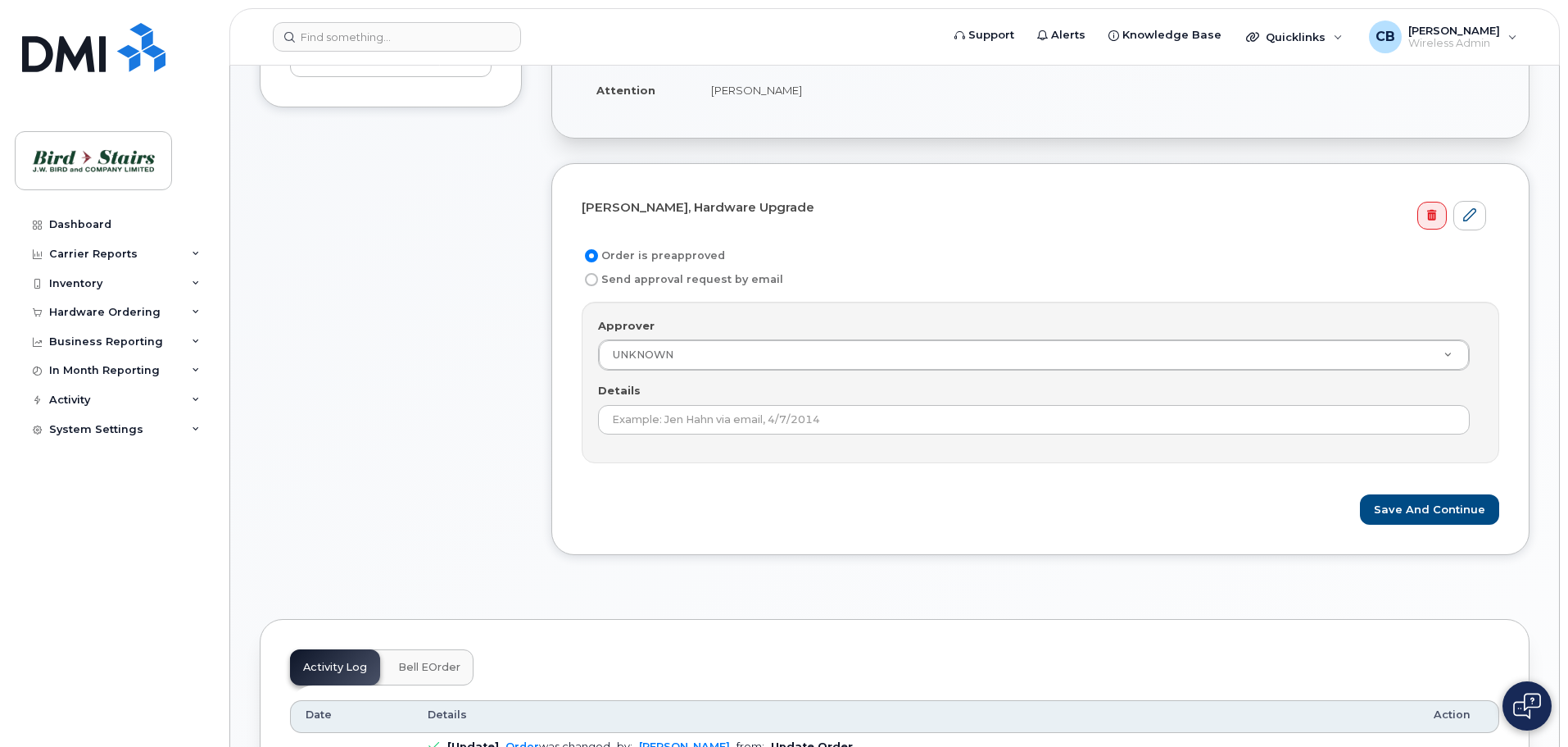
click at [648, 372] on div "Approver UNKNOWN Approver Approver UNKNOWN Brad Fraser Brent Burtt Charles Laga…" at bounding box center [1040, 382] width 917 height 161
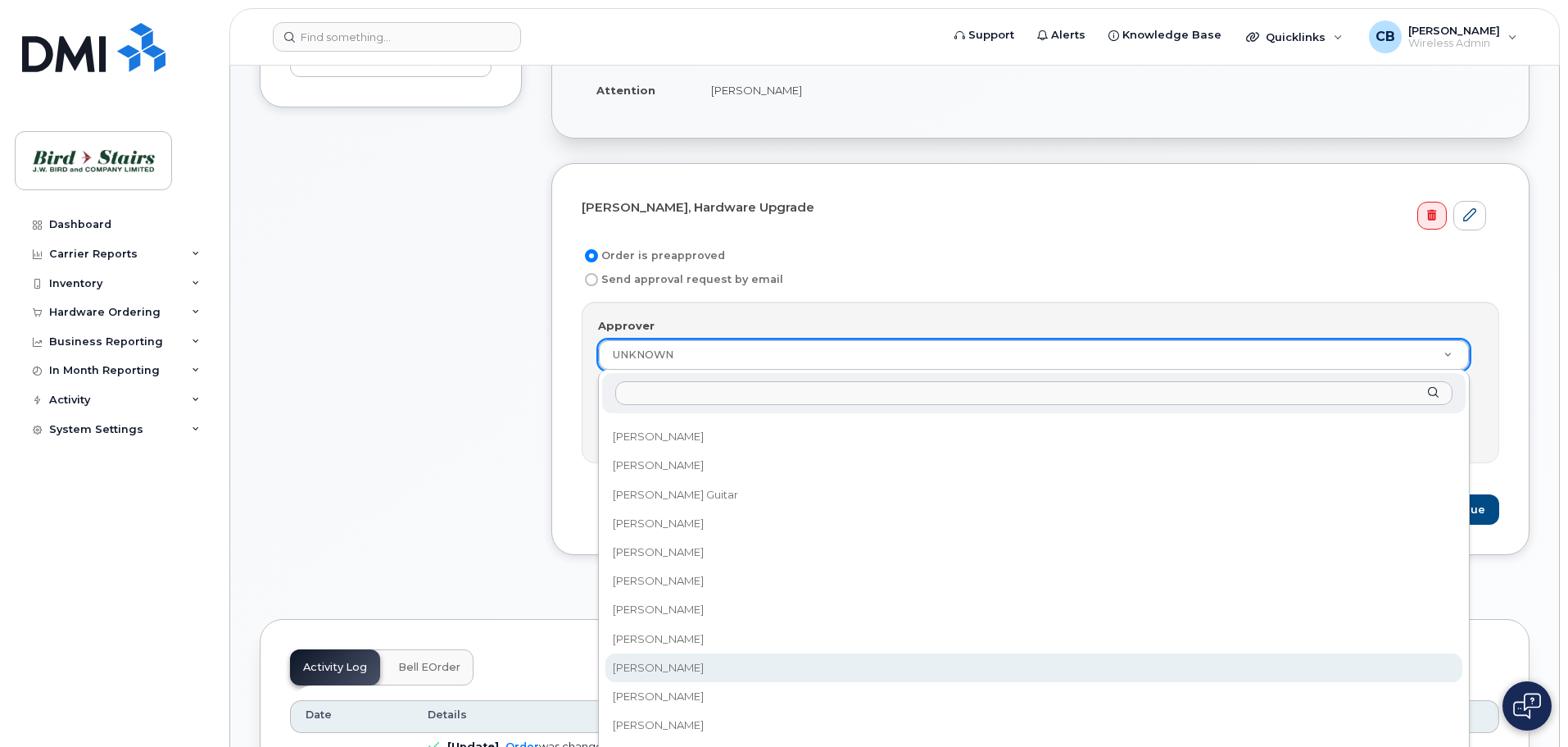
scroll to position [574, 0]
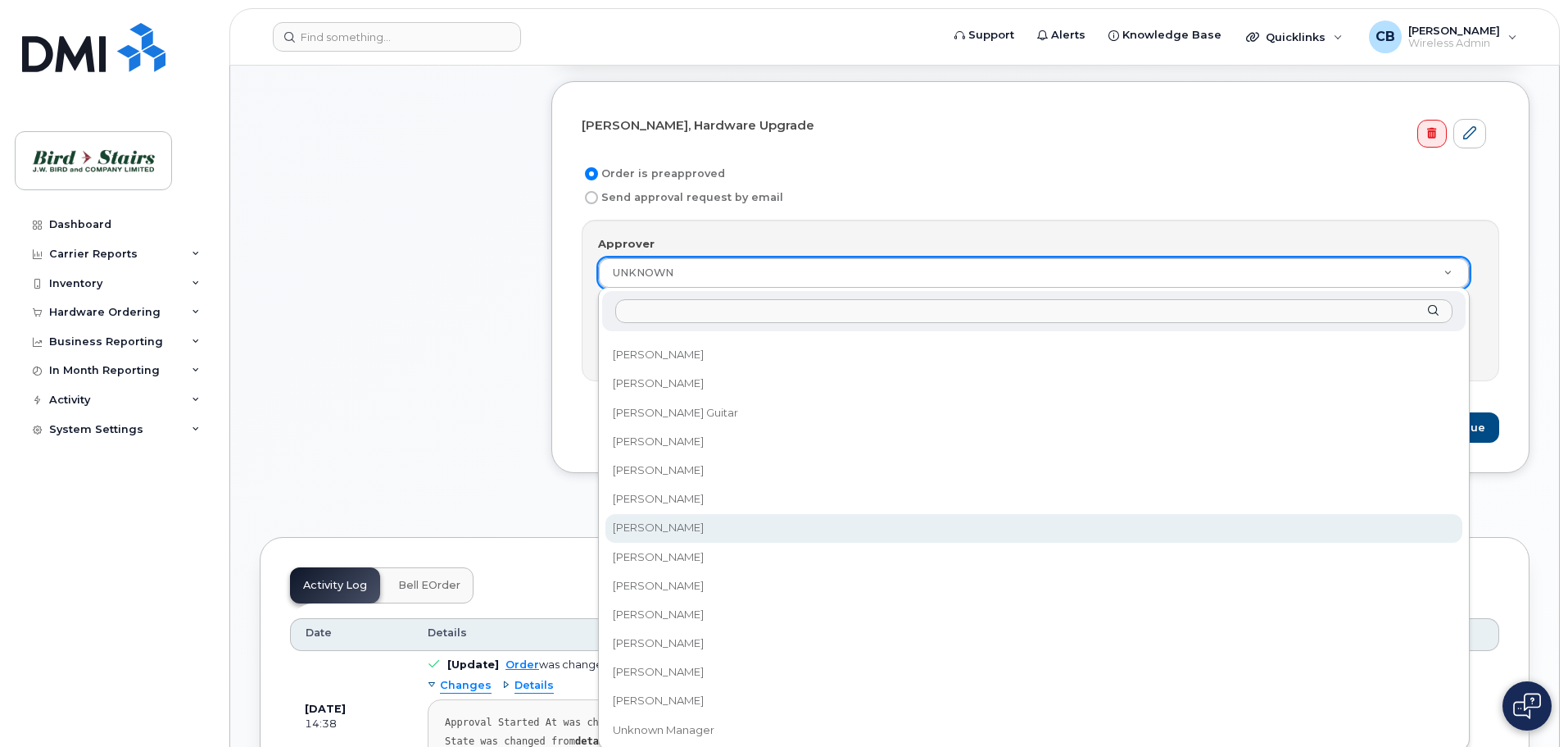
select select "285119"
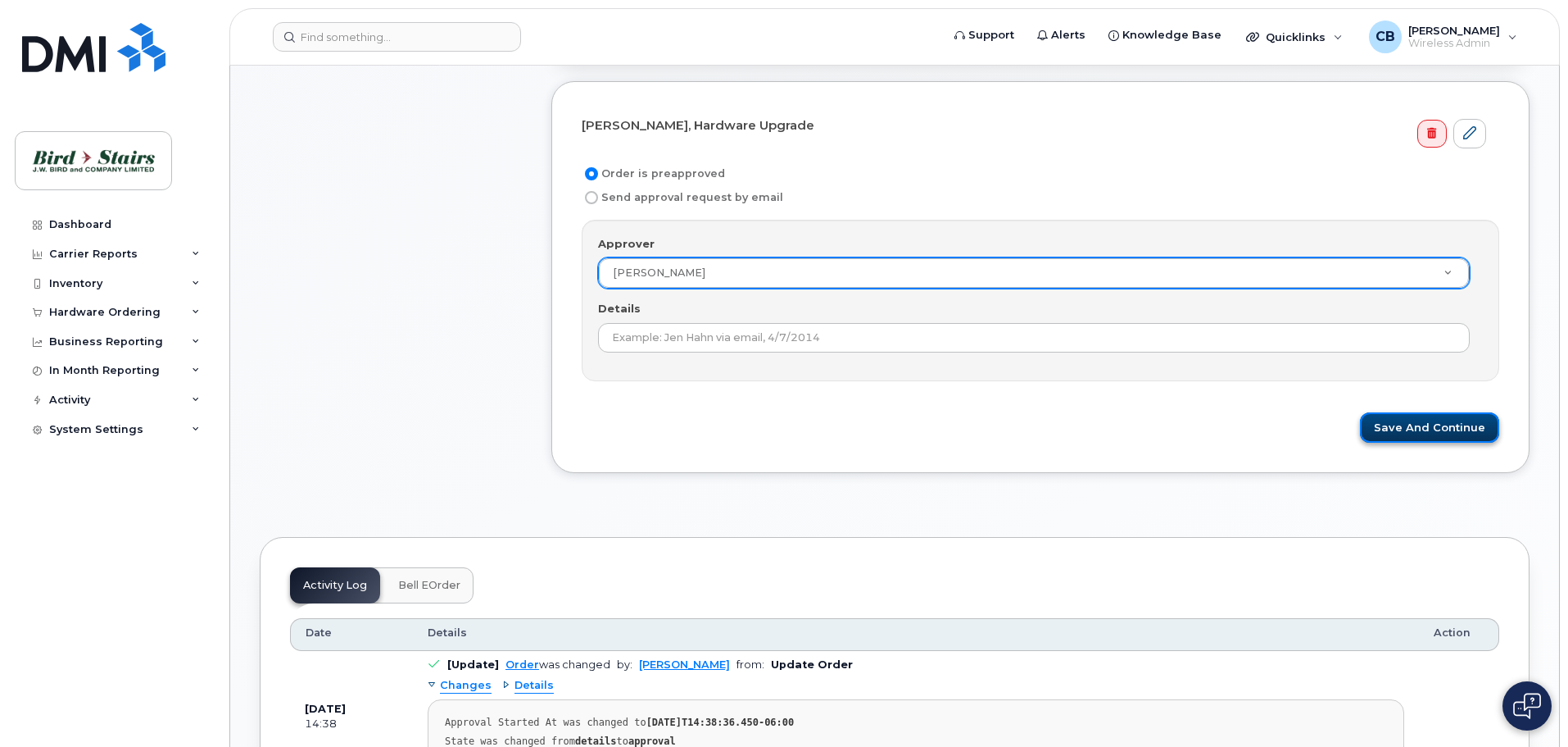
click at [1420, 435] on button "Save and Continue" at bounding box center [1429, 427] width 139 height 30
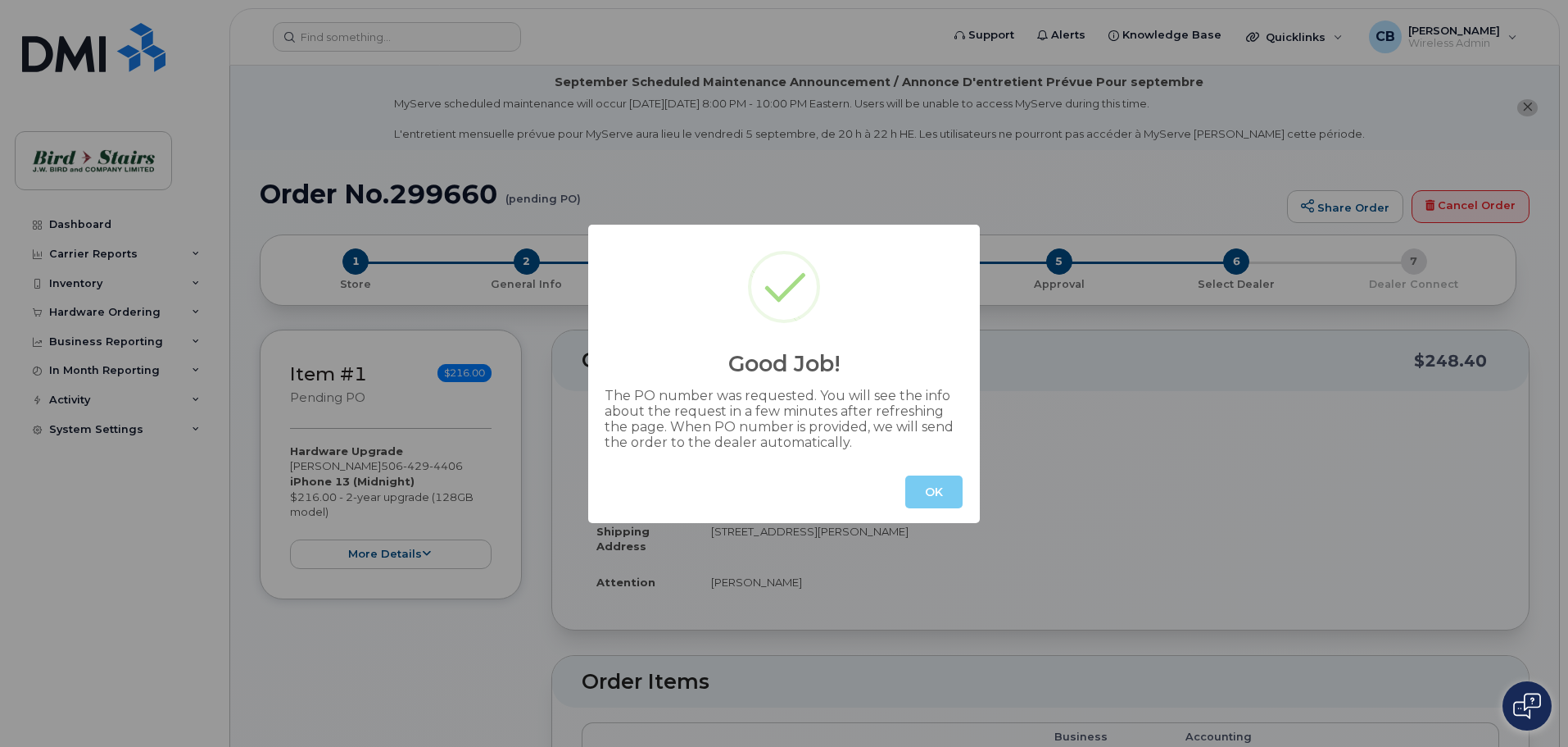
click at [960, 493] on button "OK" at bounding box center [933, 491] width 57 height 33
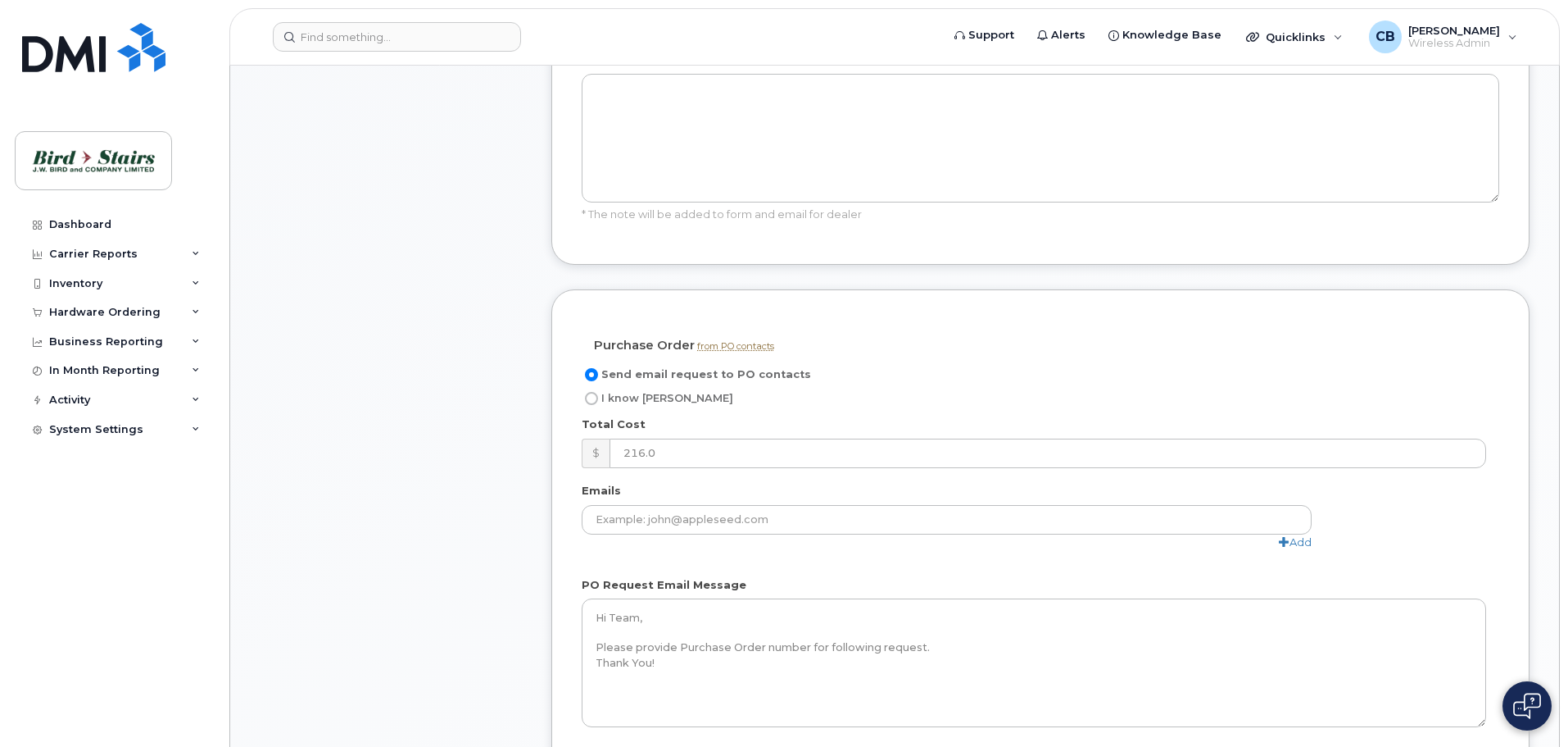
scroll to position [1148, 0]
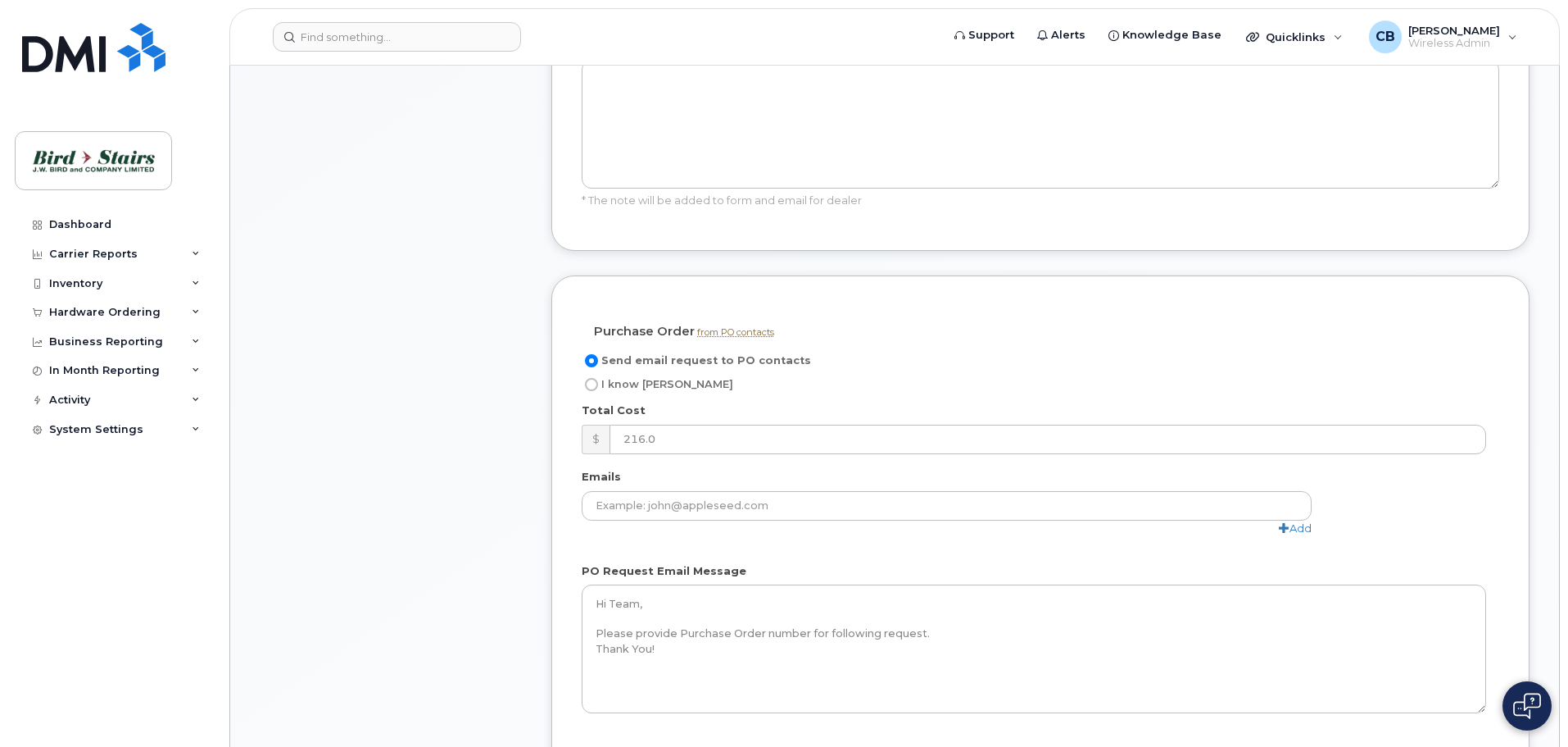
click at [586, 351] on div "Send email request to PO contacts I know PO Total Cost $ 216.0 Emails cspencer@…" at bounding box center [1040, 540] width 917 height 378
click at [588, 378] on input "I know PO" at bounding box center [591, 384] width 13 height 13
radio input "true"
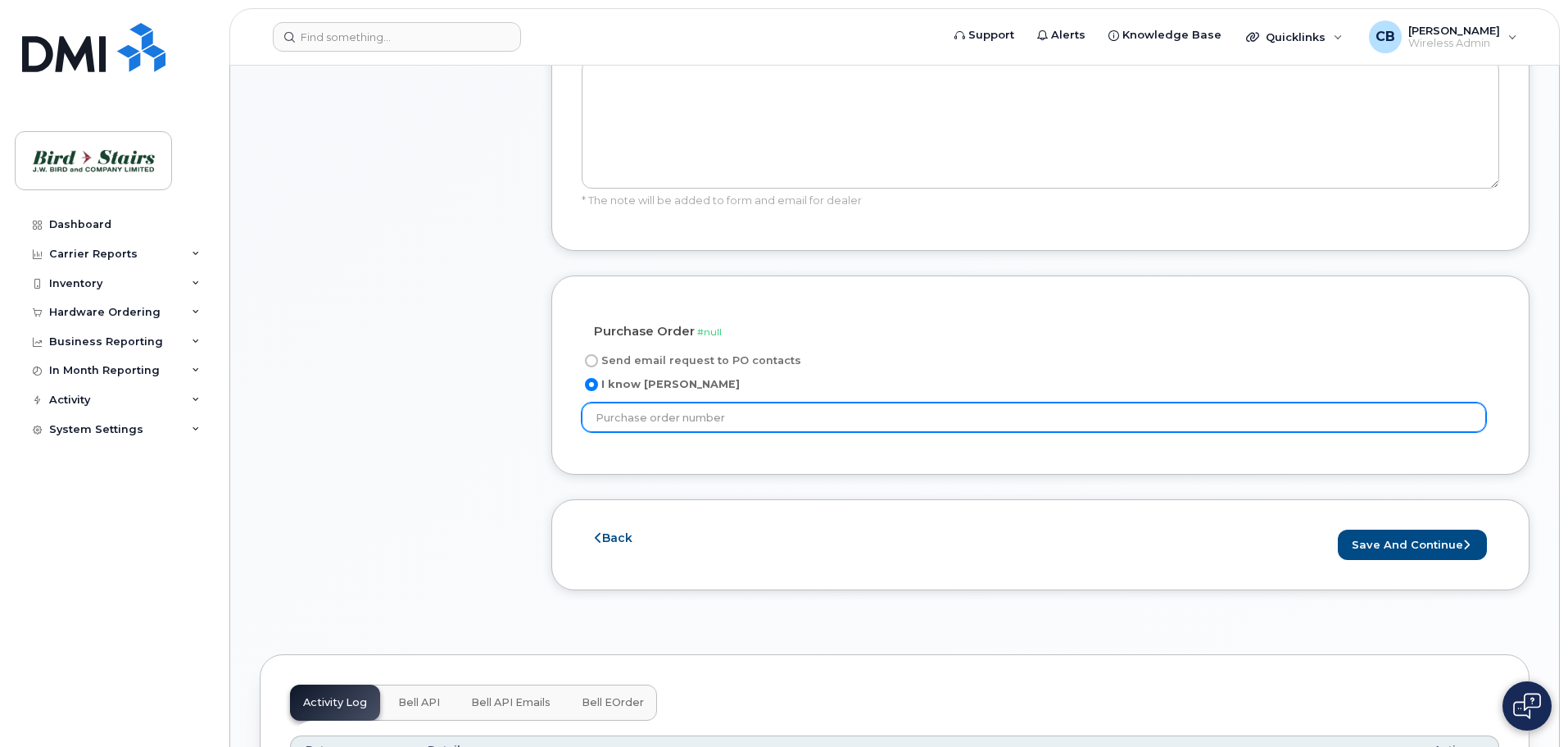
click at [691, 402] on input "text" at bounding box center [1033, 417] width 904 height 30
type input "DS12345"
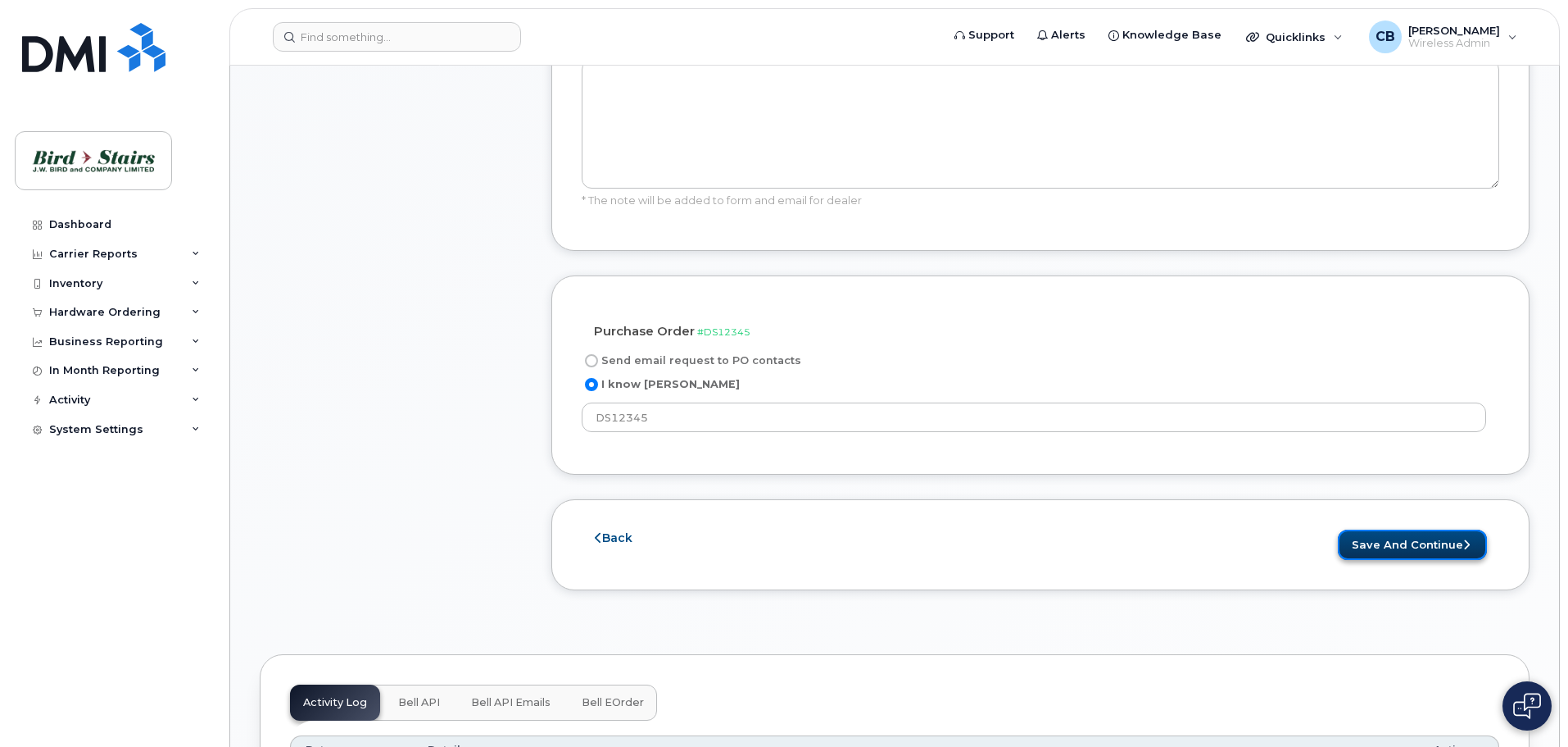
click at [1423, 530] on button "Save and Continue" at bounding box center [1412, 545] width 149 height 30
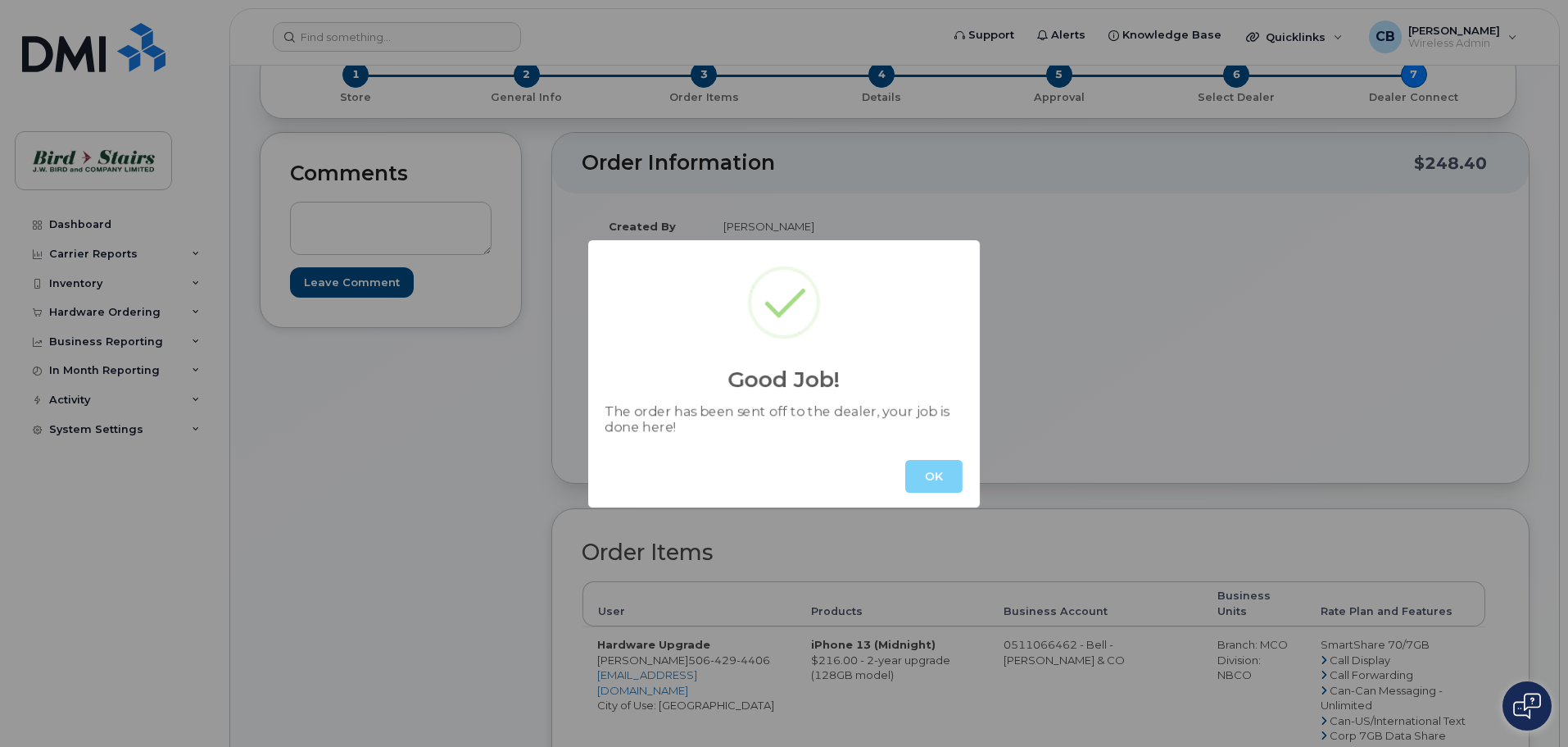
scroll to position [494, 0]
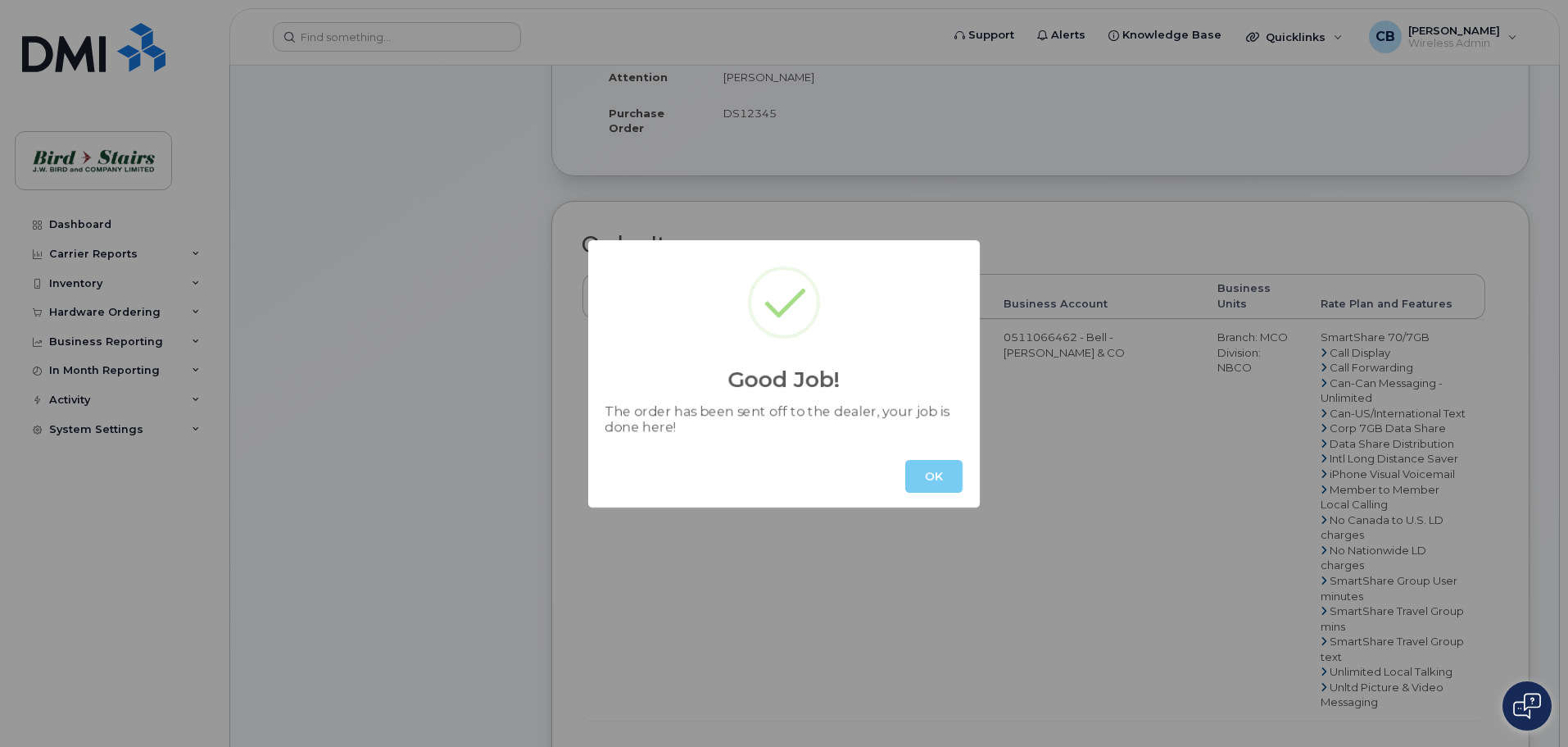
click at [951, 479] on button "OK" at bounding box center [933, 476] width 57 height 33
